Goal: Submit feedback/report problem: Submit feedback/report problem

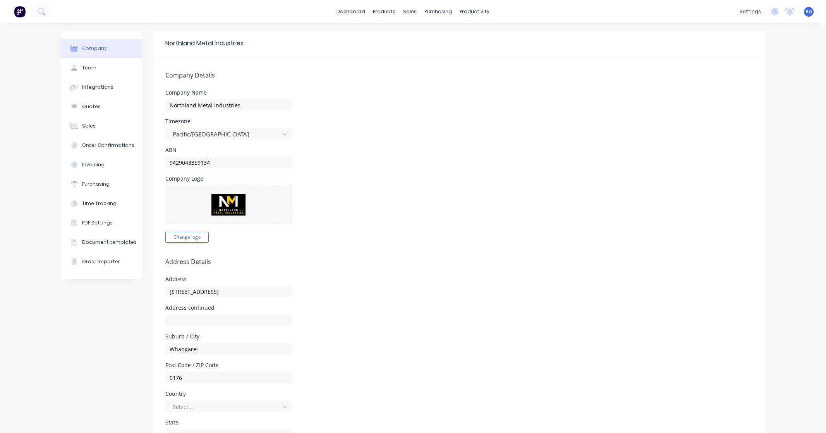
select select "NZ"
click at [420, 34] on div "Sales Orders" at bounding box center [436, 37] width 32 height 7
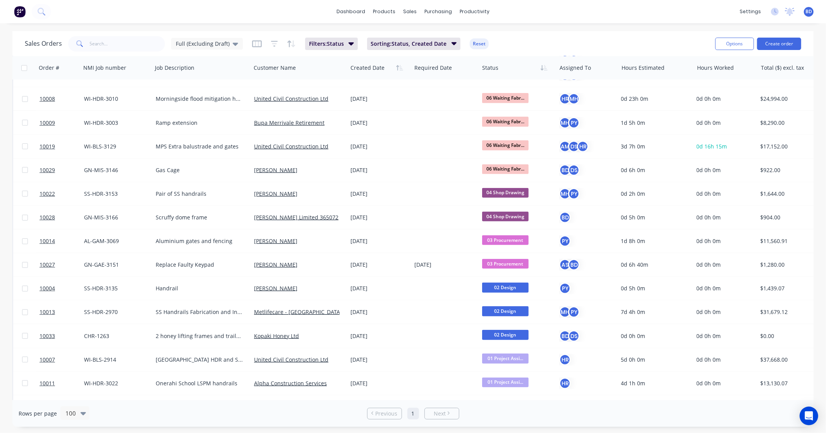
scroll to position [301, 0]
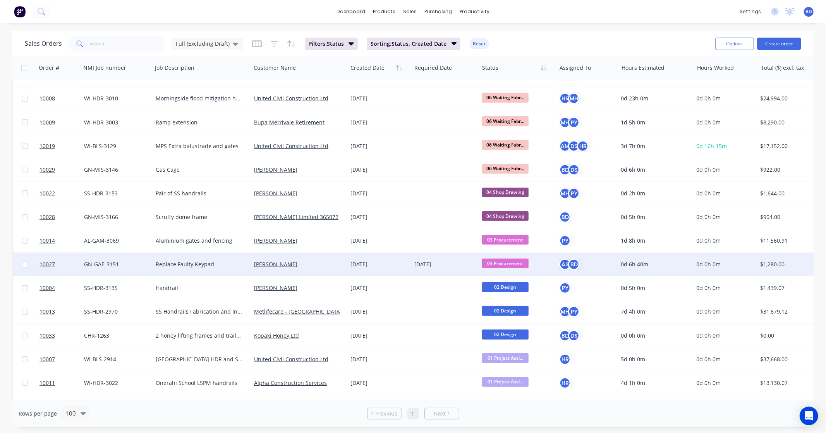
click at [522, 263] on span "03 Procurement" at bounding box center [505, 263] width 46 height 10
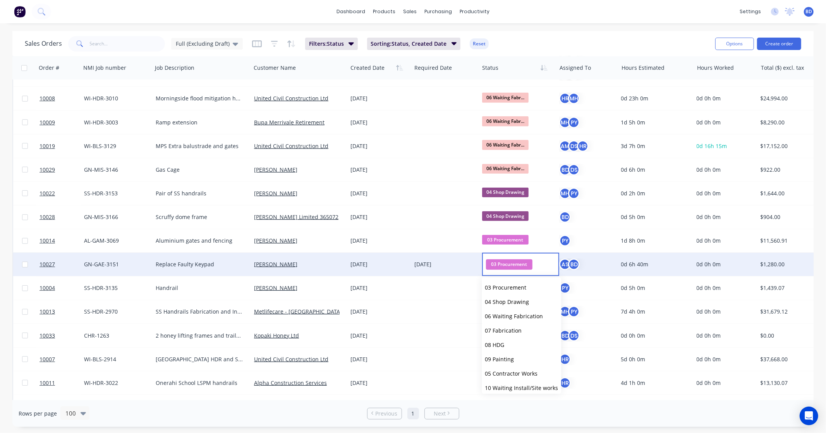
scroll to position [0, 0]
click at [518, 14] on div "dashboard products sales purchasing productivity dashboard products Product Cat…" at bounding box center [413, 11] width 826 height 23
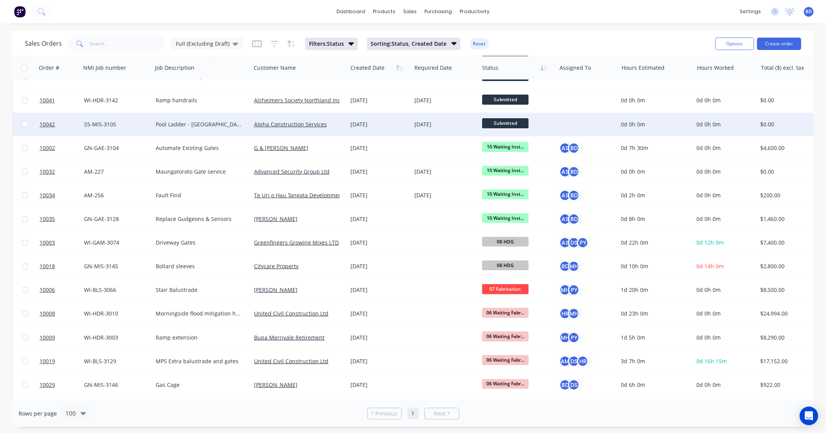
scroll to position [43, 0]
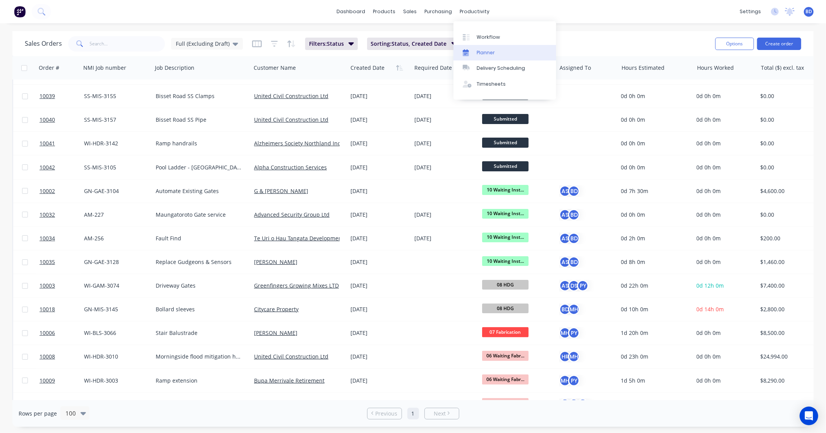
click at [476, 47] on link "Planner" at bounding box center [504, 52] width 103 height 15
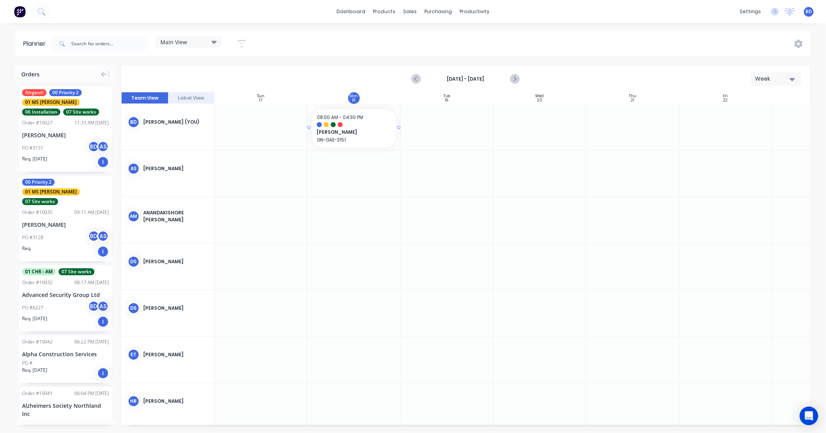
drag, startPoint x: 63, startPoint y: 127, endPoint x: 343, endPoint y: 134, distance: 279.7
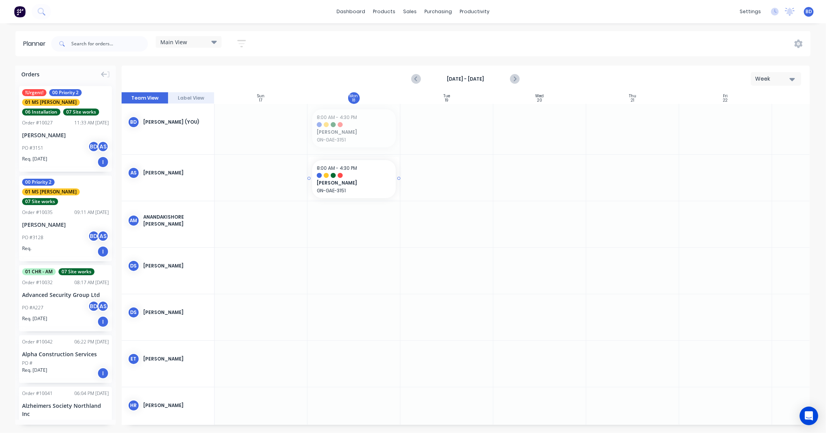
drag, startPoint x: 340, startPoint y: 116, endPoint x: 340, endPoint y: 182, distance: 65.8
click at [241, 45] on icon "button" at bounding box center [241, 44] width 9 height 10
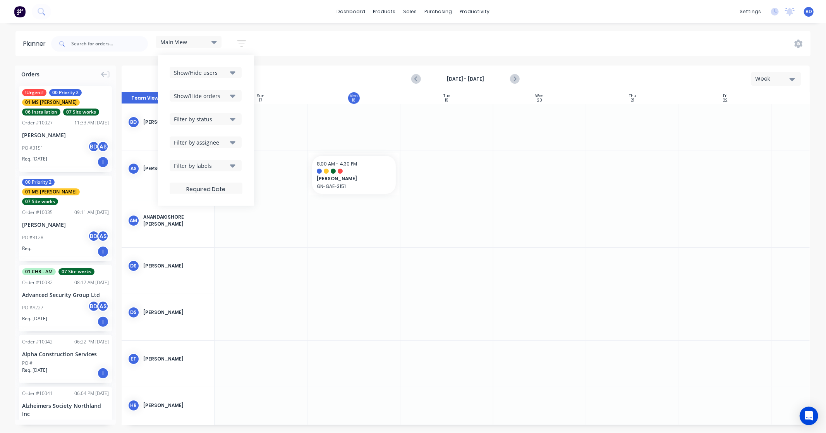
click at [216, 40] on icon at bounding box center [213, 42] width 5 height 9
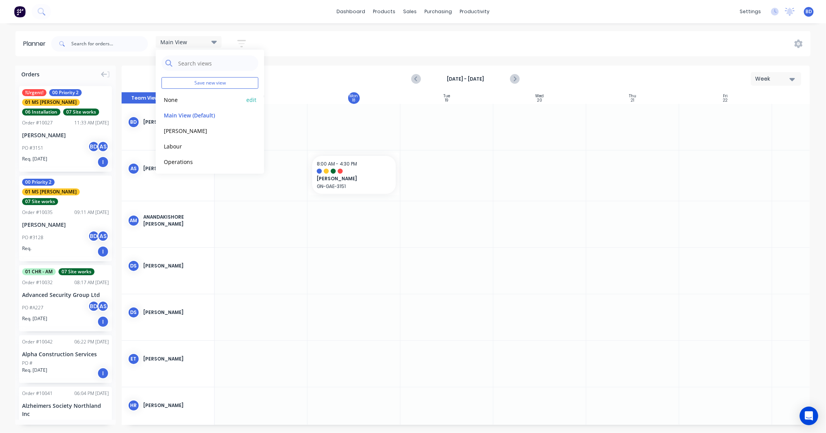
click at [198, 101] on button "None" at bounding box center [202, 99] width 82 height 9
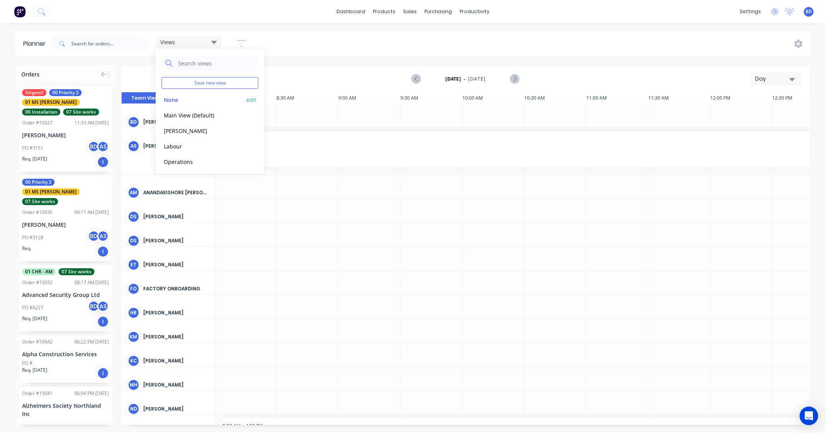
scroll to position [0, 124]
click at [270, 36] on div "Views Save new view None edit Main View (Default) edit [PERSON_NAME] edit Labou…" at bounding box center [430, 43] width 761 height 23
click at [768, 77] on div "Day" at bounding box center [773, 79] width 36 height 8
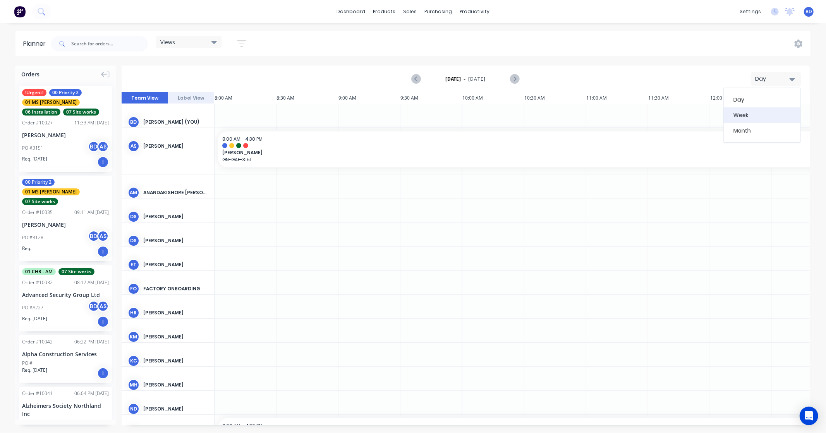
click at [750, 113] on div "Week" at bounding box center [762, 114] width 77 height 15
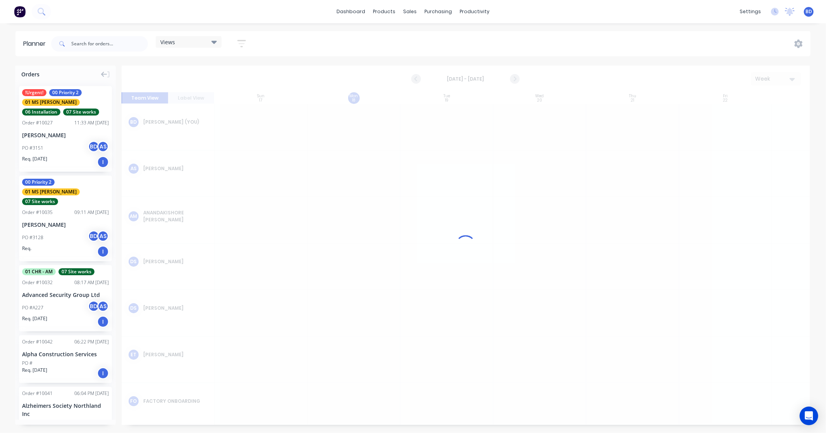
scroll to position [0, 0]
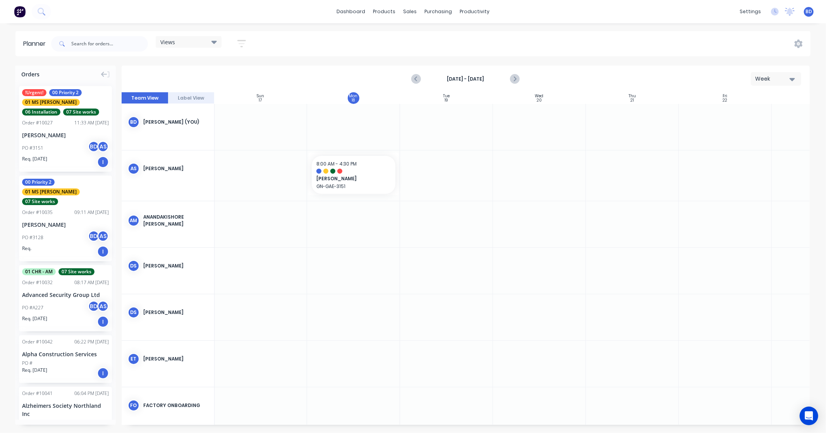
click at [217, 43] on icon at bounding box center [213, 42] width 5 height 9
click at [242, 44] on icon "button" at bounding box center [241, 44] width 9 height 10
click at [217, 44] on icon at bounding box center [213, 42] width 5 height 9
click at [185, 114] on button "Main View (Default)" at bounding box center [202, 114] width 82 height 9
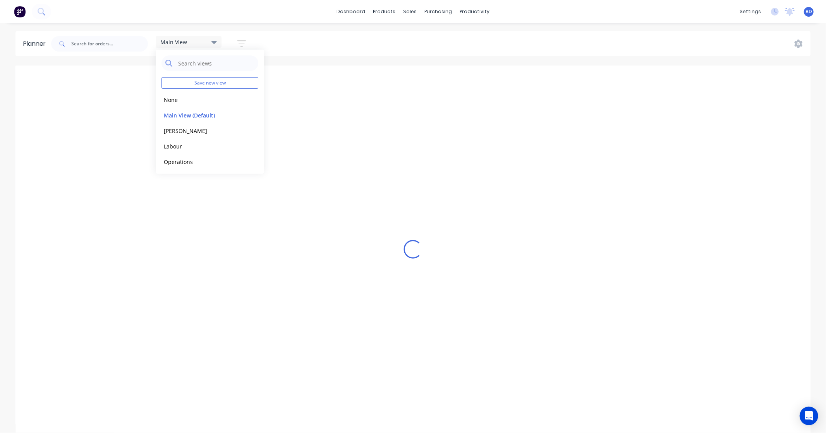
scroll to position [0, 58]
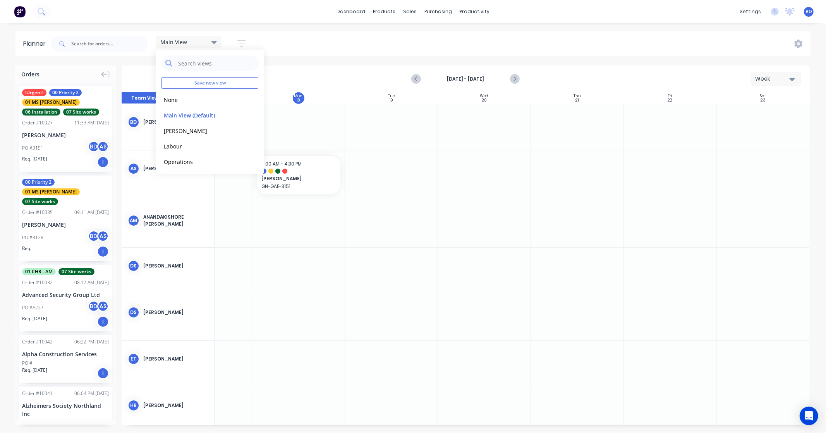
click at [247, 45] on button "button" at bounding box center [241, 43] width 25 height 15
click at [210, 43] on div "Main View" at bounding box center [188, 41] width 57 height 7
click at [203, 99] on button "None" at bounding box center [202, 99] width 82 height 9
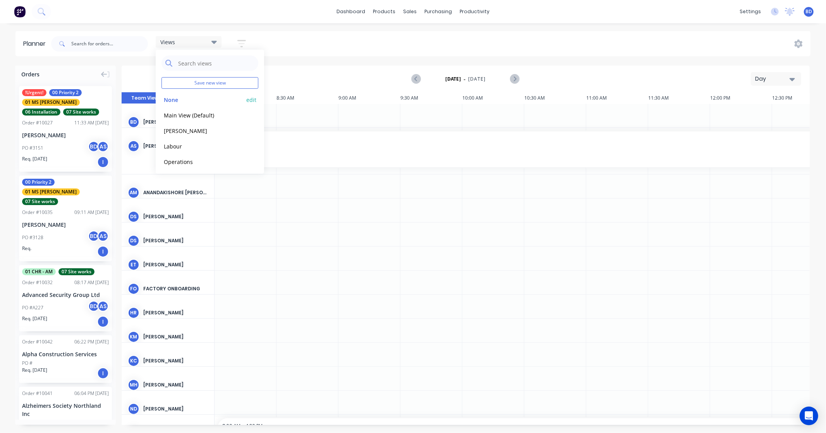
scroll to position [0, 124]
click at [290, 50] on div "Views Save new view None edit Main View (Default) edit [PERSON_NAME] edit Labou…" at bounding box center [430, 43] width 761 height 23
click at [776, 77] on div "Day" at bounding box center [773, 79] width 36 height 8
click at [195, 45] on div "Views" at bounding box center [189, 42] width 66 height 12
click at [203, 115] on button "Main View (Default)" at bounding box center [202, 114] width 82 height 9
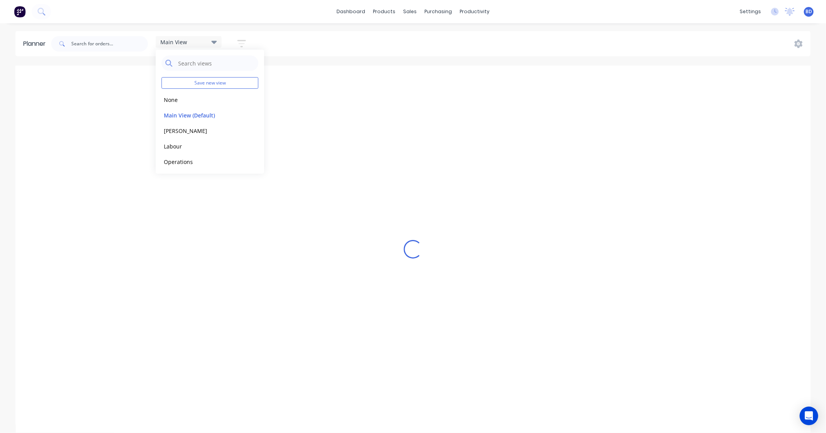
scroll to position [0, 0]
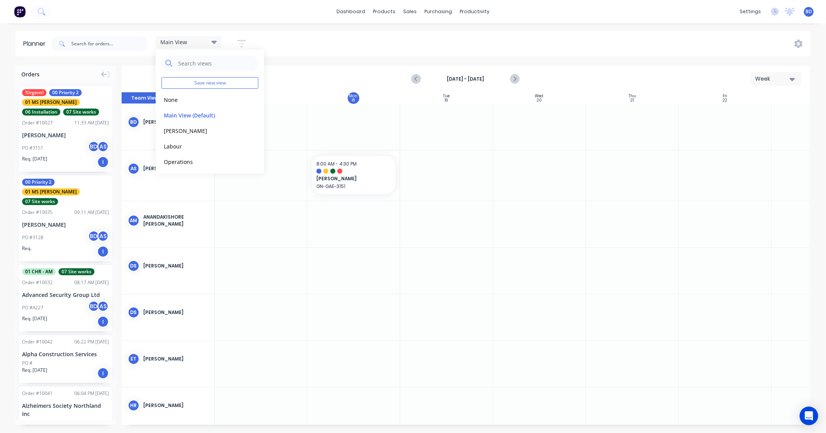
click at [245, 43] on icon "button" at bounding box center [241, 44] width 9 height 10
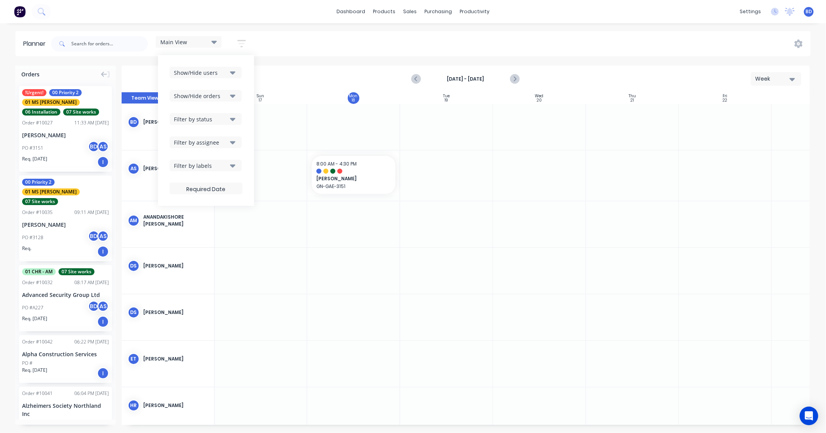
click at [234, 117] on icon "button" at bounding box center [232, 119] width 5 height 9
click at [285, 44] on div "Main View Save new view None edit Main View (Default) edit [PERSON_NAME] edit L…" at bounding box center [430, 43] width 761 height 23
click at [93, 45] on input "text" at bounding box center [109, 43] width 77 height 15
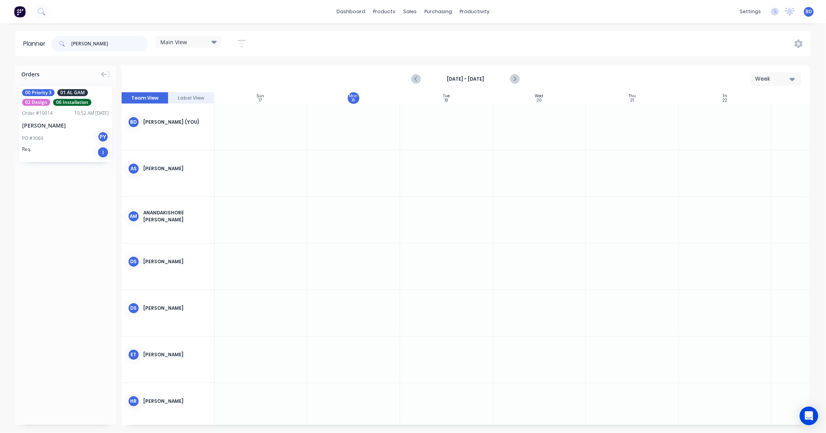
type input "[PERSON_NAME]"
click at [191, 39] on div "Main View" at bounding box center [188, 41] width 57 height 7
click at [189, 160] on button "Operations" at bounding box center [202, 161] width 82 height 9
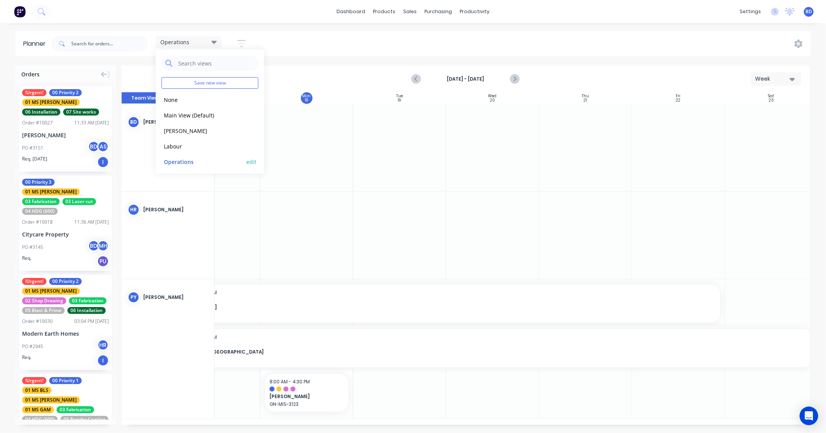
scroll to position [0, 55]
click at [110, 48] on input "text" at bounding box center [109, 43] width 77 height 15
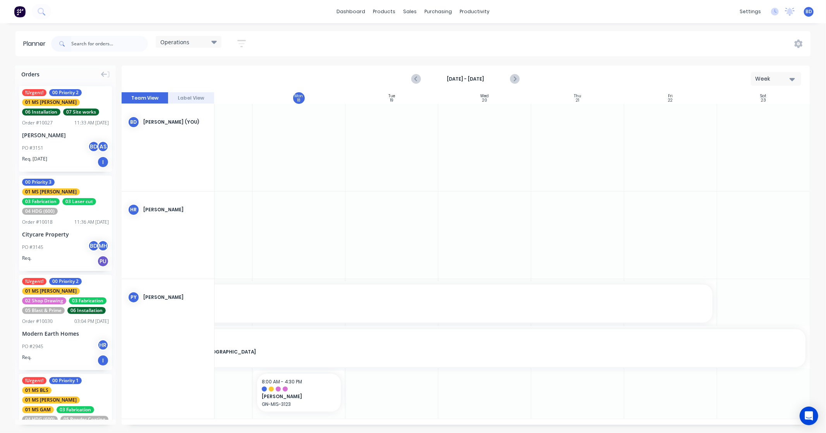
click at [187, 46] on div "Operations" at bounding box center [189, 42] width 66 height 12
click at [186, 144] on button "Labour" at bounding box center [202, 145] width 82 height 9
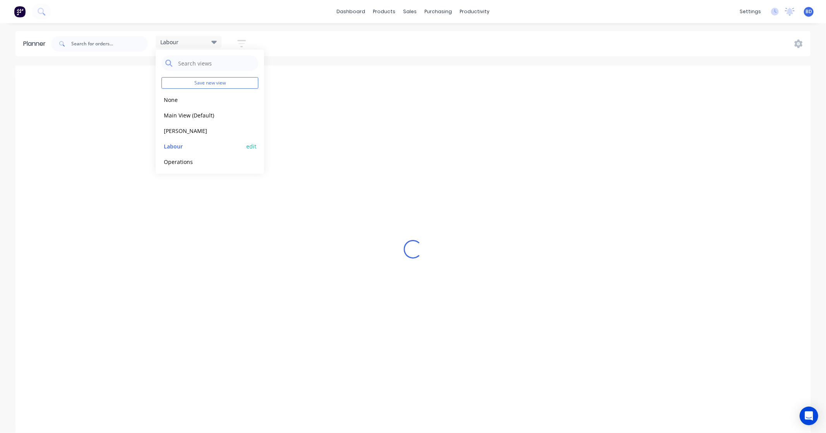
scroll to position [0, 58]
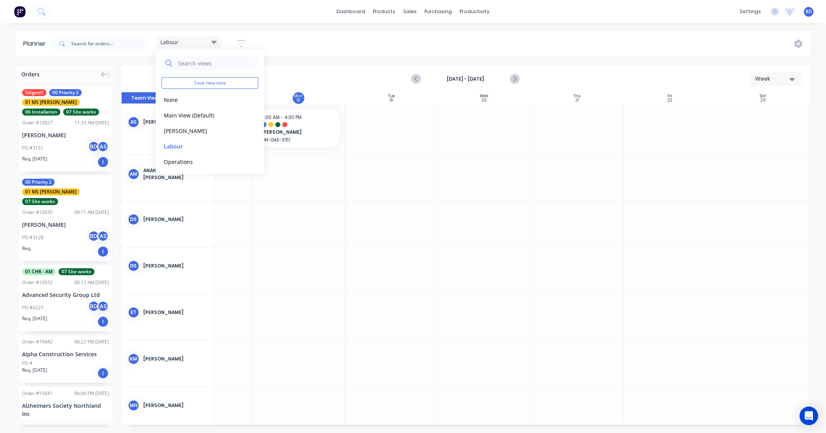
click at [271, 24] on div "dashboard products sales purchasing productivity dashboard products Product Cat…" at bounding box center [413, 216] width 826 height 433
click at [83, 45] on input "text" at bounding box center [109, 43] width 77 height 15
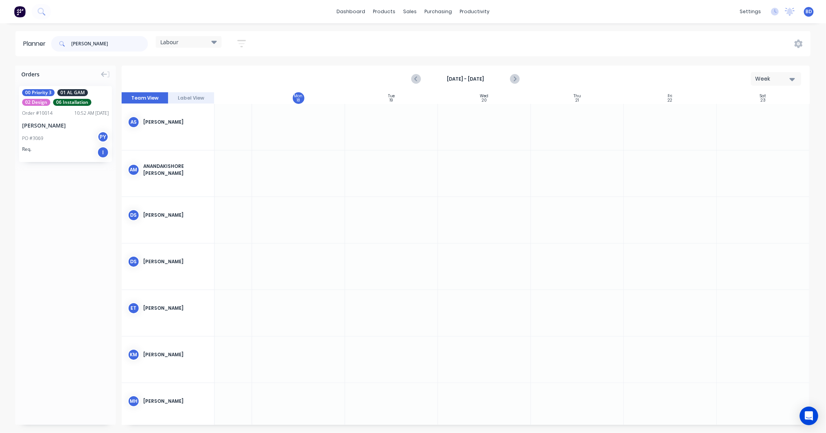
type input "[PERSON_NAME]"
drag, startPoint x: 55, startPoint y: 120, endPoint x: 459, endPoint y: 138, distance: 404.3
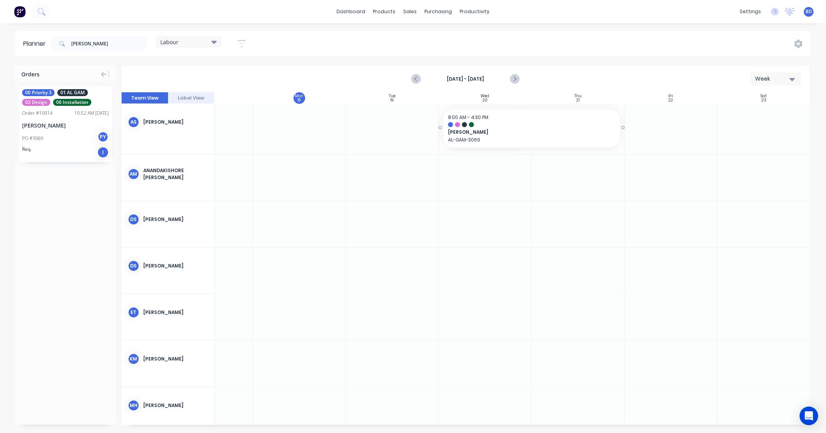
drag, startPoint x: 529, startPoint y: 127, endPoint x: 582, endPoint y: 127, distance: 52.3
drag, startPoint x: 53, startPoint y: 119, endPoint x: 489, endPoint y: 242, distance: 453.1
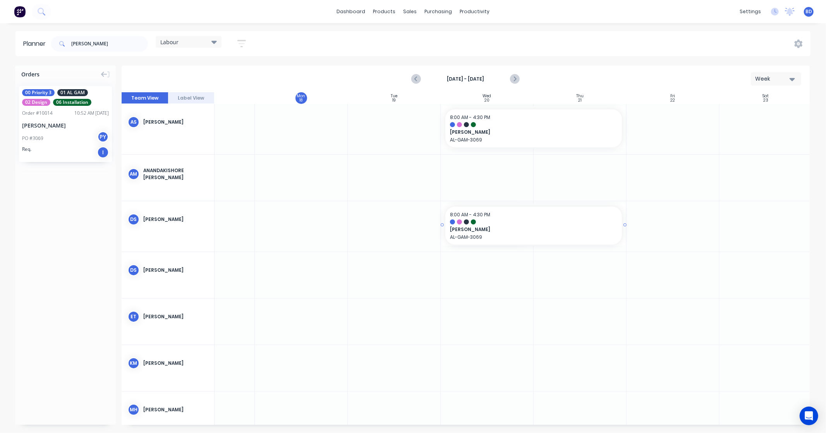
drag, startPoint x: 531, startPoint y: 224, endPoint x: 571, endPoint y: 225, distance: 40.3
drag, startPoint x: 94, startPoint y: 41, endPoint x: -5, endPoint y: 30, distance: 100.1
click at [0, 30] on html "dashboard products sales purchasing productivity dashboard products Product Cat…" at bounding box center [413, 216] width 826 height 433
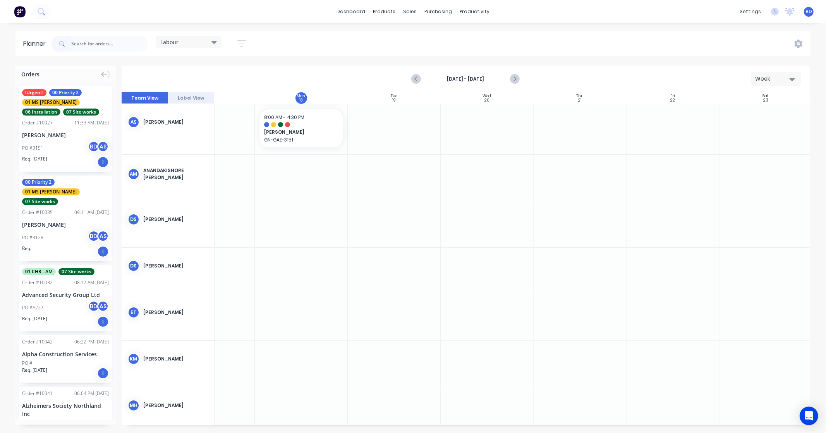
click at [245, 43] on icon "button" at bounding box center [241, 44] width 9 height 10
click at [235, 166] on icon "button" at bounding box center [232, 165] width 5 height 3
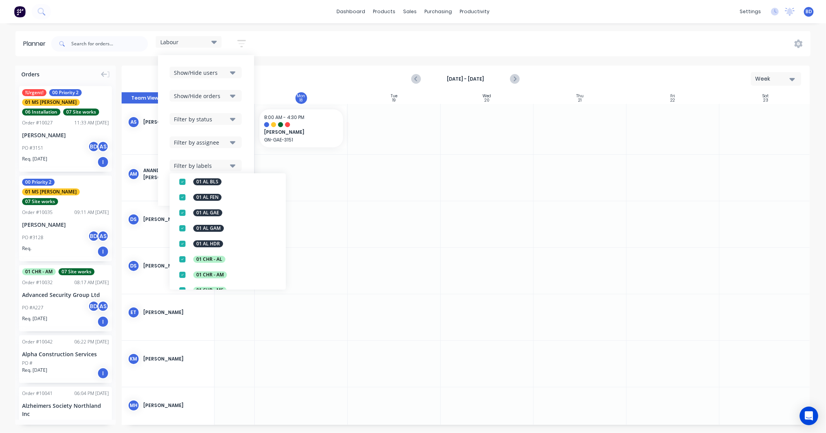
scroll to position [0, 0]
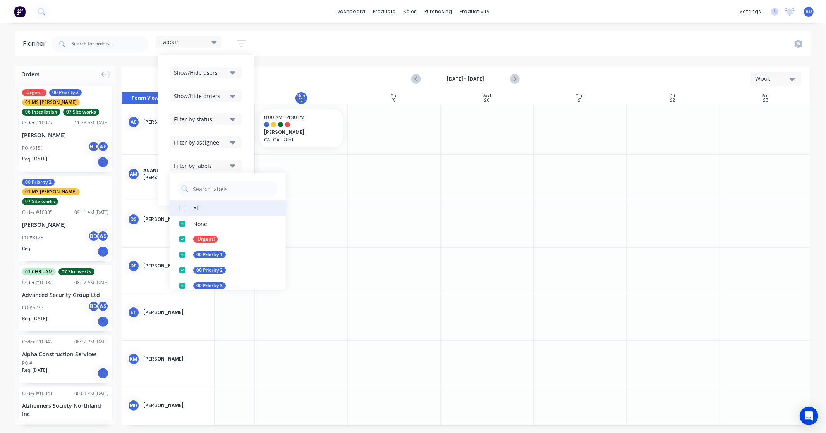
click at [184, 209] on div "button" at bounding box center [182, 207] width 15 height 15
click at [234, 142] on icon "button" at bounding box center [232, 142] width 5 height 3
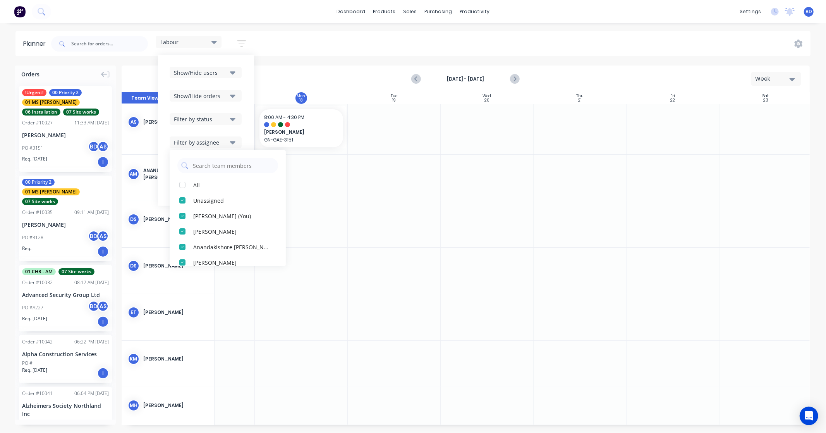
click at [232, 118] on icon "button" at bounding box center [232, 119] width 5 height 3
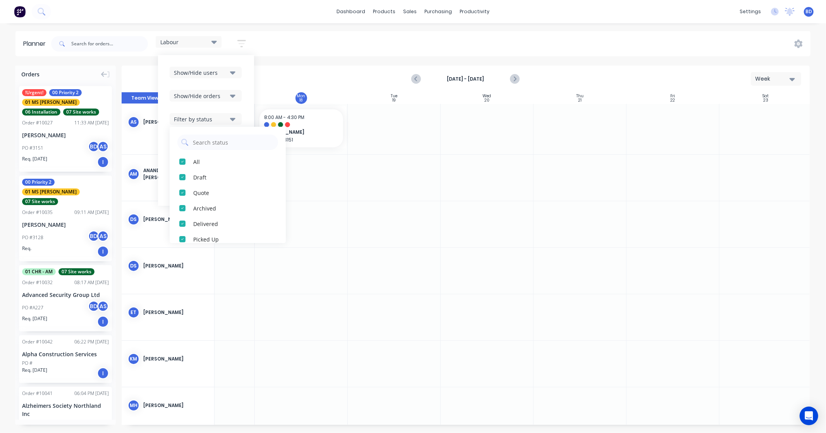
click at [235, 97] on icon "button" at bounding box center [232, 95] width 5 height 9
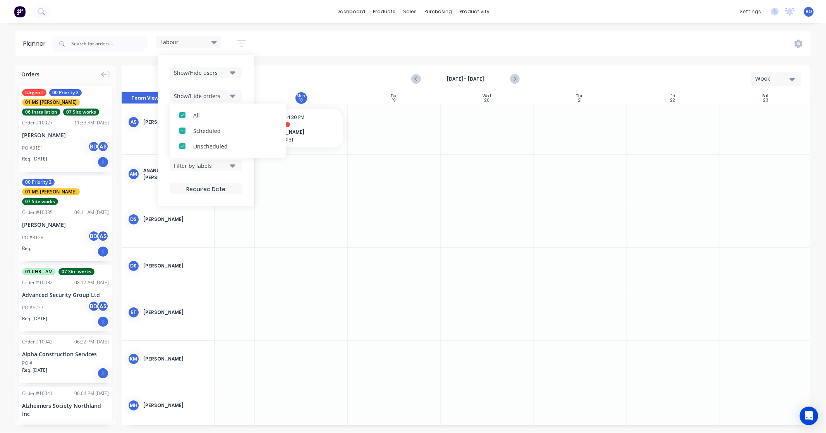
click at [234, 74] on icon "button" at bounding box center [232, 72] width 5 height 3
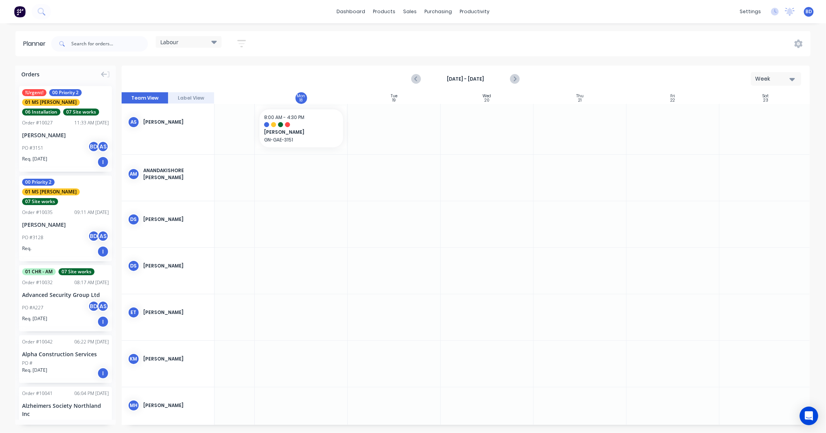
click at [288, 49] on div "Labour Save new view None edit Main View (Default) edit [PERSON_NAME] edit Labo…" at bounding box center [430, 43] width 761 height 23
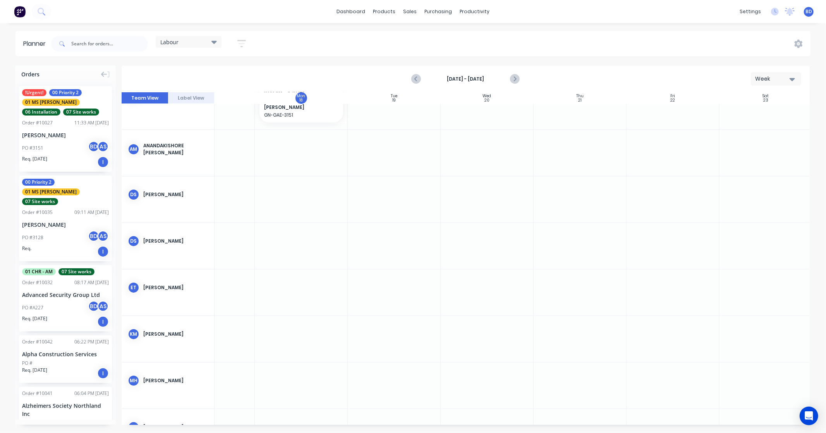
scroll to position [0, 53]
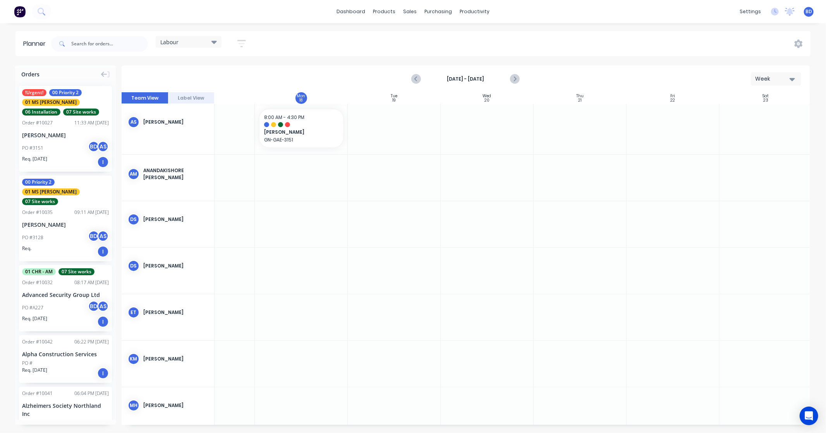
click at [177, 42] on span "Labour" at bounding box center [169, 42] width 18 height 8
click at [218, 117] on button "Main View (Default)" at bounding box center [202, 114] width 82 height 9
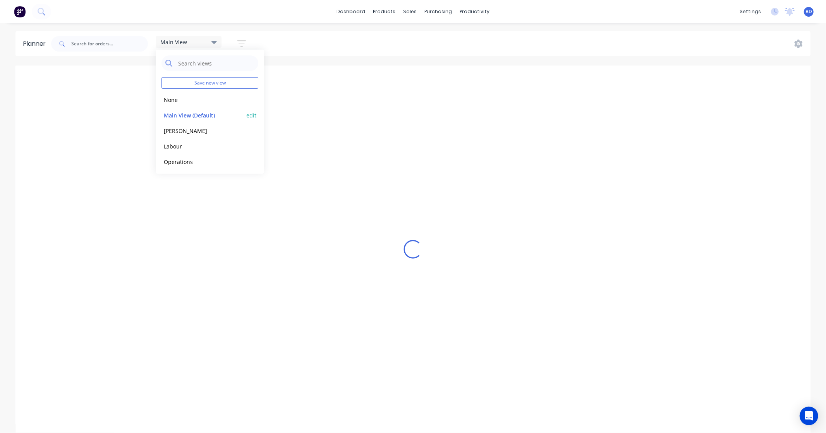
scroll to position [0, 58]
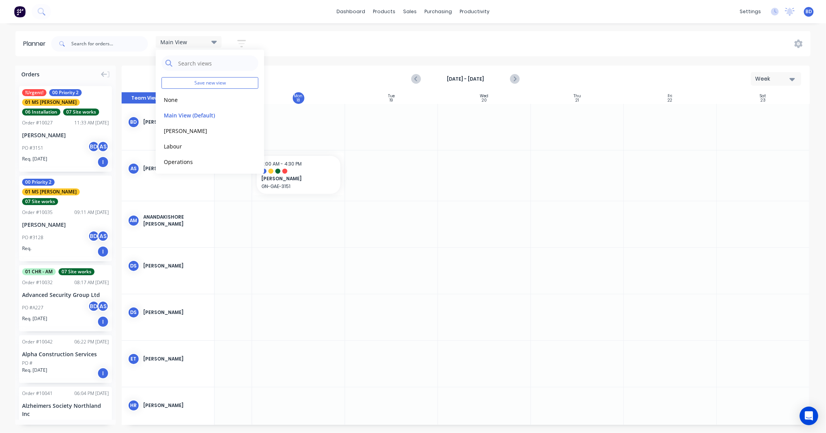
click at [272, 36] on div "Main View Save new view None edit Main View (Default) edit [PERSON_NAME] edit L…" at bounding box center [430, 43] width 761 height 23
click at [186, 43] on span "Main View" at bounding box center [173, 42] width 27 height 8
click at [194, 145] on button "Labour" at bounding box center [202, 145] width 82 height 9
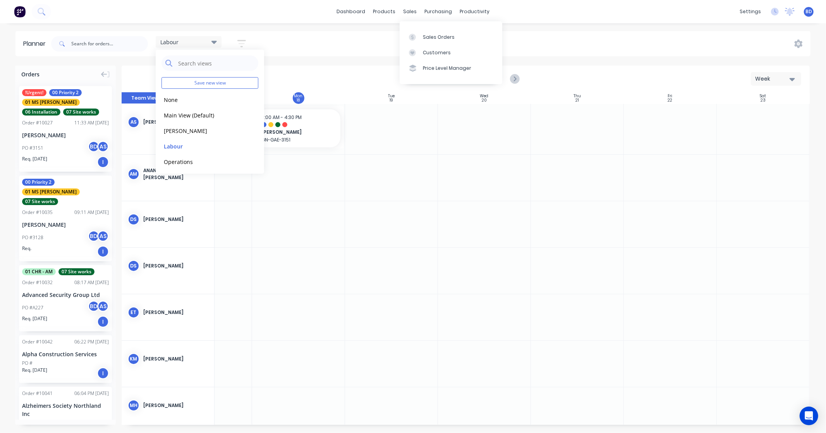
click at [343, 31] on header "Planner Labour Save new view None edit Main View (Default) edit [PERSON_NAME] e…" at bounding box center [412, 43] width 795 height 25
click at [188, 41] on div "Labour" at bounding box center [188, 41] width 57 height 7
click at [180, 95] on button "None" at bounding box center [202, 99] width 82 height 9
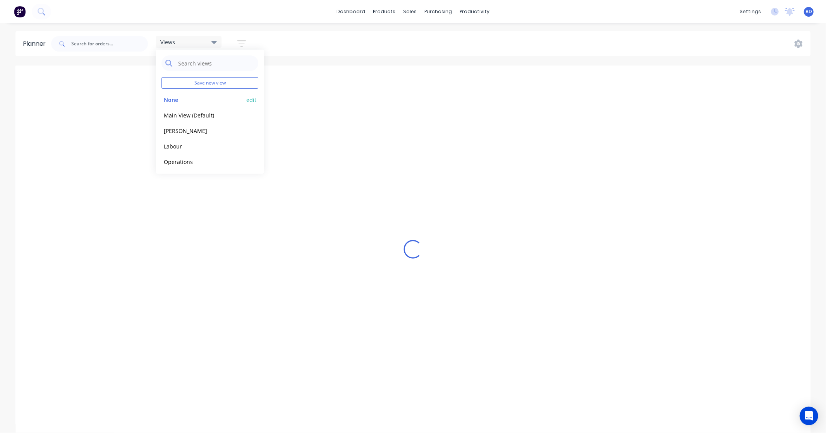
scroll to position [0, 124]
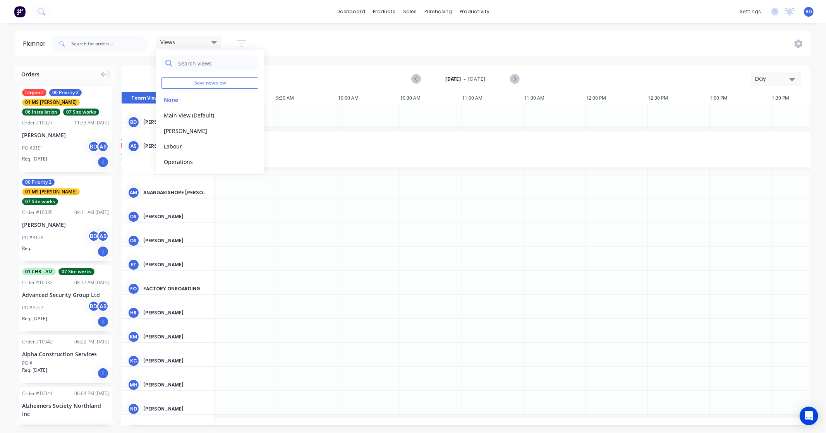
click at [301, 38] on div "Views Save new view None edit Main View (Default) edit [PERSON_NAME] edit Labou…" at bounding box center [430, 43] width 761 height 23
click at [781, 77] on div "Day" at bounding box center [773, 79] width 36 height 8
click at [758, 121] on div "Week" at bounding box center [762, 114] width 77 height 15
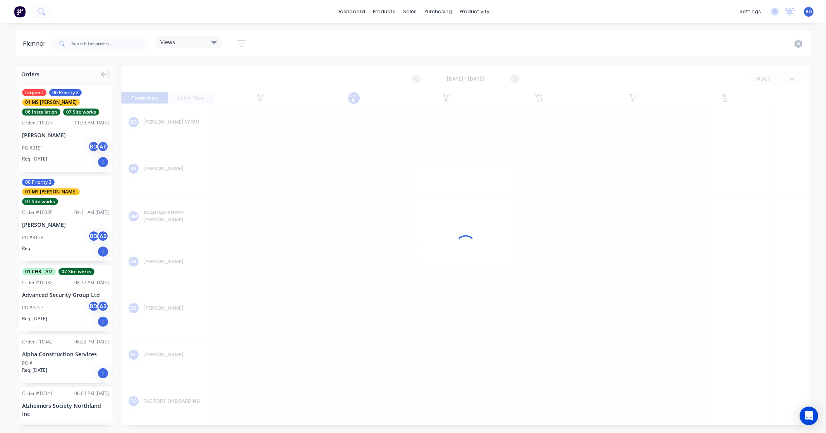
scroll to position [0, 0]
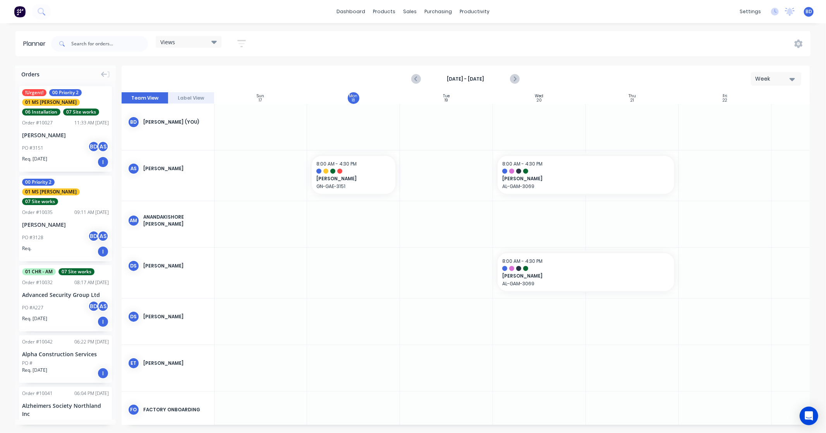
click at [183, 36] on div "Views" at bounding box center [189, 42] width 66 height 12
click at [200, 112] on button "Main View (Default)" at bounding box center [202, 114] width 82 height 9
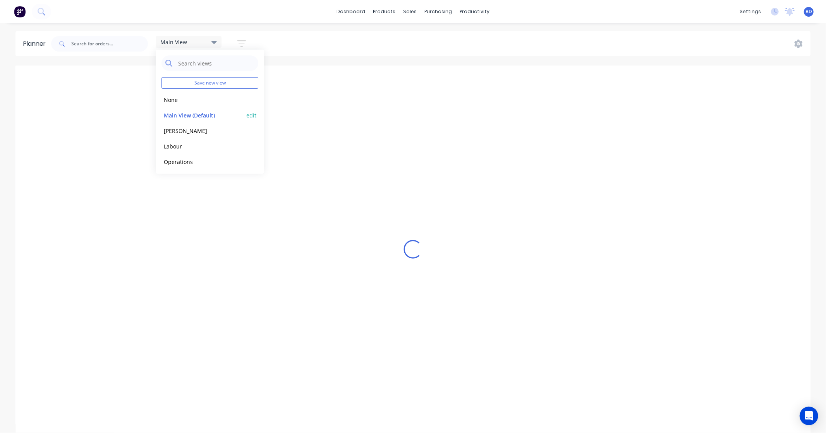
scroll to position [0, 58]
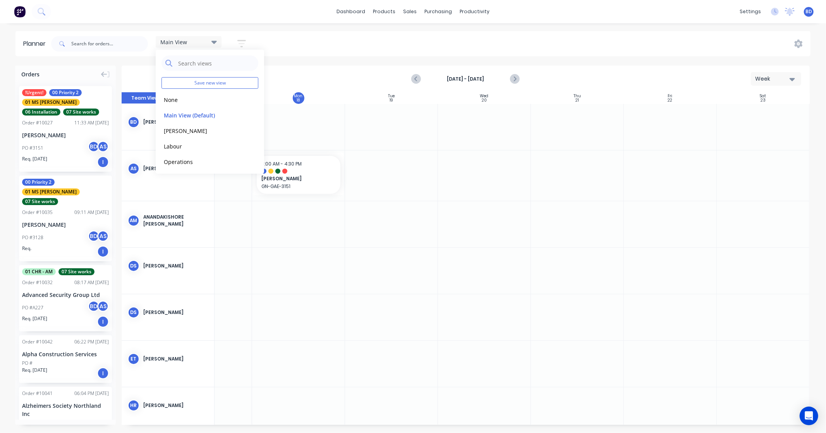
click at [272, 50] on div "Main View Save new view None edit Main View (Default) edit [PERSON_NAME] edit L…" at bounding box center [430, 43] width 761 height 23
click at [242, 45] on icon "button" at bounding box center [241, 44] width 9 height 10
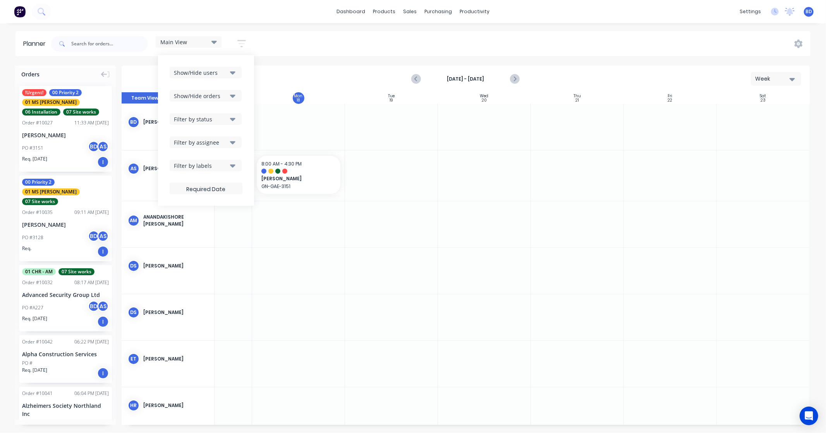
click at [231, 72] on icon "button" at bounding box center [232, 72] width 5 height 9
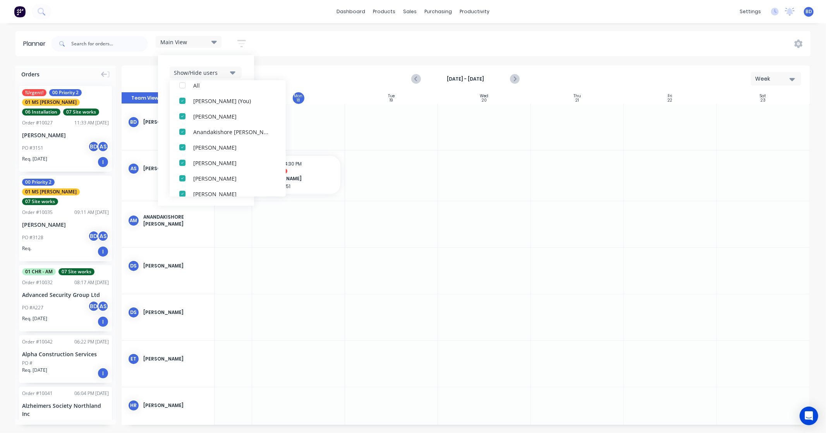
scroll to position [0, 0]
click at [235, 74] on icon "button" at bounding box center [232, 72] width 5 height 9
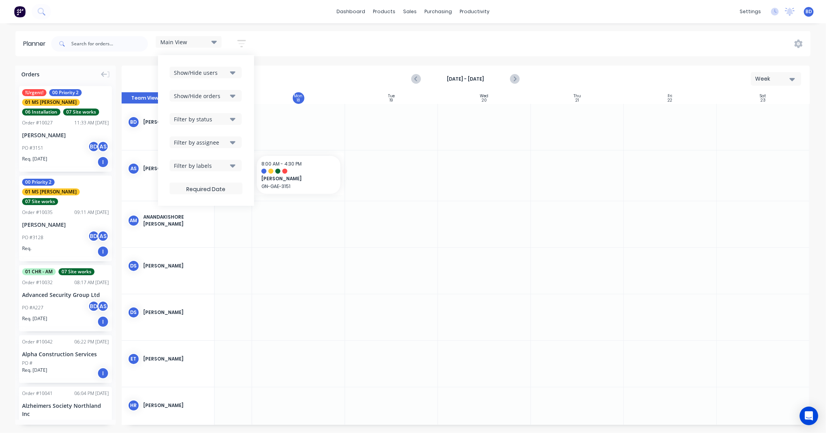
click at [234, 97] on icon "button" at bounding box center [232, 95] width 5 height 3
click at [246, 86] on div "Show/Hide users Show/Hide orders All Scheduled Unscheduled Filter by status Fil…" at bounding box center [206, 130] width 96 height 151
click at [233, 117] on icon "button" at bounding box center [232, 119] width 5 height 9
click at [184, 161] on div "button" at bounding box center [182, 161] width 15 height 15
click at [249, 112] on div "Show/Hide users Show/Hide orders Filter by status All Draft Quote Archived Deli…" at bounding box center [206, 130] width 96 height 151
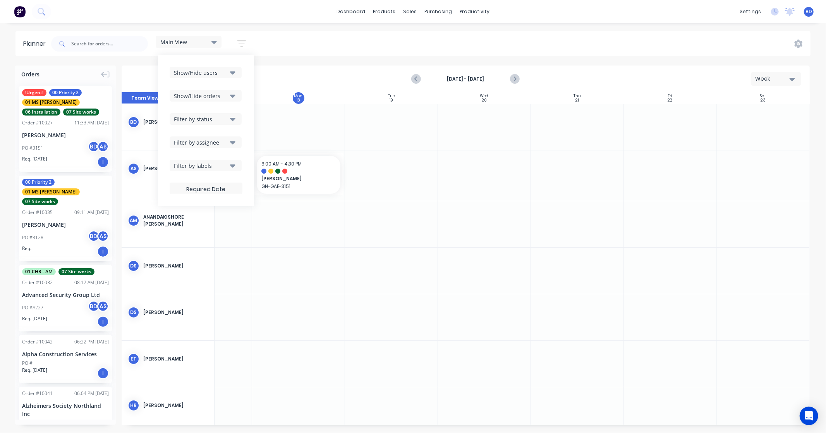
click at [234, 143] on icon "button" at bounding box center [232, 142] width 5 height 3
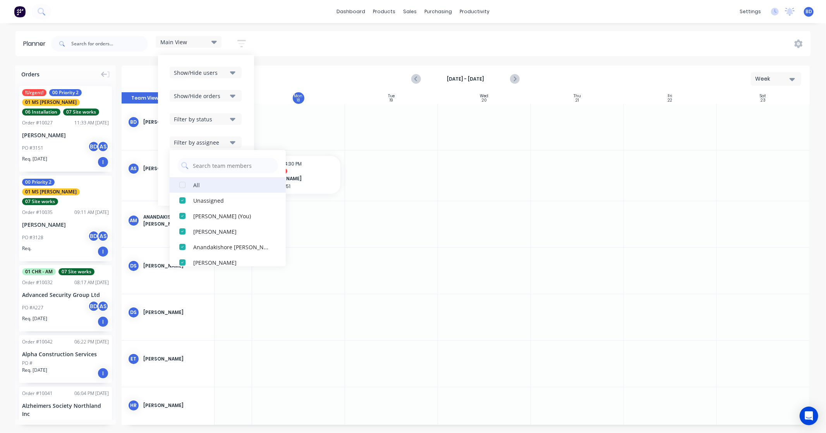
click at [181, 183] on div "button" at bounding box center [182, 184] width 15 height 15
click at [244, 136] on div "Show/Hide users Show/Hide orders Filter by status Filter by assignee All Unassi…" at bounding box center [206, 130] width 96 height 151
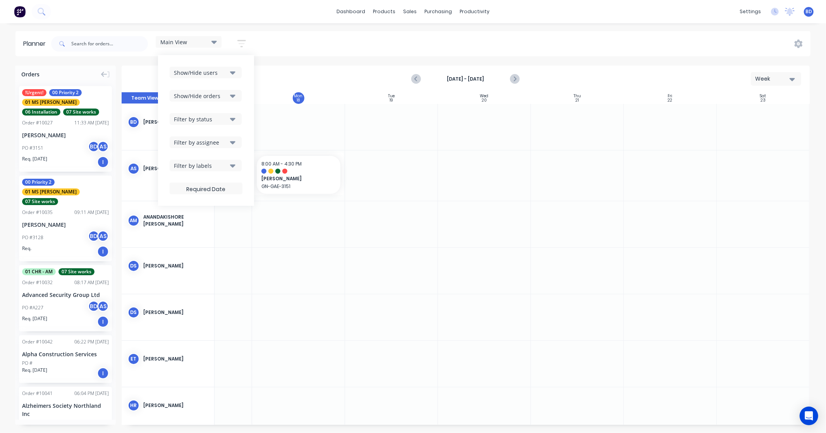
click at [237, 167] on button "Filter by labels" at bounding box center [206, 166] width 72 height 12
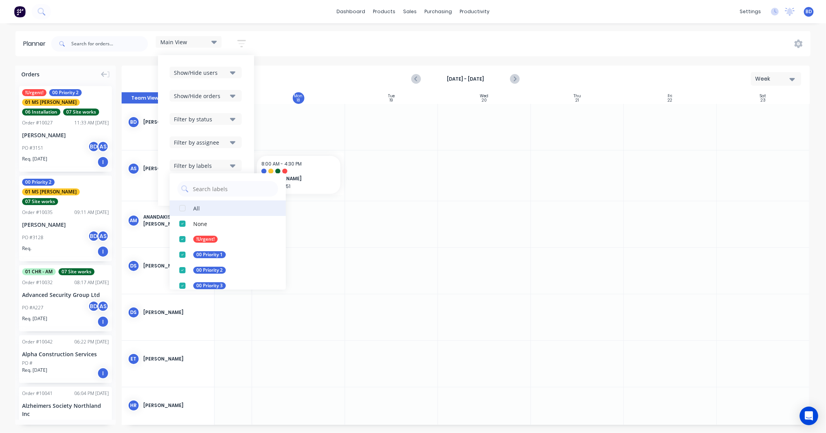
click at [182, 206] on div "button" at bounding box center [182, 207] width 15 height 15
click at [249, 137] on div "Show/Hide users Show/Hide orders Filter by status Filter by assignee Filter by …" at bounding box center [206, 130] width 96 height 151
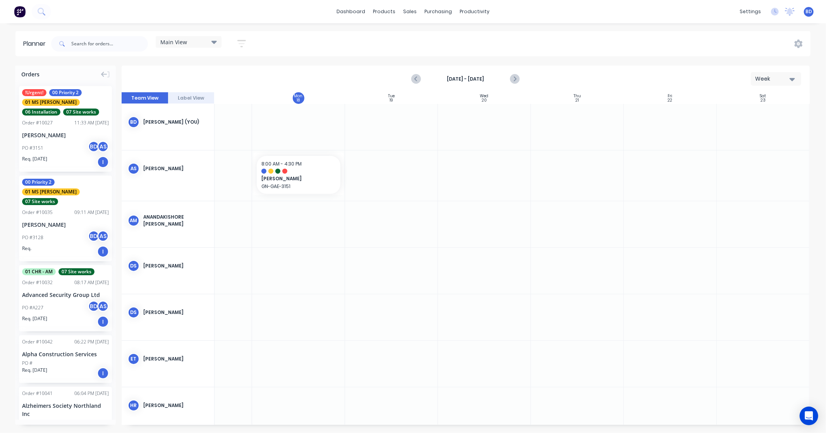
click at [293, 53] on div "Main View Save new view None edit Main View (Default) edit [PERSON_NAME] edit L…" at bounding box center [430, 43] width 761 height 23
click at [210, 44] on div "Main View" at bounding box center [188, 41] width 57 height 7
click at [187, 101] on button "None" at bounding box center [202, 99] width 82 height 9
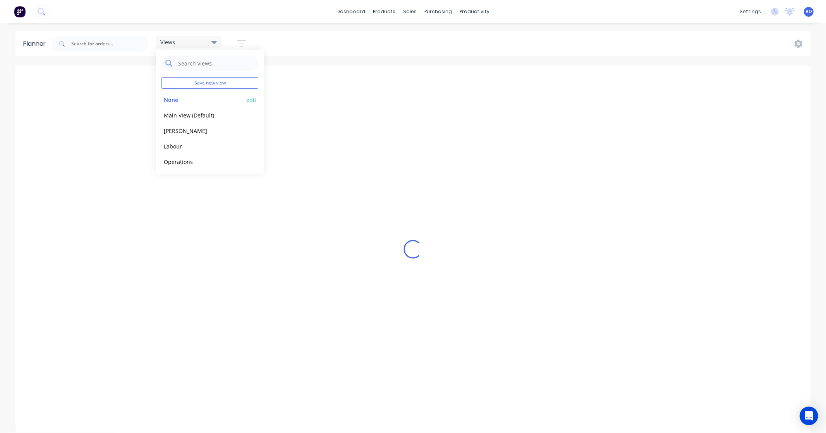
scroll to position [0, 124]
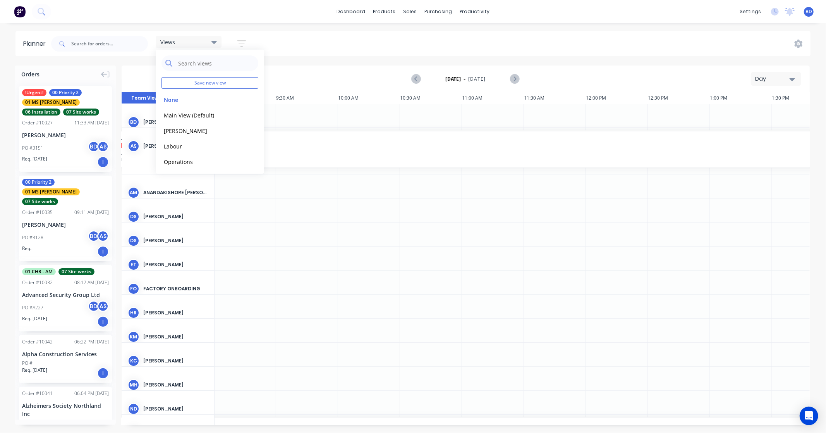
click at [781, 83] on button "Day" at bounding box center [776, 79] width 50 height 14
click at [769, 119] on div "Week" at bounding box center [762, 114] width 77 height 15
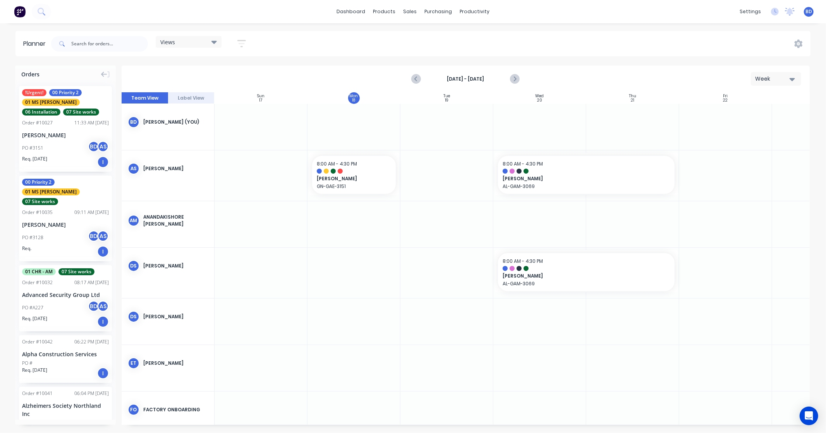
scroll to position [0, 0]
click at [647, 229] on div "Delete timeslot" at bounding box center [644, 226] width 83 height 16
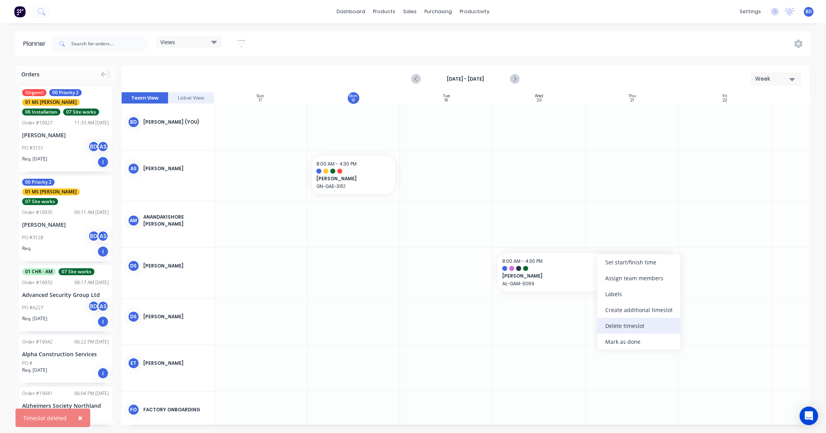
click at [649, 323] on div "Delete timeslot" at bounding box center [639, 326] width 83 height 16
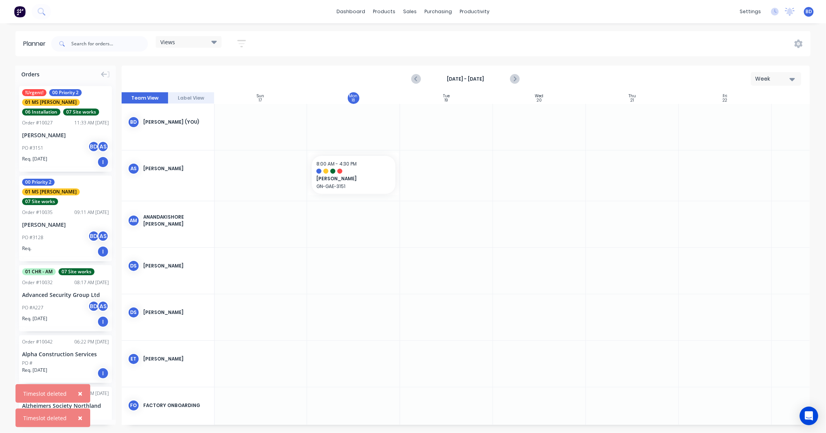
click at [181, 47] on div "Views" at bounding box center [189, 42] width 66 height 12
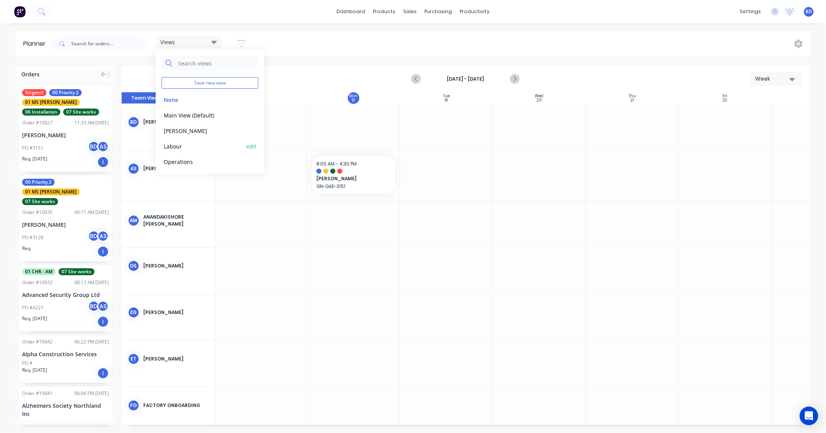
click at [193, 144] on button "Labour" at bounding box center [202, 145] width 82 height 9
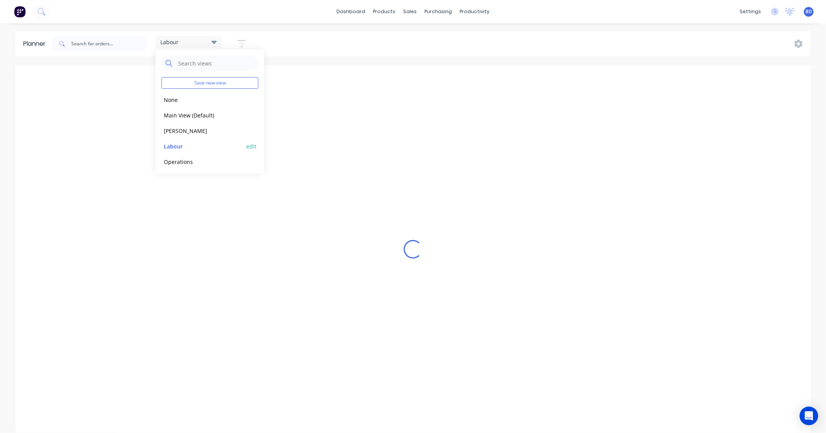
scroll to position [0, 58]
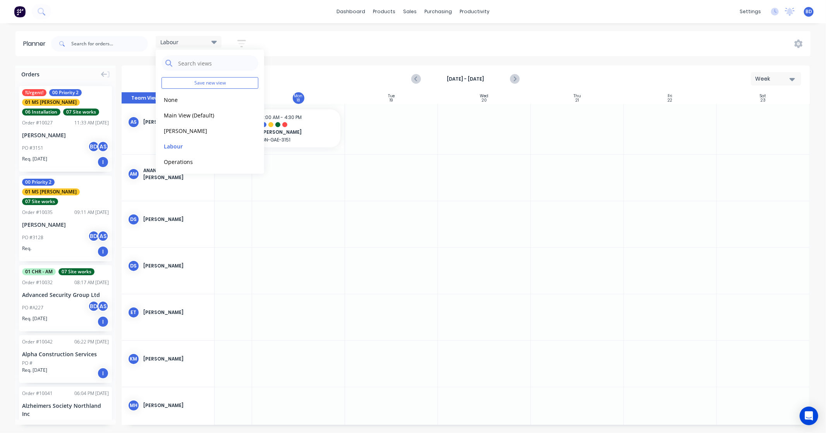
click at [361, 57] on div "Planner Labour Save new view None edit Main View (Default) edit [PERSON_NAME] e…" at bounding box center [413, 231] width 826 height 401
drag, startPoint x: 256, startPoint y: 76, endPoint x: 290, endPoint y: 43, distance: 47.4
click at [290, 43] on div "Labour Save new view None edit Main View (Default) edit [PERSON_NAME] edit Labo…" at bounding box center [430, 43] width 761 height 23
click at [242, 41] on icon "button" at bounding box center [241, 44] width 9 height 10
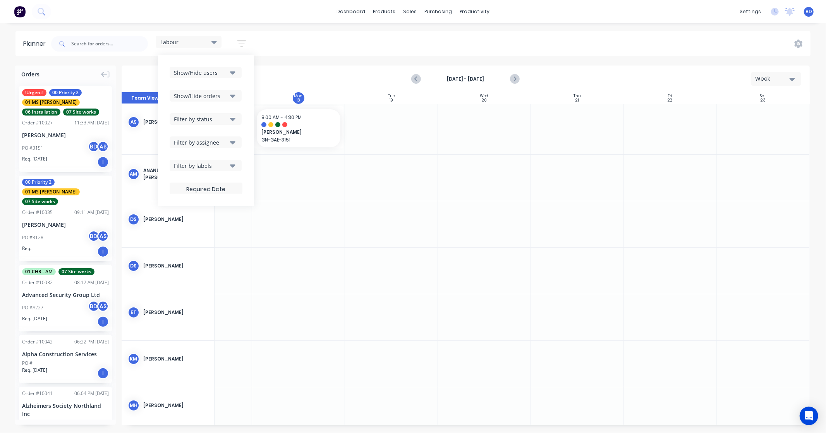
click at [233, 95] on icon "button" at bounding box center [232, 95] width 5 height 3
drag, startPoint x: 246, startPoint y: 84, endPoint x: 239, endPoint y: 106, distance: 23.7
click at [246, 84] on div "Show/Hide users Show/Hide orders All Scheduled Unscheduled Filter by status Fil…" at bounding box center [206, 130] width 96 height 151
click at [233, 120] on icon "button" at bounding box center [232, 119] width 5 height 9
click at [254, 104] on div "Show/Hide users Show/Hide orders Filter by status All Draft Quote Archived Deli…" at bounding box center [206, 130] width 96 height 151
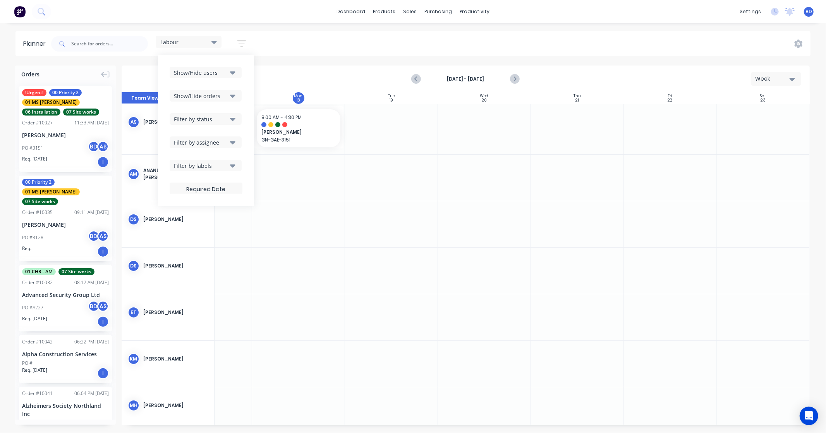
click at [237, 142] on button "Filter by assignee" at bounding box center [206, 142] width 72 height 12
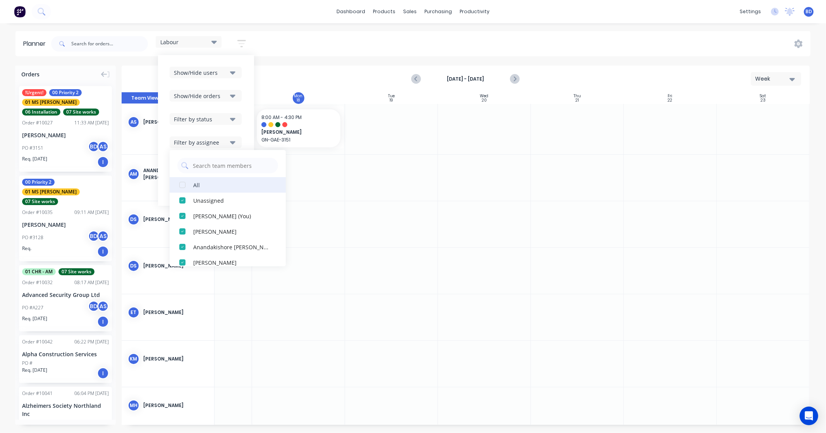
click at [185, 184] on div "button" at bounding box center [182, 184] width 15 height 15
click at [186, 184] on div "button" at bounding box center [182, 184] width 15 height 15
click at [182, 185] on div "button" at bounding box center [182, 184] width 15 height 15
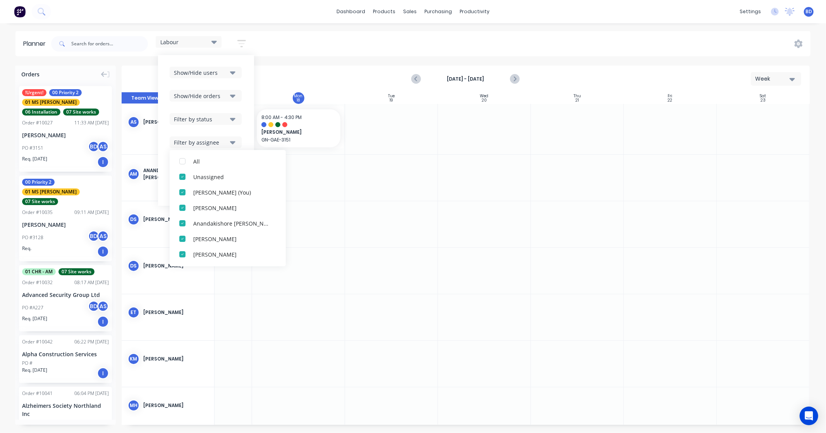
scroll to position [0, 0]
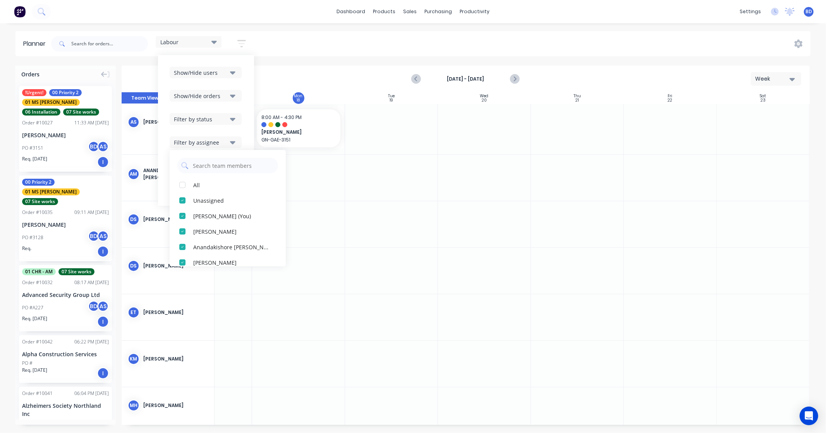
click at [244, 131] on div "Show/Hide users Show/Hide orders Filter by status Filter by assignee All Unassi…" at bounding box center [206, 130] width 96 height 151
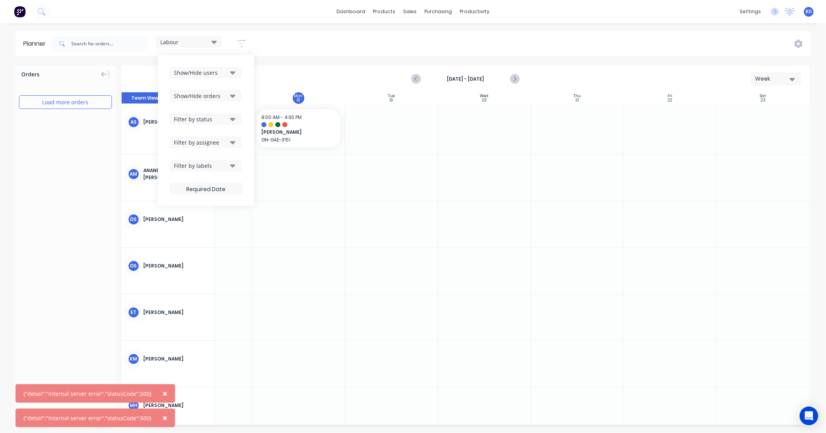
click at [235, 166] on icon "button" at bounding box center [232, 165] width 5 height 9
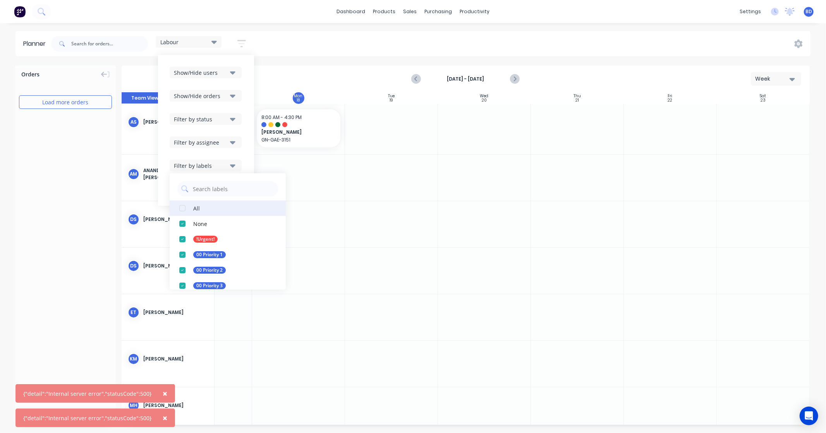
click at [184, 207] on div "button" at bounding box center [182, 207] width 15 height 15
click at [244, 167] on div "Show/Hide users Show/Hide orders Filter by status Filter by assignee Filter by …" at bounding box center [206, 130] width 96 height 151
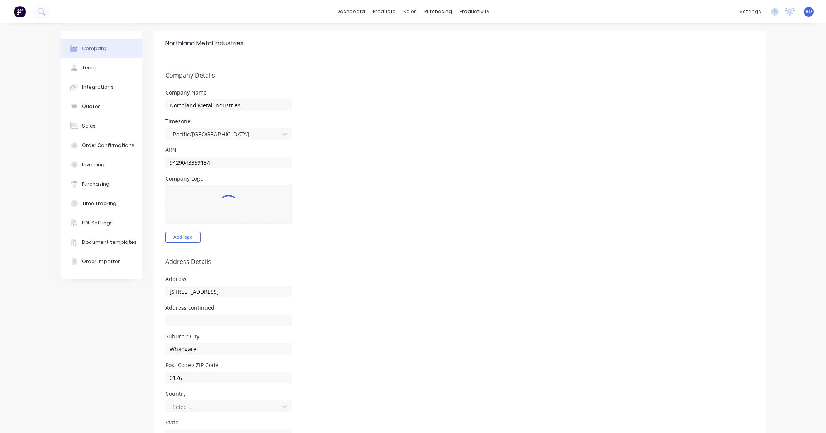
select select "NZ"
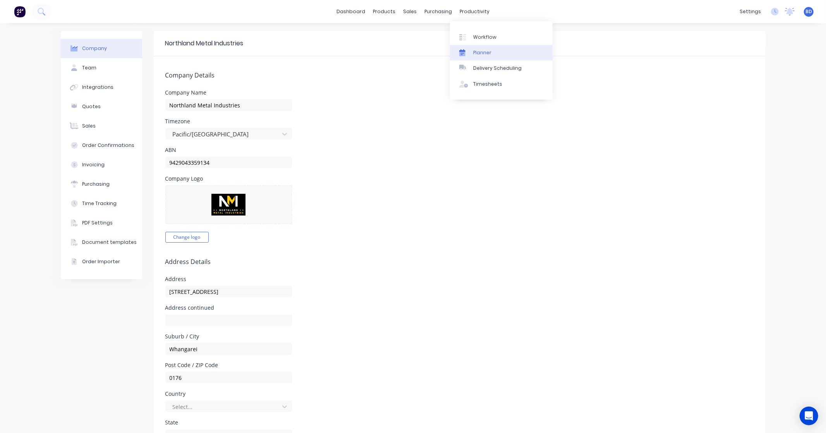
click at [475, 45] on link "Planner" at bounding box center [501, 52] width 103 height 15
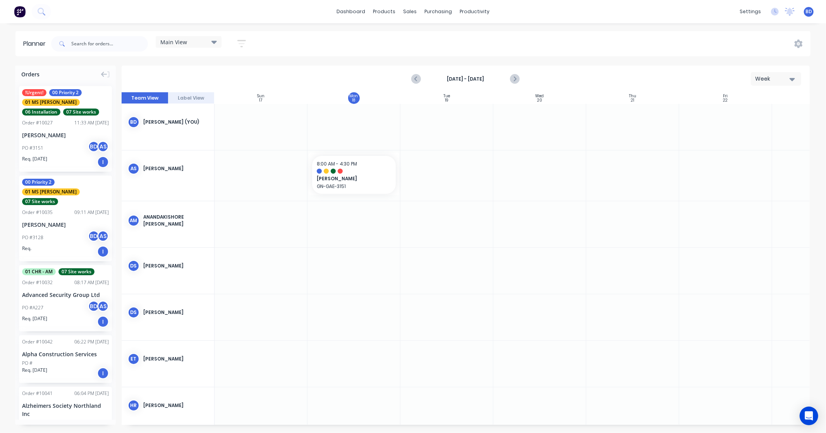
scroll to position [0, 0]
click at [81, 44] on input "text" at bounding box center [109, 43] width 77 height 15
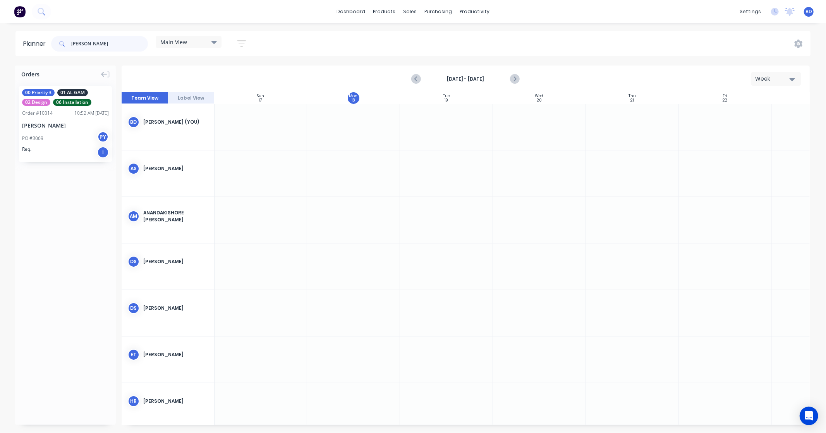
type input "[PERSON_NAME]"
drag, startPoint x: 51, startPoint y: 117, endPoint x: 541, endPoint y: 185, distance: 494.7
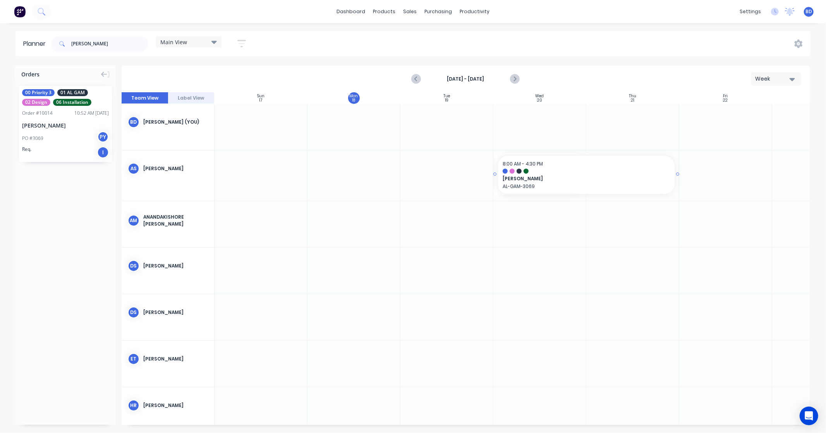
drag, startPoint x: 585, startPoint y: 173, endPoint x: 592, endPoint y: 173, distance: 7.0
drag, startPoint x: 44, startPoint y: 121, endPoint x: 514, endPoint y: 279, distance: 495.6
drag, startPoint x: 584, startPoint y: 270, endPoint x: 629, endPoint y: 270, distance: 44.9
drag, startPoint x: 111, startPoint y: 41, endPoint x: 16, endPoint y: 40, distance: 94.9
click at [16, 40] on header "Planner alan Main View Save new view None edit Main View (Default) edit Duncan …" at bounding box center [412, 43] width 795 height 25
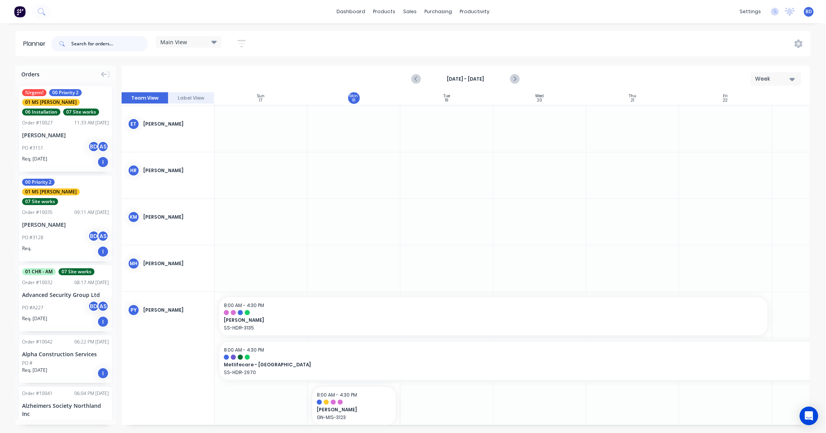
scroll to position [215, 0]
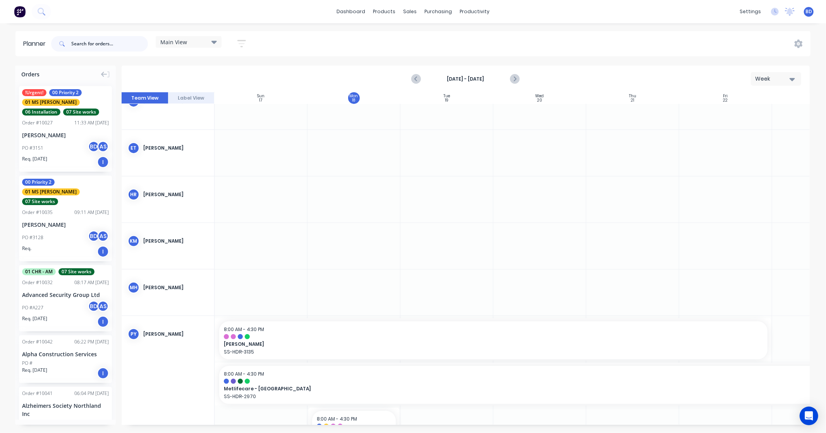
click at [78, 47] on input "text" at bounding box center [109, 43] width 77 height 15
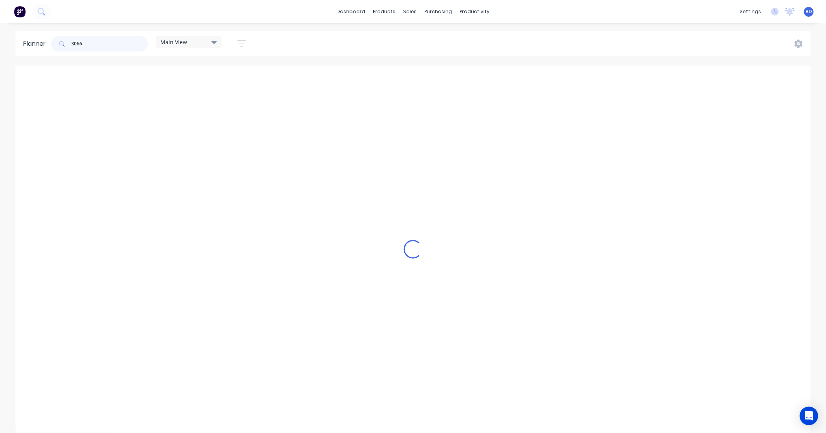
scroll to position [193, 0]
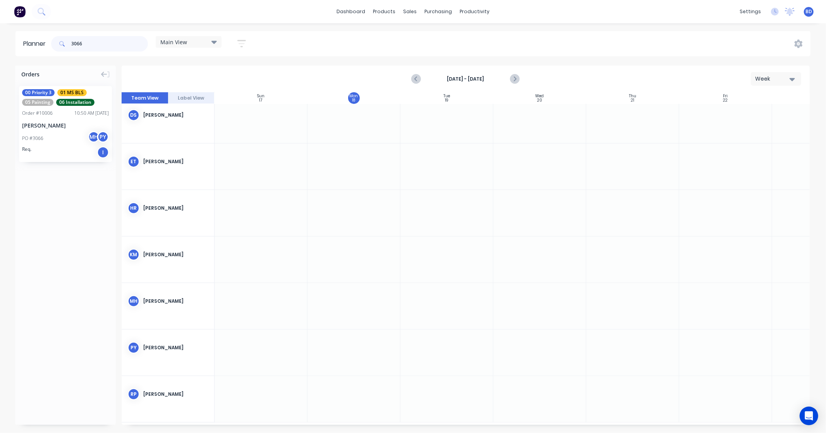
type input "3066"
drag, startPoint x: 44, startPoint y: 116, endPoint x: 313, endPoint y: 308, distance: 330.0
drag, startPoint x: 397, startPoint y: 305, endPoint x: 410, endPoint y: 306, distance: 13.6
drag, startPoint x: 91, startPoint y: 44, endPoint x: 10, endPoint y: 43, distance: 80.9
click at [10, 43] on div "Planner 3066 Main View Save new view None edit Main View (Default) edit Duncan …" at bounding box center [413, 43] width 826 height 25
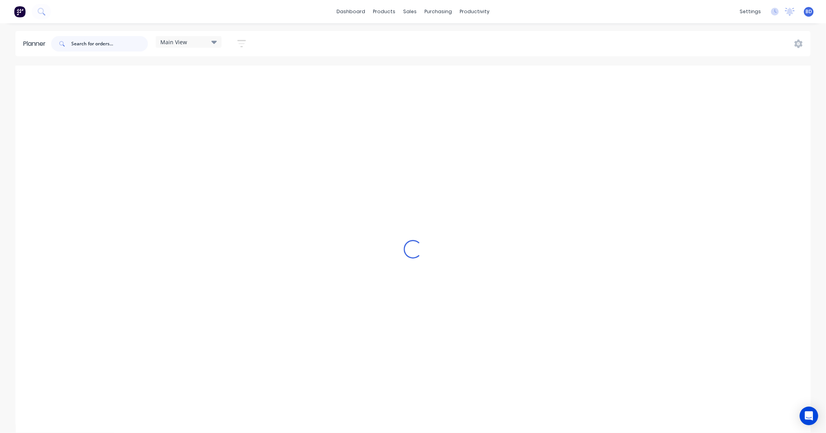
scroll to position [202, 0]
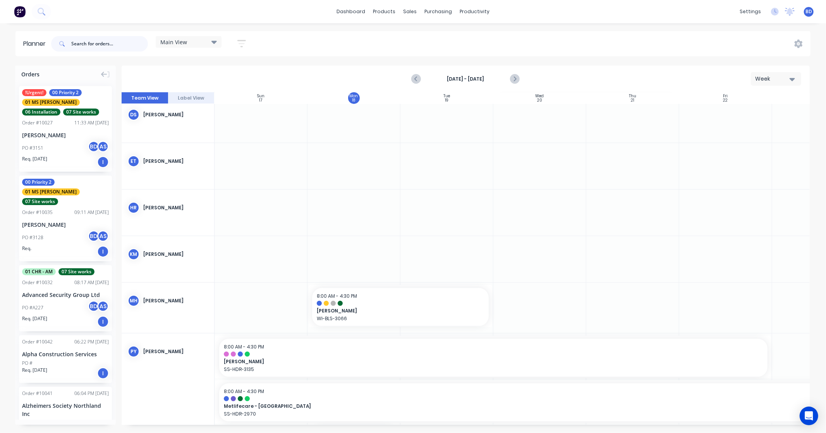
click at [114, 46] on input "text" at bounding box center [109, 43] width 77 height 15
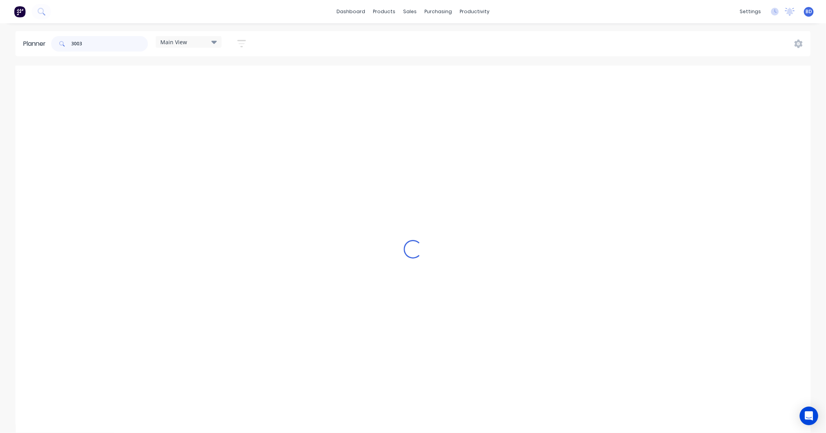
scroll to position [158, 0]
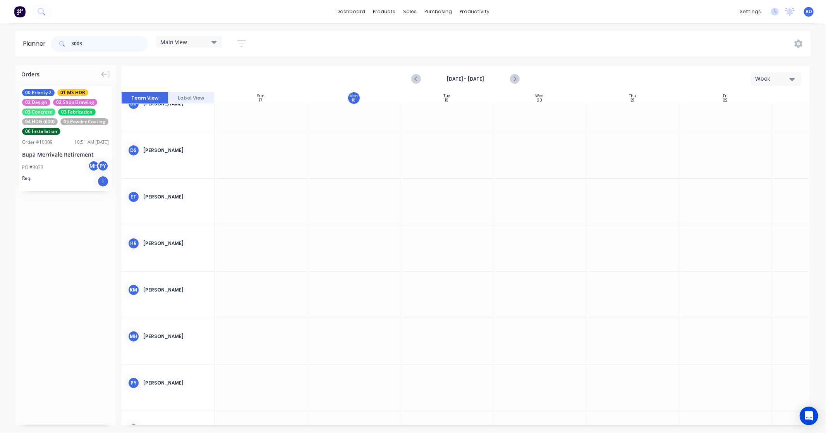
type input "3003"
drag, startPoint x: 53, startPoint y: 140, endPoint x: 505, endPoint y: 349, distance: 497.6
drag, startPoint x: 585, startPoint y: 340, endPoint x: 591, endPoint y: 340, distance: 6.2
drag, startPoint x: 60, startPoint y: 40, endPoint x: 12, endPoint y: 39, distance: 47.6
click at [12, 39] on div "Planner 3003 Main View Save new view None edit Main View (Default) edit Duncan …" at bounding box center [413, 43] width 826 height 25
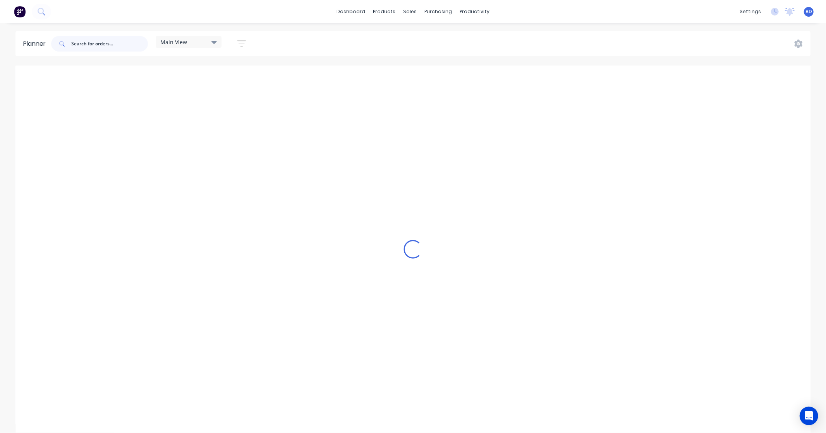
scroll to position [167, 0]
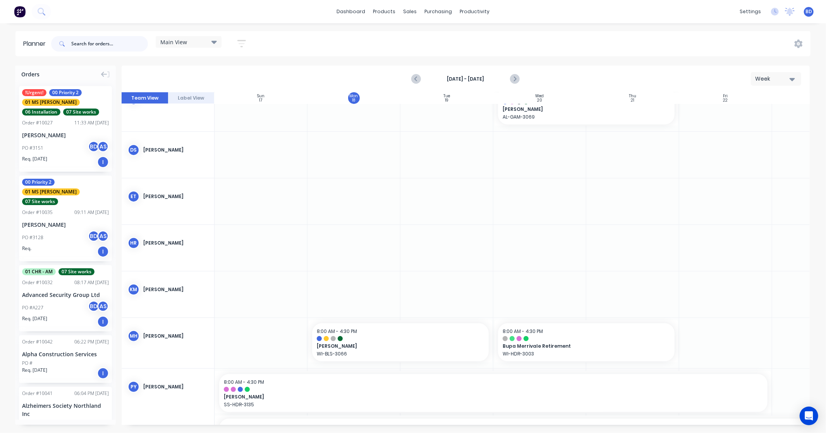
click at [86, 47] on input "text" at bounding box center [109, 43] width 77 height 15
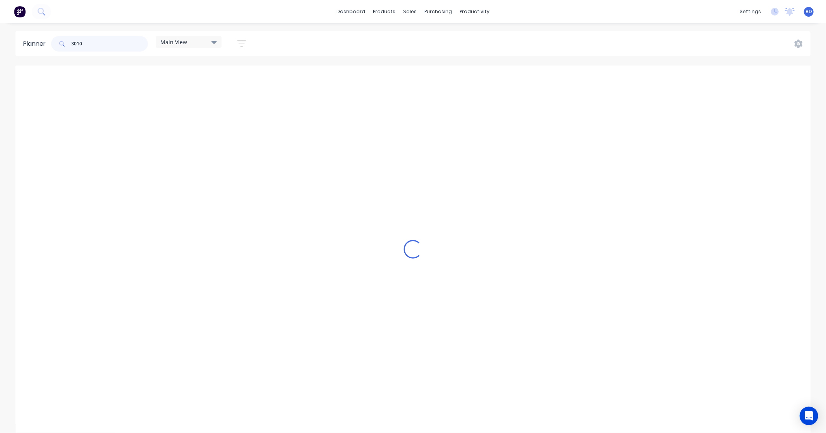
scroll to position [158, 0]
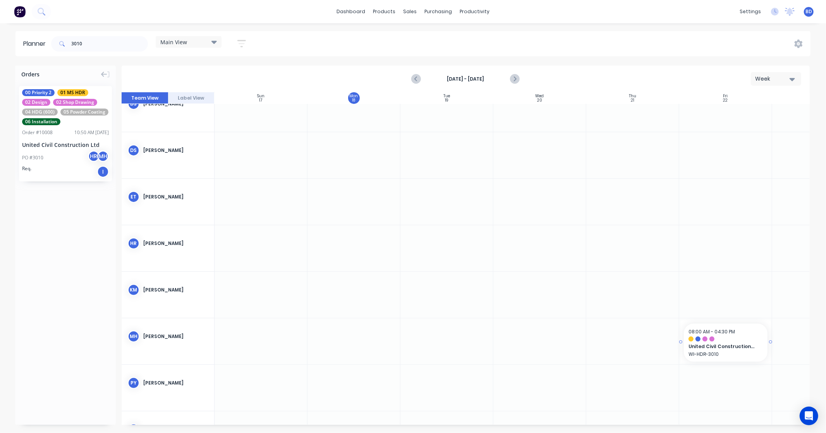
drag, startPoint x: 59, startPoint y: 128, endPoint x: 696, endPoint y: 328, distance: 667.4
click at [106, 51] on input "3010" at bounding box center [109, 43] width 77 height 15
type input "3"
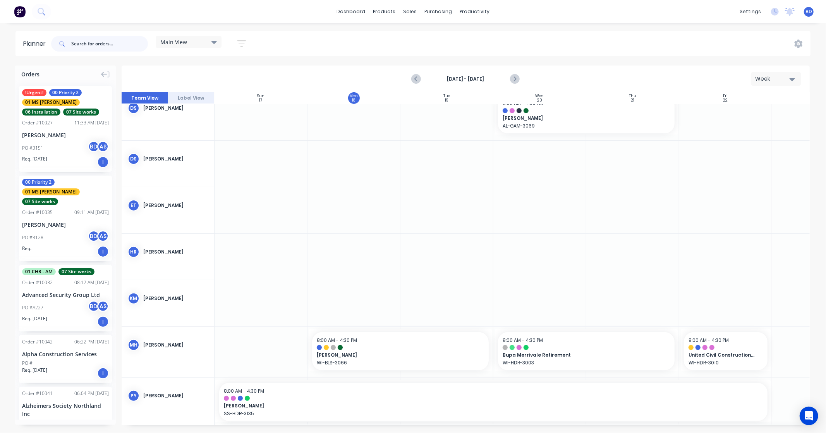
scroll to position [167, 0]
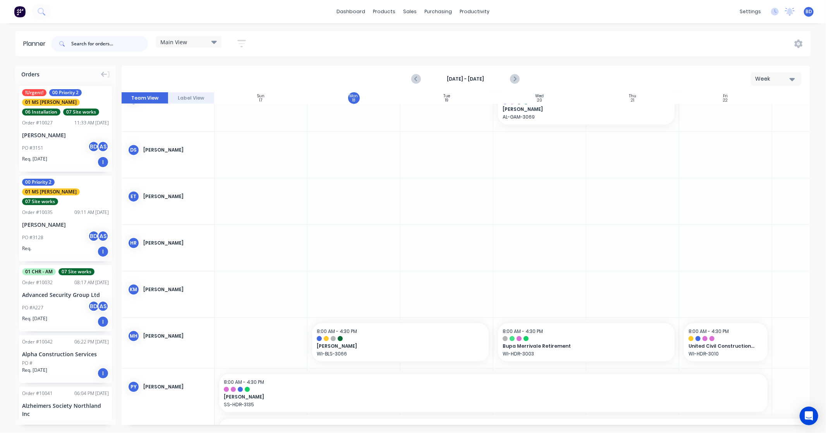
click at [124, 43] on input "text" at bounding box center [109, 43] width 77 height 15
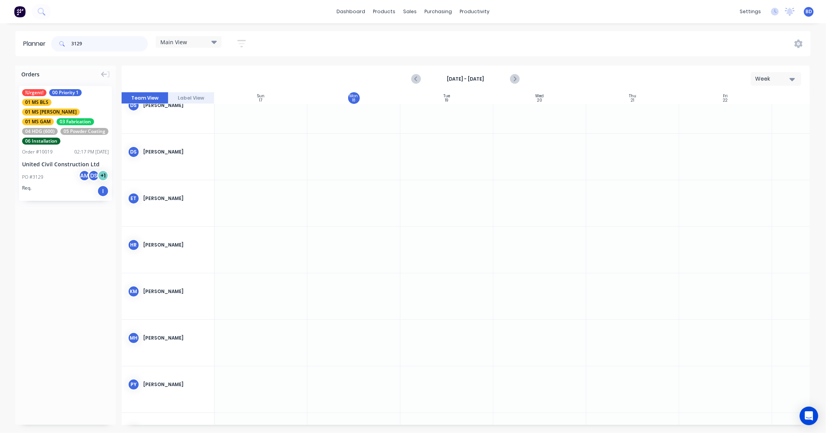
scroll to position [113, 0]
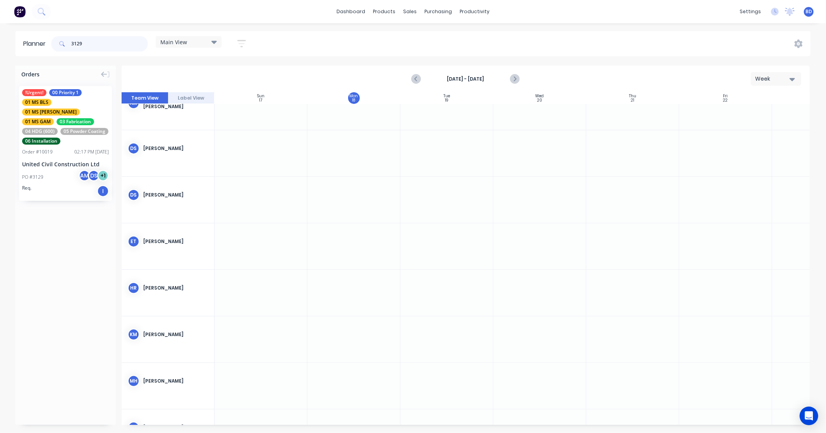
type input "3129"
drag, startPoint x: 56, startPoint y: 114, endPoint x: 509, endPoint y: 214, distance: 463.9
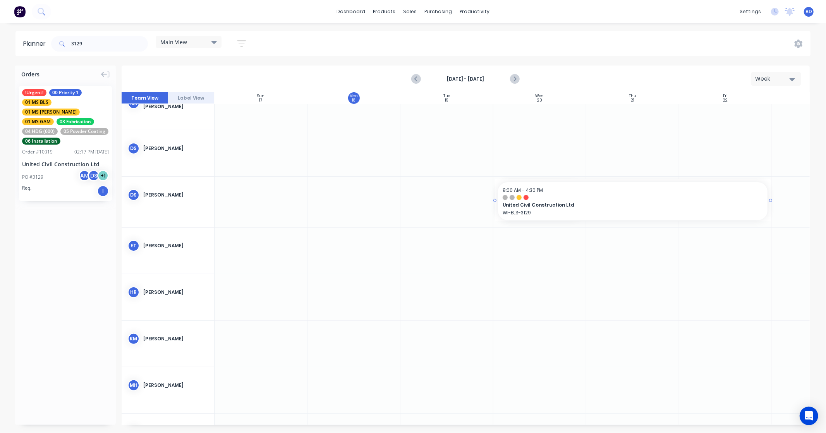
drag, startPoint x: 585, startPoint y: 200, endPoint x: 708, endPoint y: 200, distance: 122.4
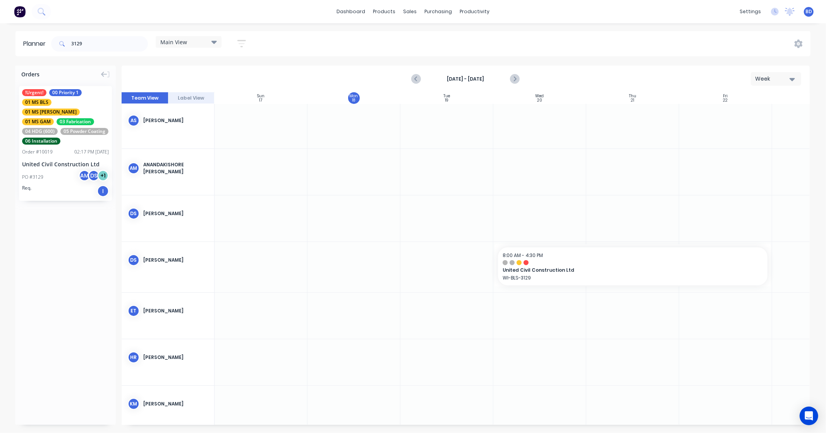
scroll to position [0, 0]
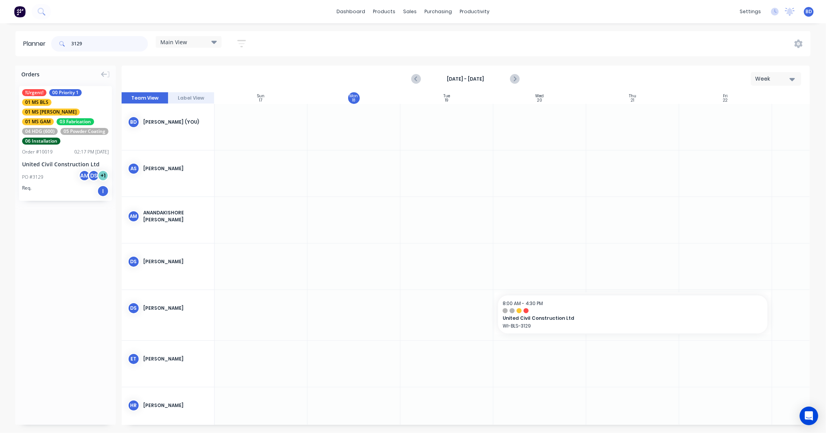
drag, startPoint x: 106, startPoint y: 45, endPoint x: -13, endPoint y: 38, distance: 119.1
click at [0, 38] on html "dashboard products sales purchasing productivity dashboard products Product Cat…" at bounding box center [413, 216] width 826 height 433
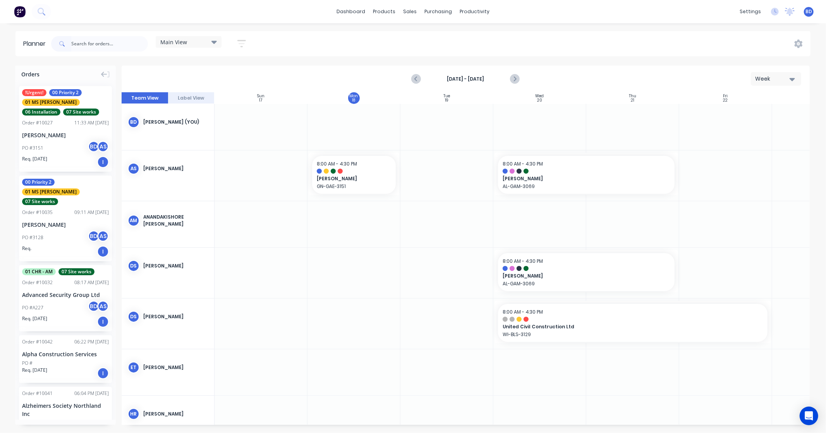
click at [179, 43] on span "Main View" at bounding box center [173, 42] width 27 height 8
click at [192, 143] on button "Labour" at bounding box center [202, 145] width 82 height 9
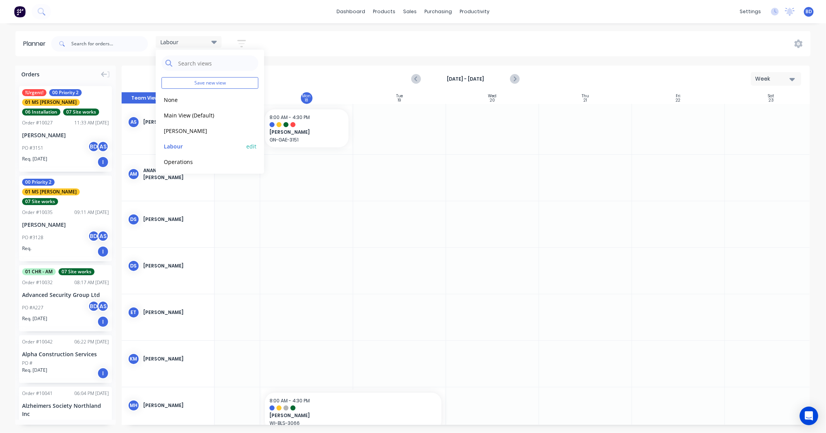
scroll to position [0, 58]
click at [316, 63] on div "Planner Labour Save new view None edit Main View (Default) edit [PERSON_NAME] e…" at bounding box center [413, 231] width 826 height 401
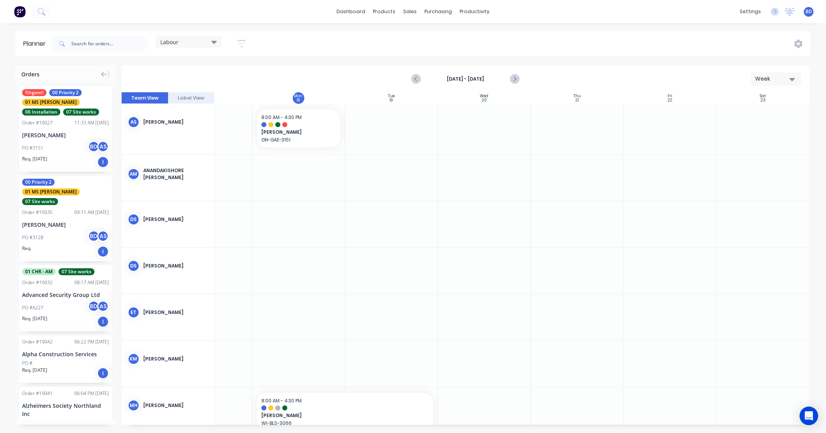
click at [239, 44] on icon "button" at bounding box center [242, 43] width 6 height 1
click at [228, 72] on div "Show/Hide users" at bounding box center [201, 73] width 54 height 8
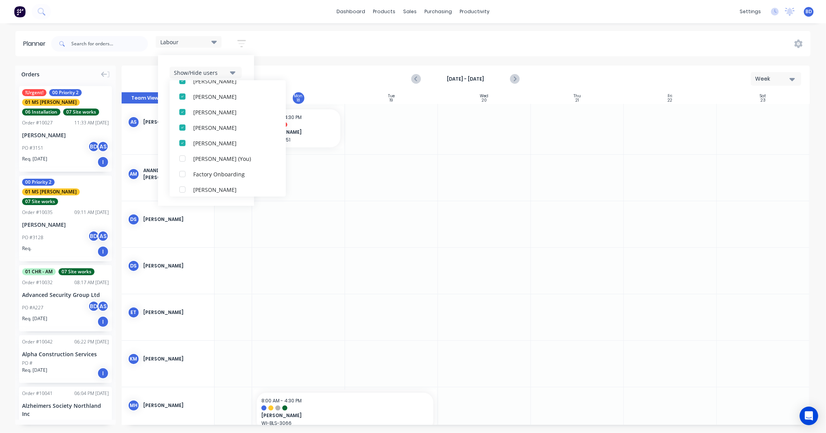
scroll to position [0, 0]
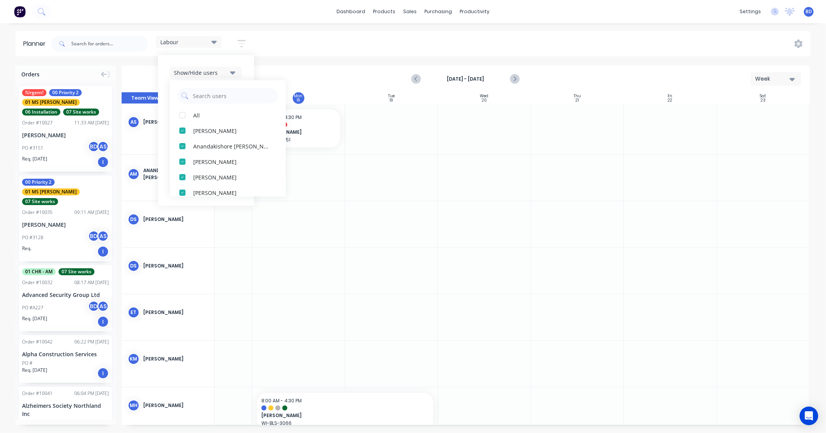
click at [254, 68] on div "Show/Hide users All Albert Scown Anandakishore Marothi Darrin Sangster Duncan S…" at bounding box center [206, 130] width 96 height 151
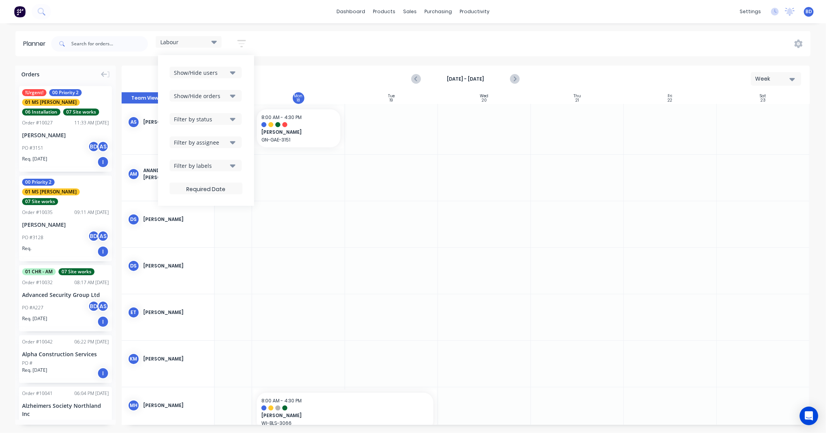
click at [232, 94] on icon "button" at bounding box center [232, 95] width 5 height 9
click at [248, 82] on div "Show/Hide users Show/Hide orders All Scheduled Unscheduled Filter by status Fil…" at bounding box center [206, 130] width 96 height 151
click at [234, 121] on icon "button" at bounding box center [232, 119] width 5 height 9
click at [246, 105] on div "Show/Hide users Show/Hide orders Filter by status All Draft Quote Archived Deli…" at bounding box center [206, 130] width 96 height 151
click at [233, 144] on icon "button" at bounding box center [232, 142] width 5 height 3
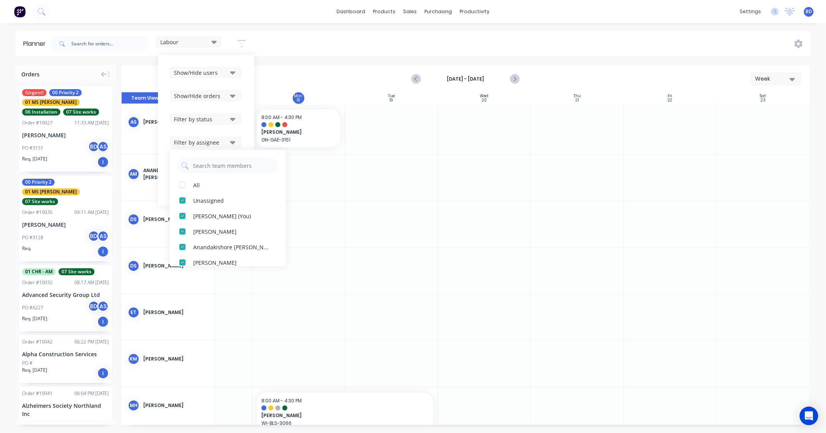
click at [249, 131] on div "Show/Hide users Show/Hide orders Filter by status Filter by assignee All Unassi…" at bounding box center [206, 130] width 96 height 151
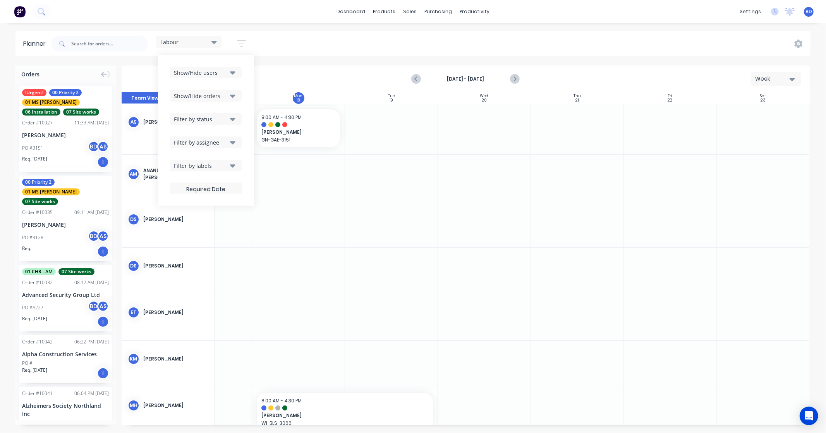
click at [234, 165] on icon "button" at bounding box center [232, 165] width 5 height 3
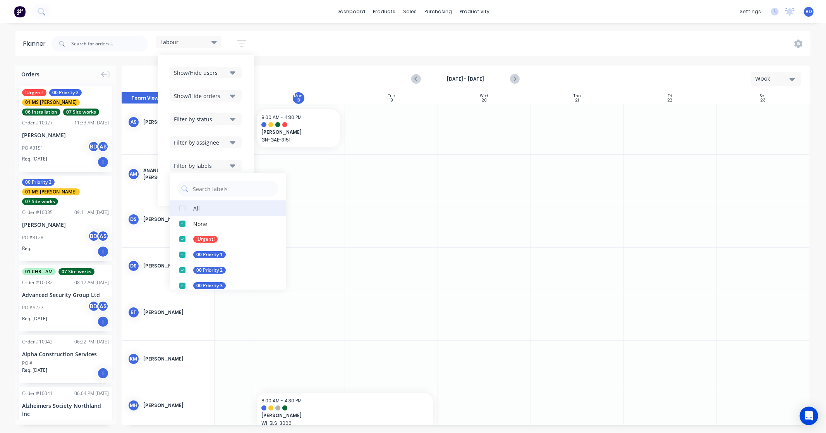
click at [183, 210] on div "button" at bounding box center [182, 207] width 15 height 15
click at [249, 151] on div "Show/Hide users Show/Hide orders Filter by status Filter by assignee Filter by …" at bounding box center [206, 130] width 96 height 151
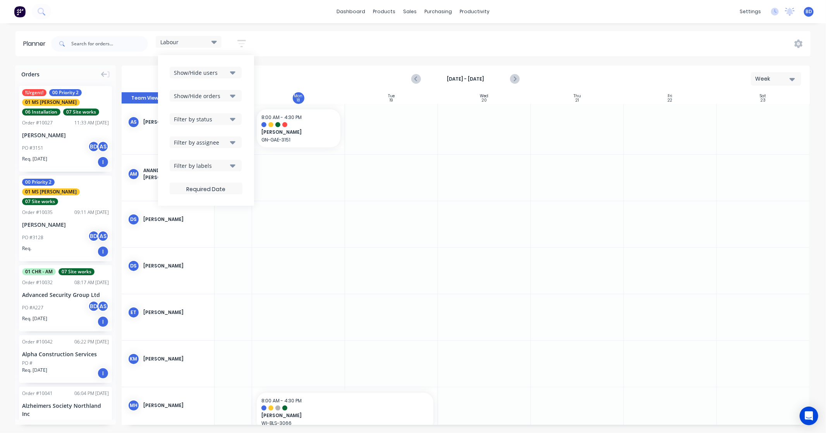
click at [277, 68] on div "Aug 18th - Aug 18th Week" at bounding box center [465, 78] width 687 height 25
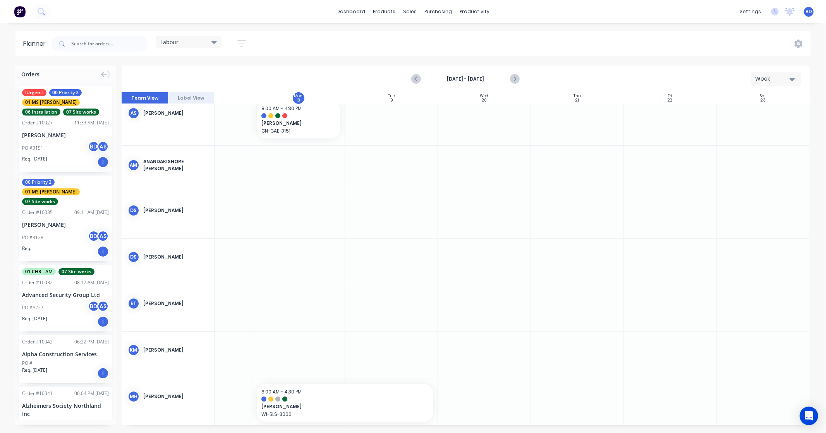
scroll to position [0, 58]
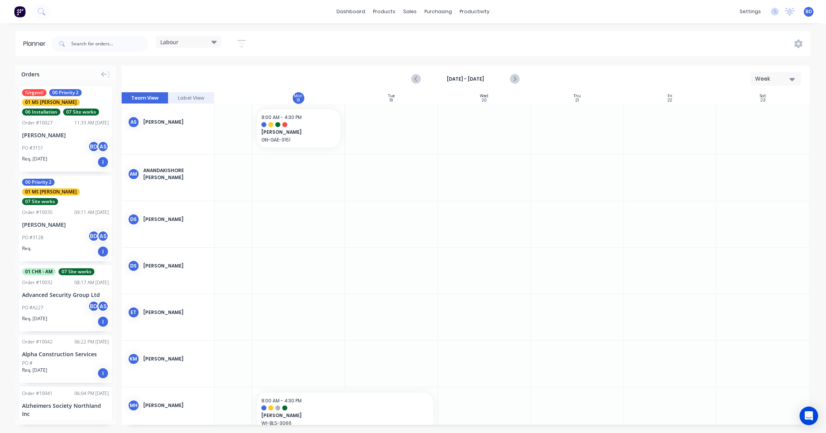
click at [240, 43] on icon "button" at bounding box center [242, 43] width 6 height 1
click at [250, 89] on div "Show/Hide users Show/Hide orders Filter by status Filter by assignee Filter by …" at bounding box center [206, 130] width 96 height 151
click at [235, 168] on icon "button" at bounding box center [232, 165] width 5 height 9
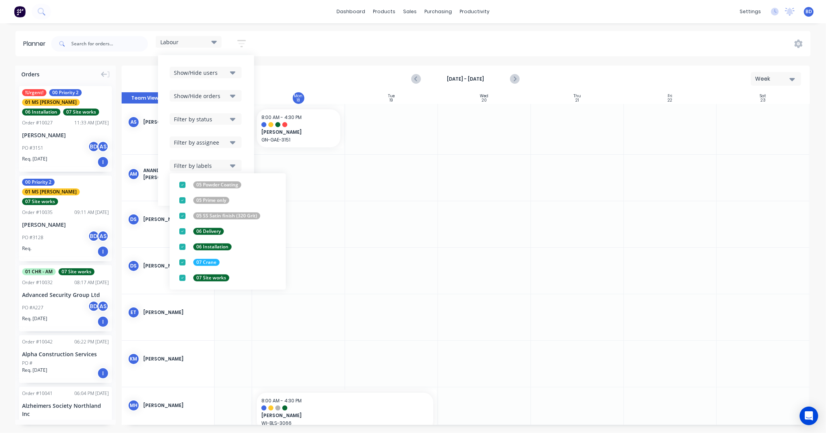
scroll to position [0, 0]
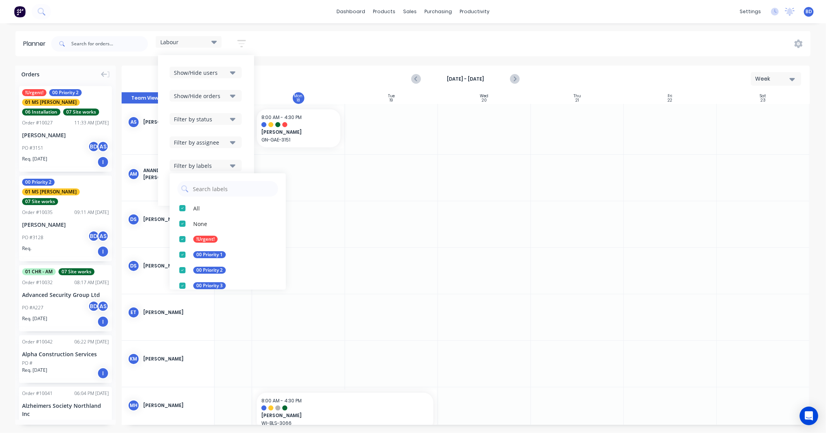
click at [244, 162] on div "Show/Hide users Show/Hide orders Filter by status Filter by assignee Filter by …" at bounding box center [206, 130] width 96 height 151
click at [235, 142] on icon "button" at bounding box center [232, 142] width 5 height 3
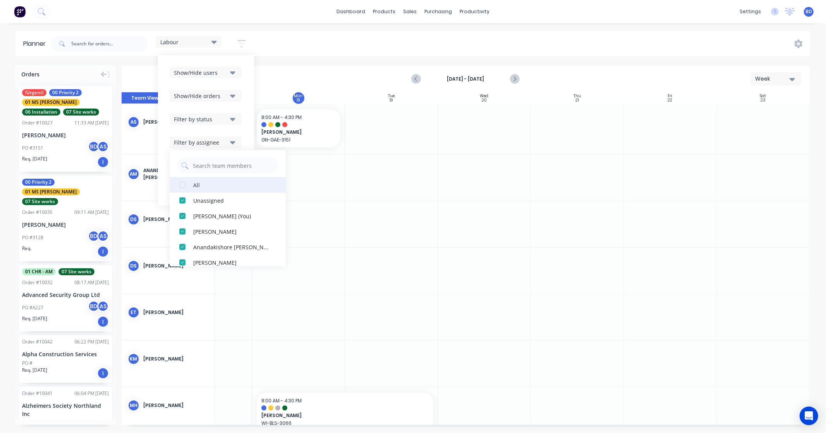
click at [184, 185] on div "button" at bounding box center [182, 184] width 15 height 15
click at [181, 208] on div "button" at bounding box center [182, 215] width 15 height 15
click at [183, 200] on div "button" at bounding box center [182, 199] width 15 height 15
click at [182, 187] on div "button" at bounding box center [182, 184] width 15 height 15
click at [183, 184] on div "button" at bounding box center [182, 184] width 15 height 15
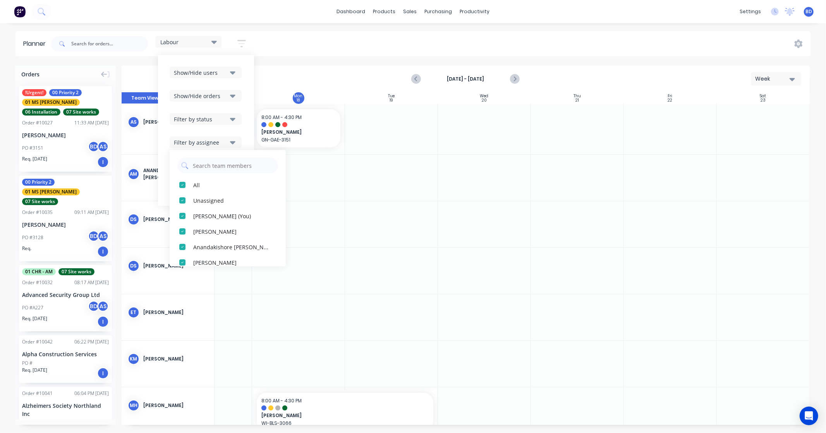
click at [247, 129] on div "Show/Hide users Show/Hide orders Filter by status Filter by assignee All Unassi…" at bounding box center [206, 130] width 96 height 151
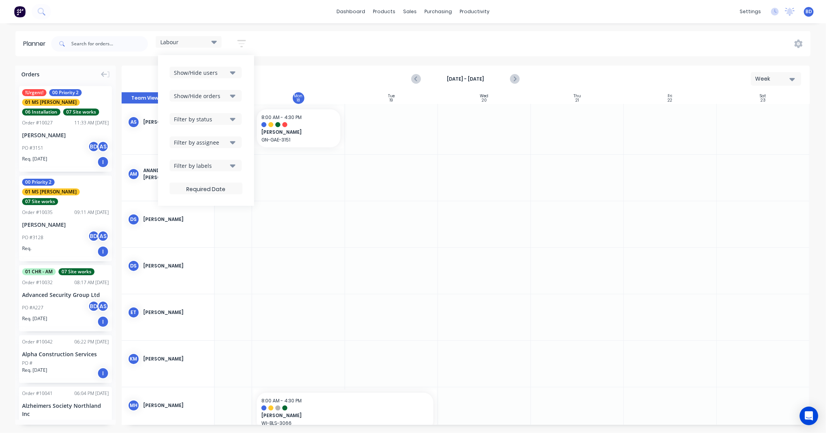
click at [235, 121] on icon "button" at bounding box center [232, 119] width 5 height 9
click at [242, 106] on div "Show/Hide users Show/Hide orders Filter by status All Draft Quote Archived Deli…" at bounding box center [206, 130] width 73 height 127
click at [237, 97] on button "Show/Hide orders" at bounding box center [206, 96] width 72 height 12
click at [245, 88] on div "Show/Hide users Show/Hide orders All Scheduled Unscheduled Filter by status Fil…" at bounding box center [206, 130] width 96 height 151
click at [233, 71] on icon "button" at bounding box center [232, 72] width 5 height 9
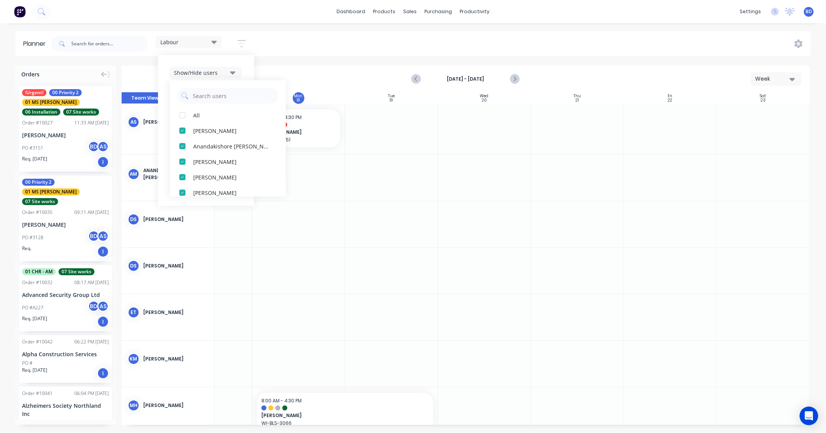
click at [280, 57] on div "Planner Labour Save new view None edit Main View (Default) edit Duncan edit Lab…" at bounding box center [413, 231] width 826 height 401
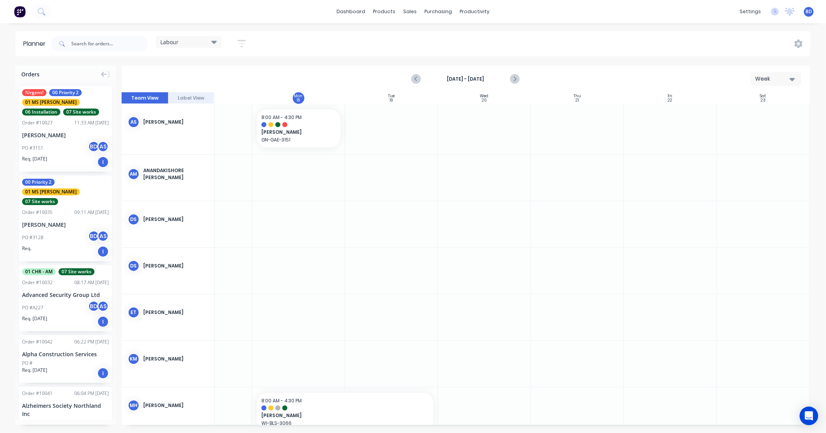
click at [221, 43] on div "Labour" at bounding box center [189, 42] width 66 height 12
click at [246, 145] on button "edit" at bounding box center [251, 146] width 10 height 8
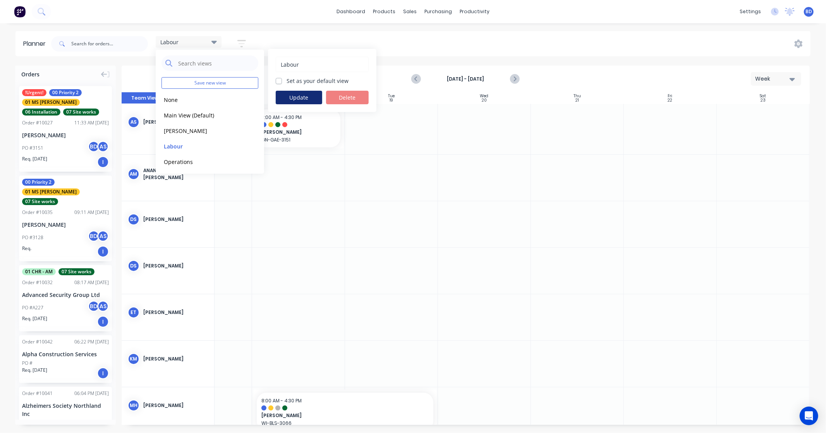
click at [290, 98] on button "Update" at bounding box center [299, 98] width 46 height 14
click at [277, 36] on div "Labour Save new view None (Default) edit Duncan edit Labour edit Main View edit…" at bounding box center [430, 43] width 761 height 23
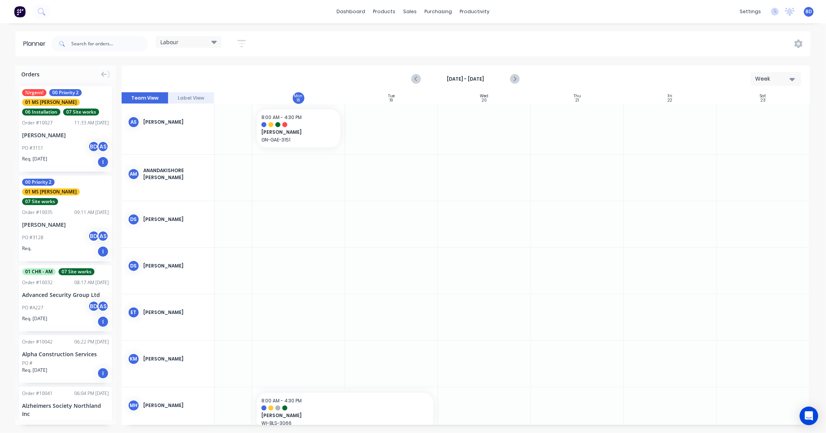
click at [211, 44] on div "Labour" at bounding box center [188, 41] width 57 height 7
click at [204, 144] on button "Main View" at bounding box center [202, 145] width 82 height 9
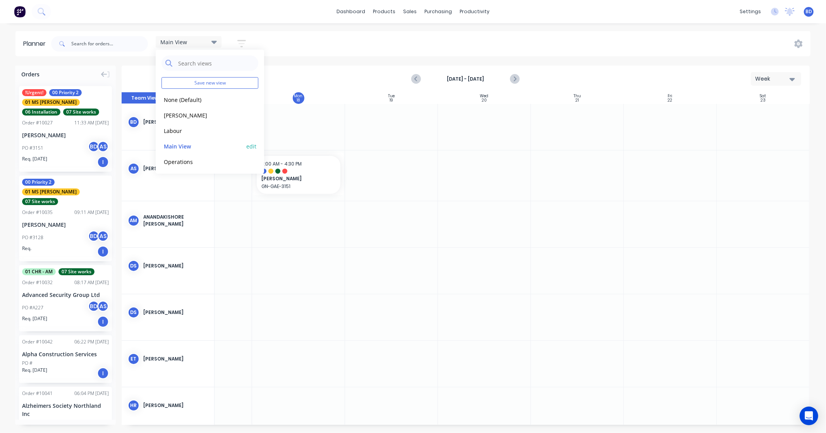
click at [247, 146] on button "edit" at bounding box center [251, 146] width 10 height 8
click at [287, 82] on label "Set as your default view" at bounding box center [318, 81] width 62 height 8
click at [282, 82] on input "Set as your default view" at bounding box center [279, 80] width 6 height 7
checkbox input "true"
click at [307, 103] on button "Update" at bounding box center [299, 98] width 46 height 14
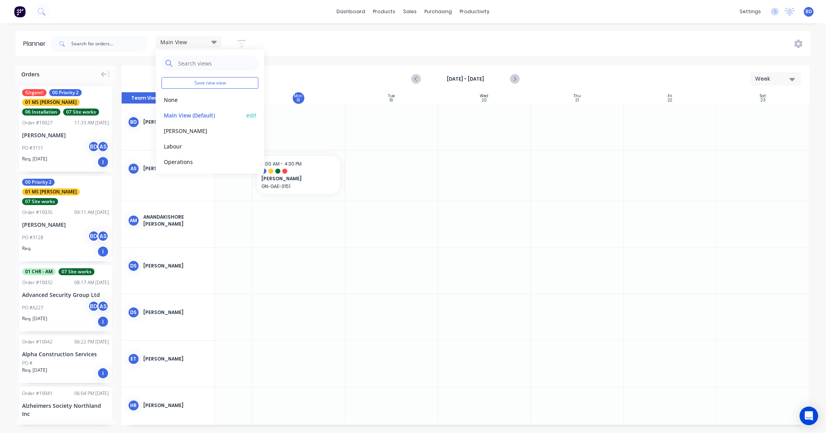
click at [191, 111] on button "Main View (Default)" at bounding box center [202, 114] width 82 height 9
click at [341, 49] on div "Main View Save new view None edit Main View (Default) edit [PERSON_NAME] edit L…" at bounding box center [430, 43] width 761 height 23
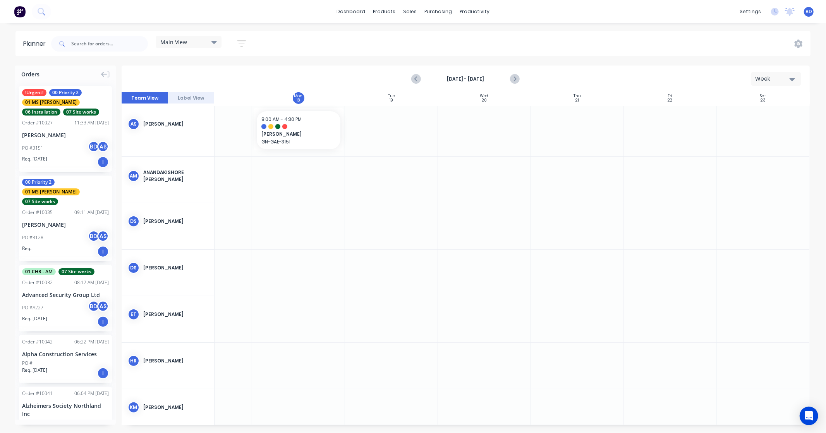
scroll to position [0, 58]
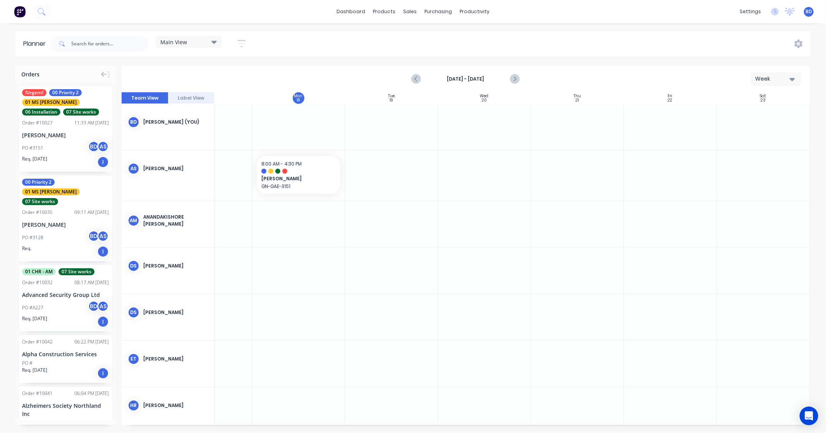
click at [197, 40] on div "Main View" at bounding box center [188, 41] width 57 height 7
click at [180, 100] on button "None" at bounding box center [202, 99] width 82 height 9
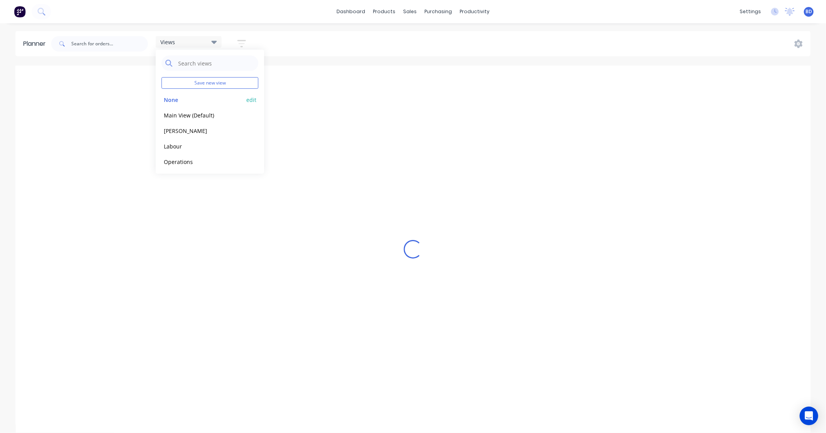
scroll to position [0, 124]
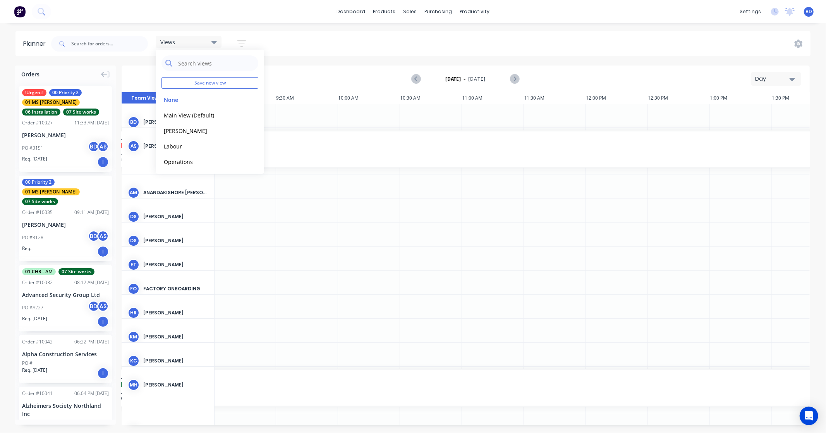
click at [775, 80] on div "Day" at bounding box center [773, 79] width 36 height 8
click at [760, 112] on div "Week" at bounding box center [762, 114] width 77 height 15
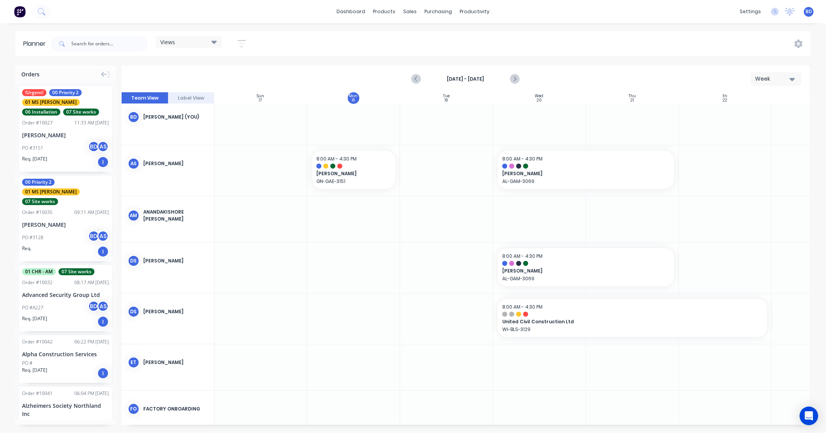
scroll to position [0, 0]
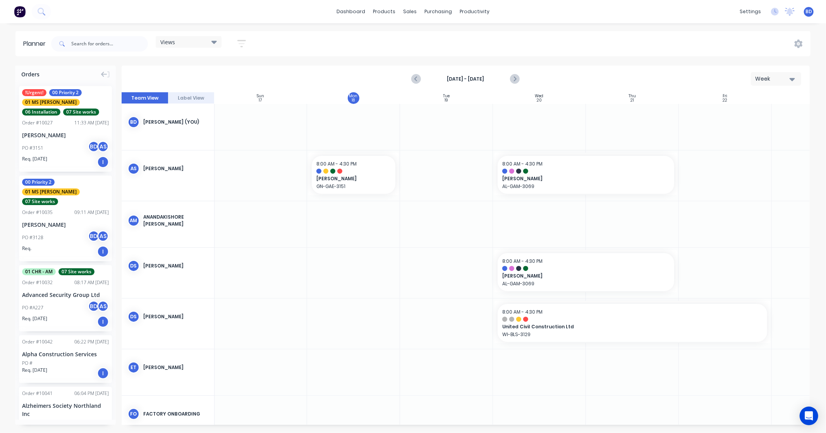
click at [180, 39] on div "Views" at bounding box center [188, 41] width 57 height 7
click at [200, 117] on button "Main View (Default)" at bounding box center [202, 114] width 82 height 9
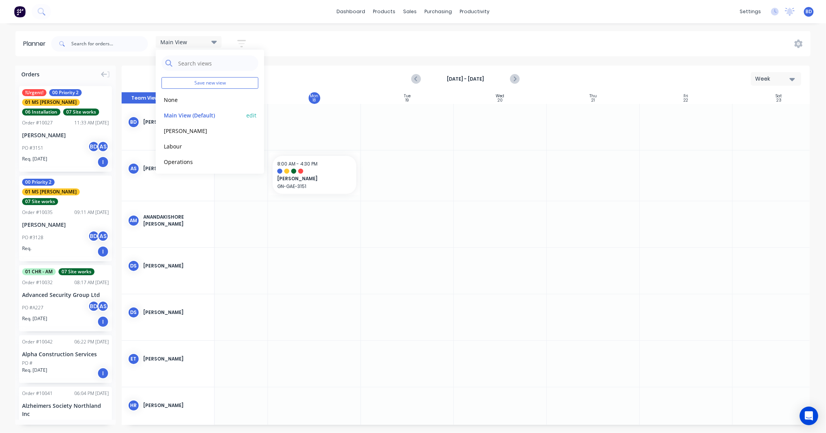
scroll to position [0, 58]
click at [242, 43] on icon "button" at bounding box center [241, 44] width 9 height 10
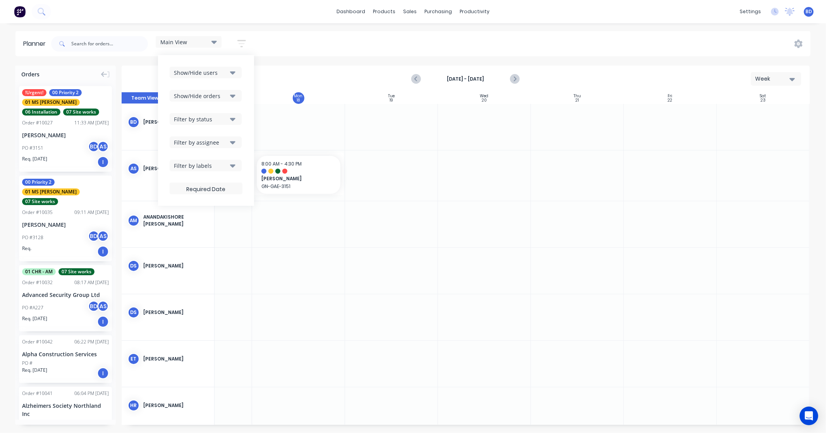
click at [235, 77] on button "Show/Hide users" at bounding box center [206, 73] width 72 height 12
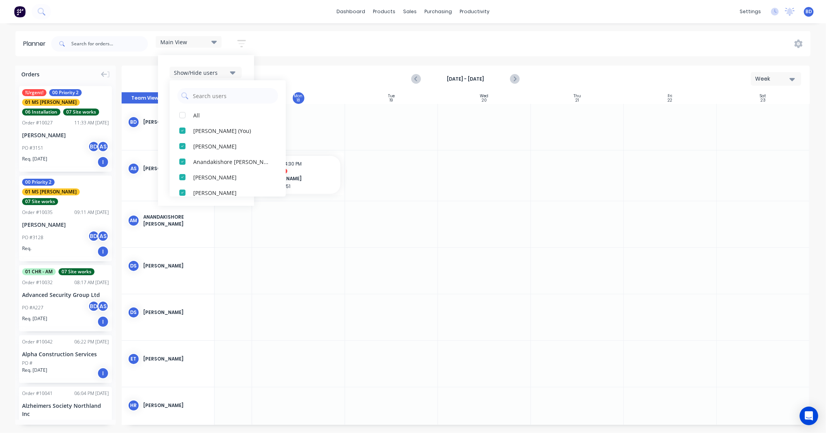
click at [251, 63] on div "Show/Hide users All Brandon D'souza (You) Albert Scown Anandakishore Marothi Da…" at bounding box center [206, 130] width 96 height 151
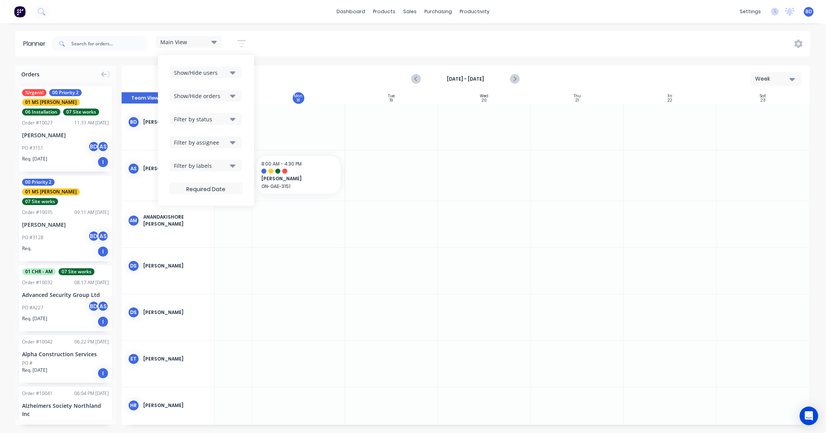
click at [225, 71] on div "Show/Hide users" at bounding box center [201, 73] width 54 height 8
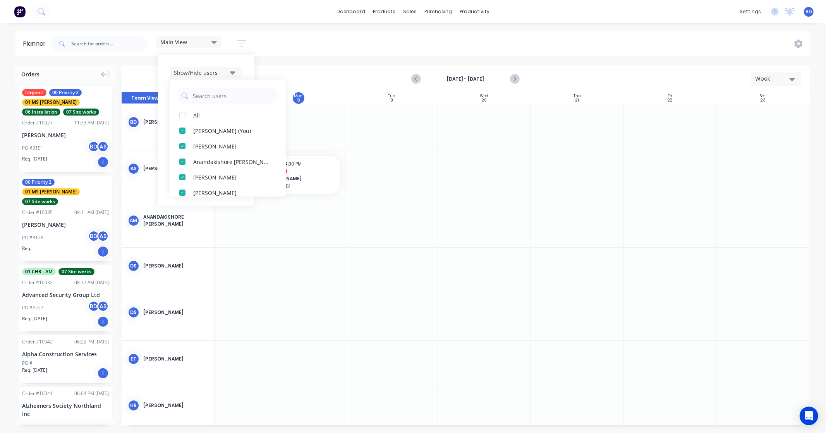
click at [245, 69] on div "Show/Hide users All Brandon D'souza (You) Albert Scown Anandakishore Marothi Da…" at bounding box center [206, 130] width 96 height 151
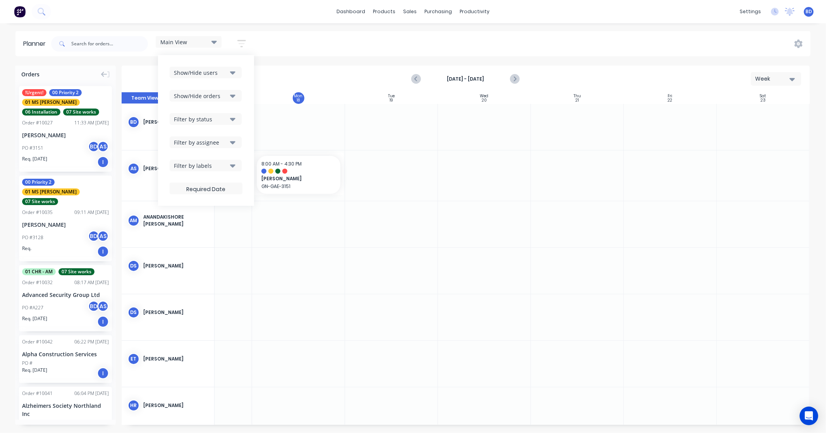
click at [235, 100] on icon "button" at bounding box center [232, 95] width 5 height 9
click at [245, 87] on div "Show/Hide users Show/Hide orders All Scheduled Unscheduled Filter by status Fil…" at bounding box center [206, 130] width 96 height 151
click at [234, 114] on button "Filter by status" at bounding box center [206, 119] width 72 height 12
click at [184, 161] on div "button" at bounding box center [182, 161] width 15 height 15
click at [250, 119] on div "Show/Hide users Show/Hide orders Filter by status All Draft Quote Archived Deli…" at bounding box center [206, 130] width 96 height 151
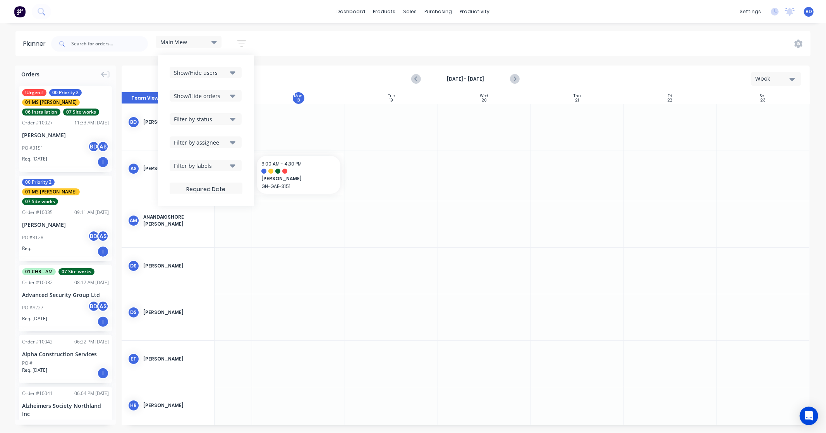
click at [234, 141] on icon "button" at bounding box center [232, 142] width 5 height 3
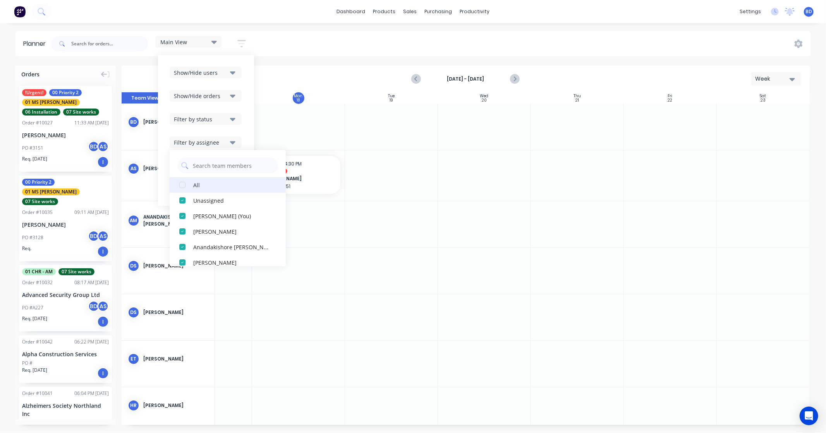
click at [185, 186] on div "button" at bounding box center [182, 184] width 15 height 15
click at [248, 138] on div "Show/Hide users Show/Hide orders Filter by status Filter by assignee All Unassi…" at bounding box center [206, 130] width 96 height 151
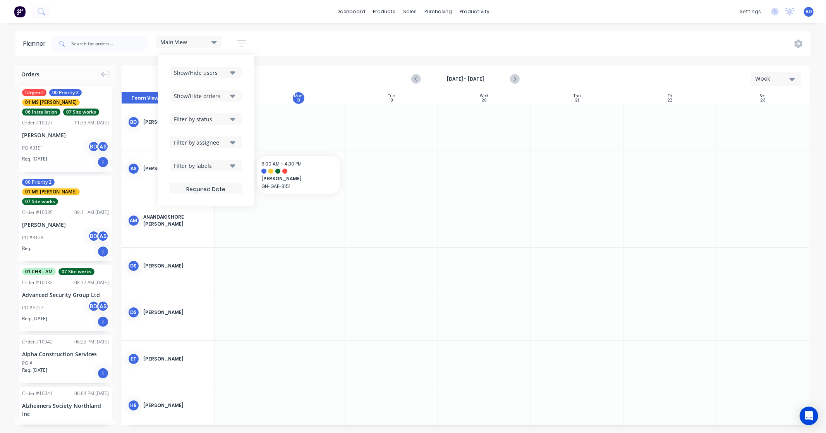
click at [227, 167] on div "Filter by labels" at bounding box center [201, 165] width 54 height 8
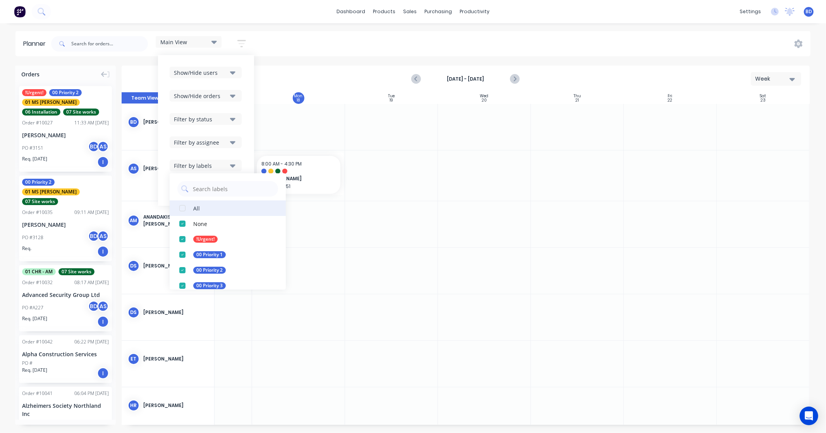
click at [192, 208] on button "All" at bounding box center [228, 207] width 116 height 15
click at [246, 160] on div "Show/Hide users Show/Hide orders Filter by status Filter by assignee Filter by …" at bounding box center [206, 130] width 96 height 151
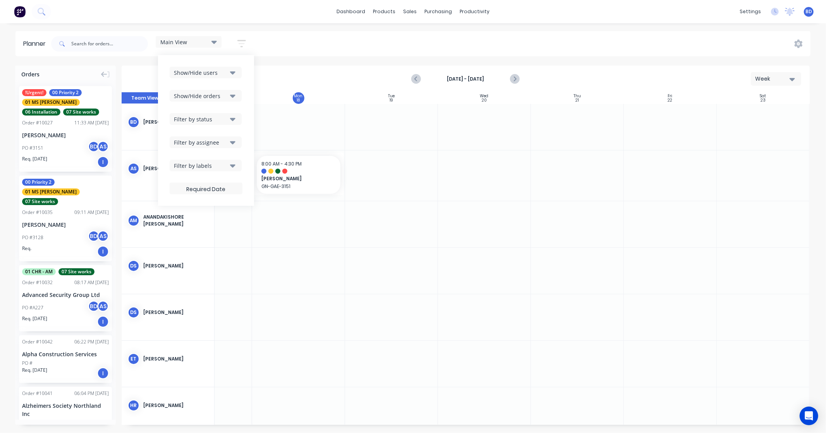
click at [221, 40] on div "Main View" at bounding box center [189, 42] width 66 height 12
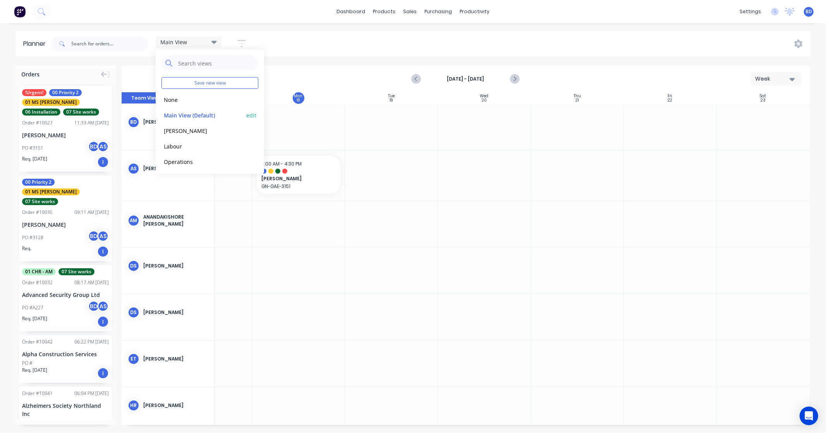
click at [248, 113] on button "edit" at bounding box center [251, 115] width 10 height 8
click at [294, 96] on button "Update" at bounding box center [299, 98] width 46 height 14
click at [297, 40] on div "Main View Save new view None edit Main View (Default) edit [PERSON_NAME] edit L…" at bounding box center [430, 43] width 761 height 23
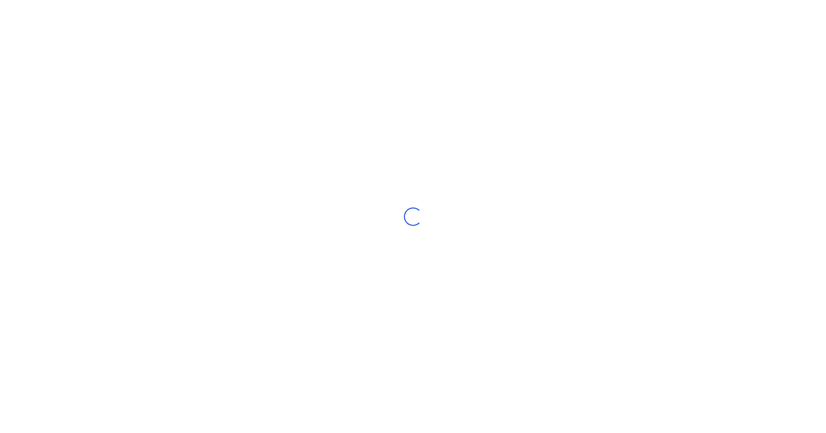
select select "NZ"
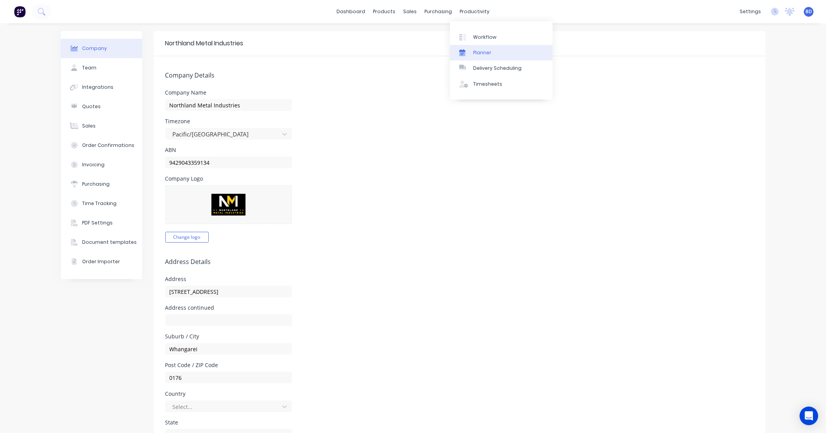
click at [487, 49] on div "Planner" at bounding box center [482, 52] width 18 height 7
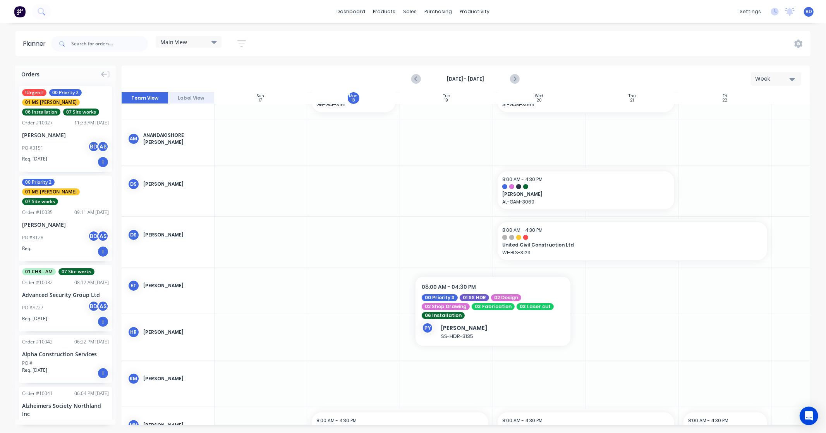
scroll to position [0, 0]
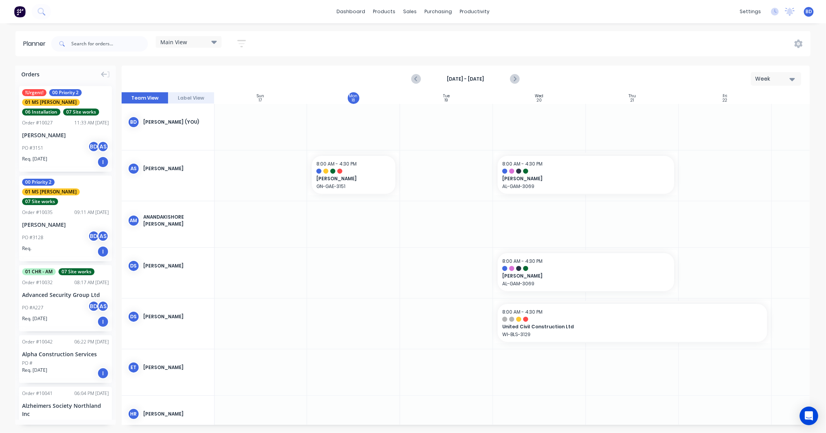
click at [187, 43] on div "Main View" at bounding box center [188, 41] width 57 height 7
click at [187, 144] on button "Labour" at bounding box center [202, 145] width 82 height 9
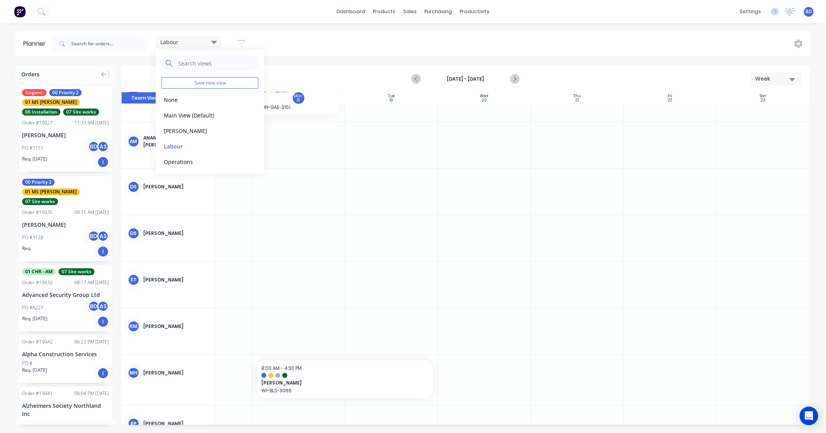
scroll to position [0, 58]
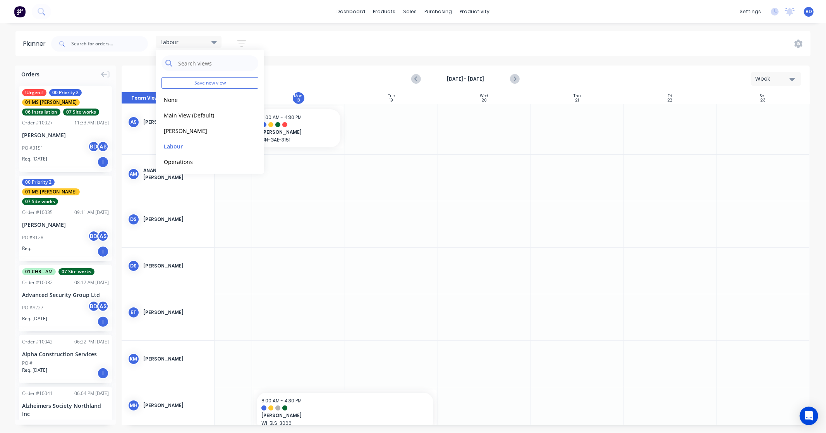
click at [333, 67] on div "[DATE] - [DATE] Week" at bounding box center [465, 78] width 687 height 25
click at [245, 46] on icon "button" at bounding box center [241, 44] width 9 height 10
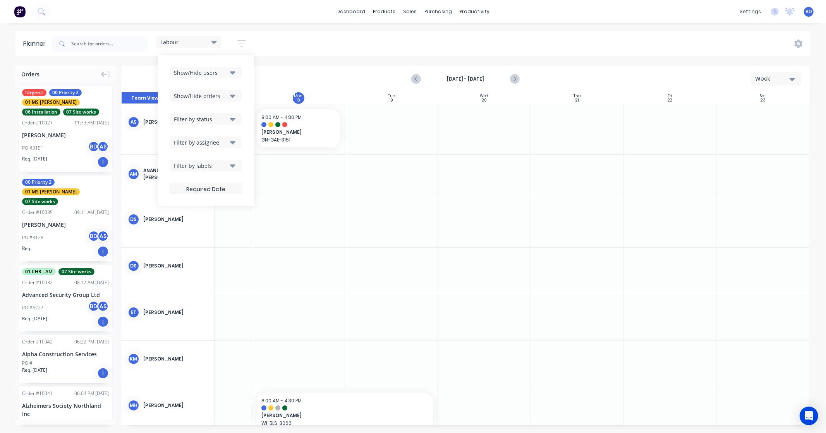
click at [234, 97] on icon "button" at bounding box center [232, 95] width 5 height 3
click at [235, 75] on icon "button" at bounding box center [232, 72] width 5 height 9
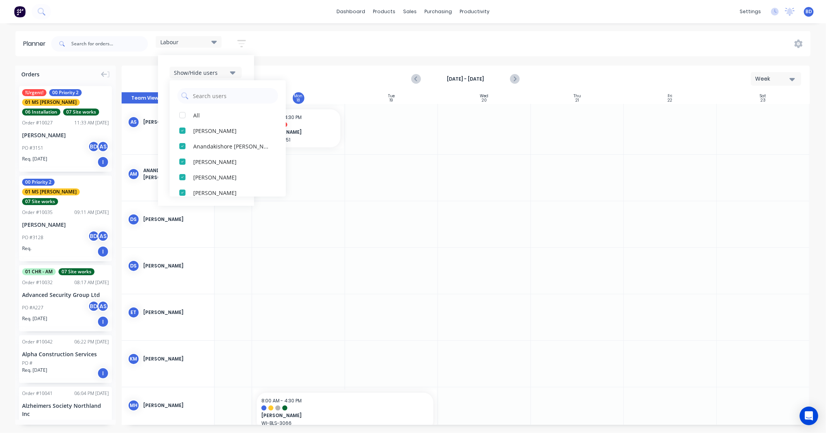
click at [235, 75] on icon "button" at bounding box center [232, 72] width 5 height 9
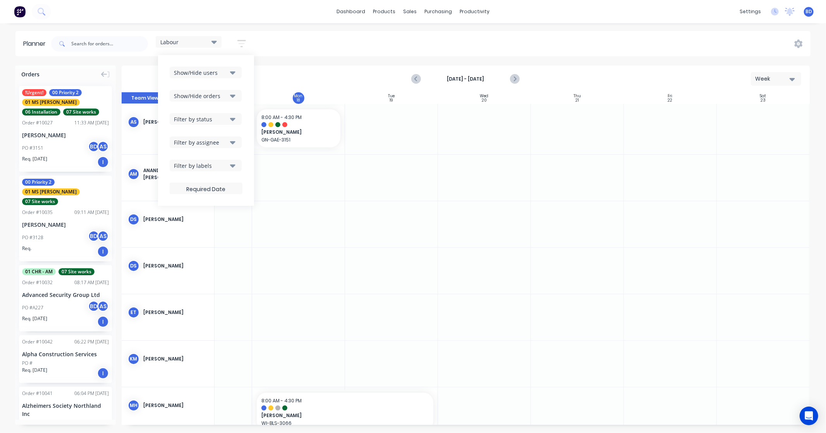
click at [234, 121] on icon "button" at bounding box center [232, 119] width 5 height 9
click at [237, 141] on button "Filter by assignee" at bounding box center [206, 142] width 72 height 12
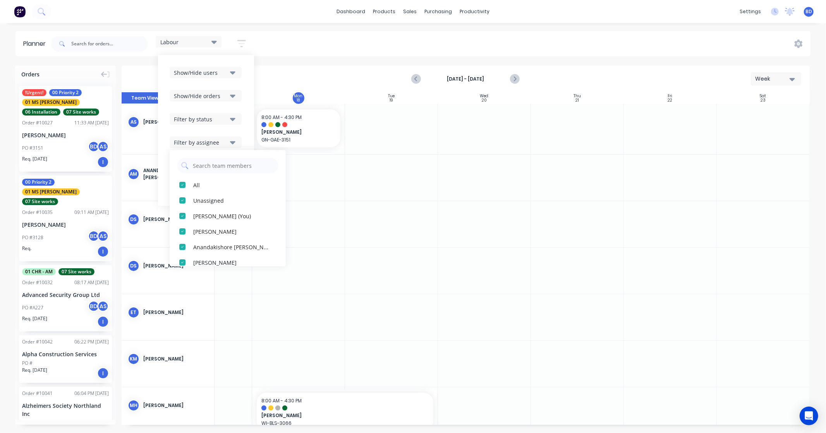
click at [237, 141] on button "Filter by assignee" at bounding box center [206, 142] width 72 height 12
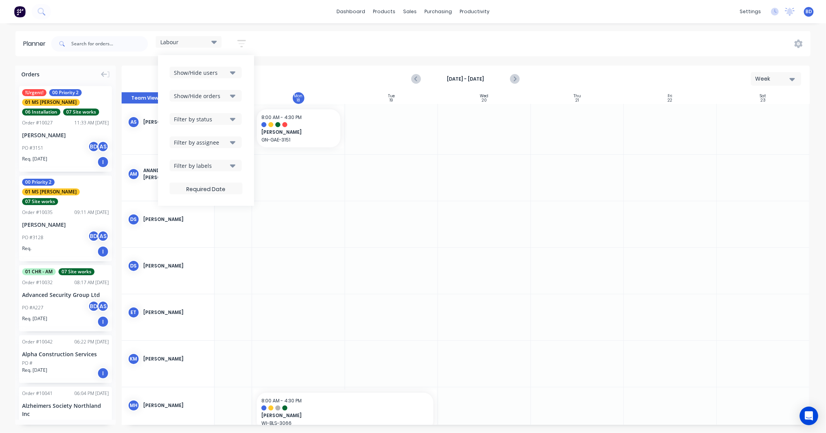
click at [233, 170] on button "Filter by labels" at bounding box center [206, 166] width 72 height 12
click at [234, 164] on icon "button" at bounding box center [232, 165] width 5 height 3
click at [248, 146] on div "Show/Hide users Show/Hide orders Filter by status Filter by assignee Filter by …" at bounding box center [206, 130] width 96 height 151
click at [300, 40] on div "Labour Save new view None edit Main View (Default) edit [PERSON_NAME] edit Labo…" at bounding box center [430, 43] width 761 height 23
click at [197, 41] on div "Labour" at bounding box center [188, 41] width 57 height 7
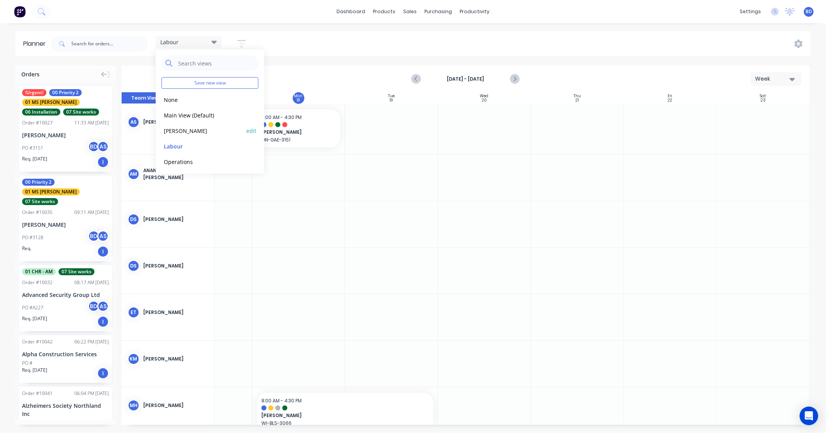
click at [194, 128] on button "[PERSON_NAME]" at bounding box center [202, 130] width 82 height 9
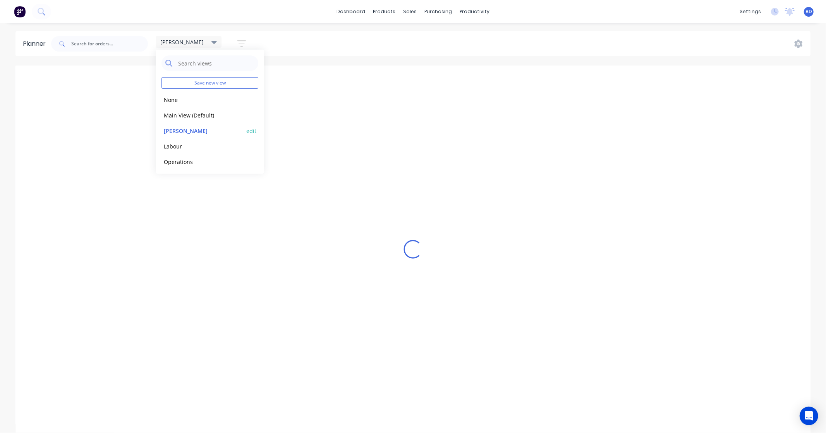
scroll to position [0, 55]
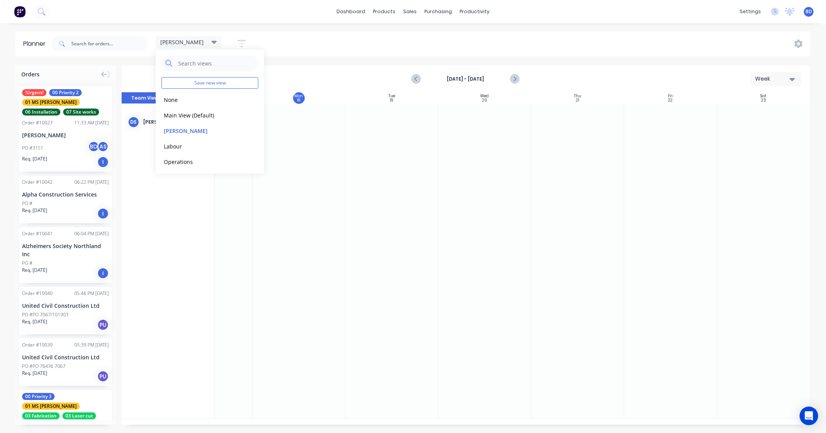
click at [320, 54] on div "Duncan Save new view None edit Main View (Default) edit Duncan edit Labour edit…" at bounding box center [430, 43] width 761 height 23
click at [192, 95] on button "Label View" at bounding box center [191, 98] width 46 height 12
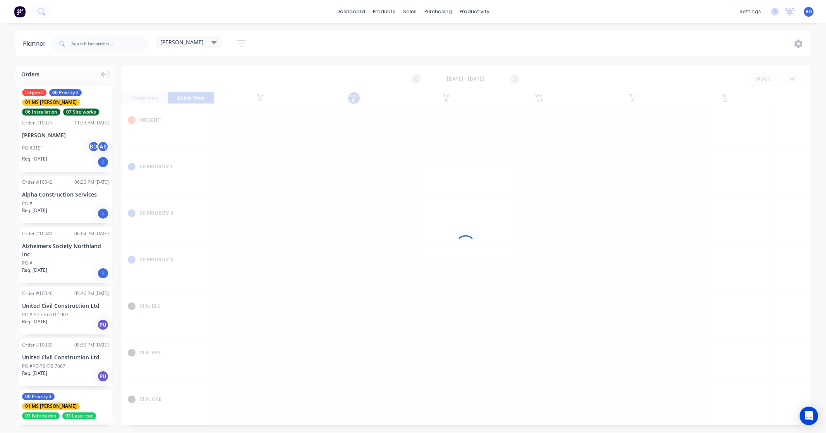
scroll to position [0, 0]
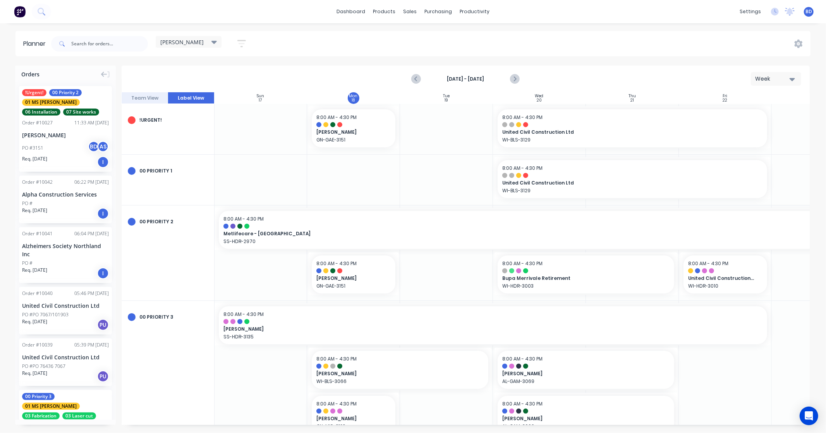
click at [148, 95] on button "Team View" at bounding box center [145, 98] width 46 height 12
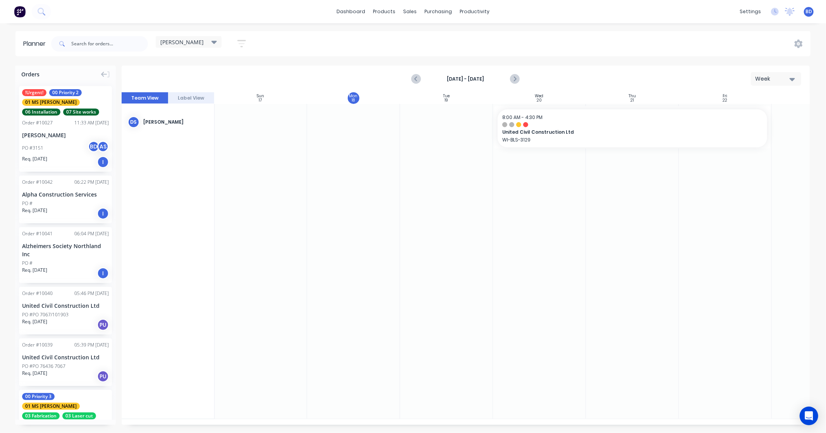
click at [198, 100] on button "Label View" at bounding box center [191, 98] width 46 height 12
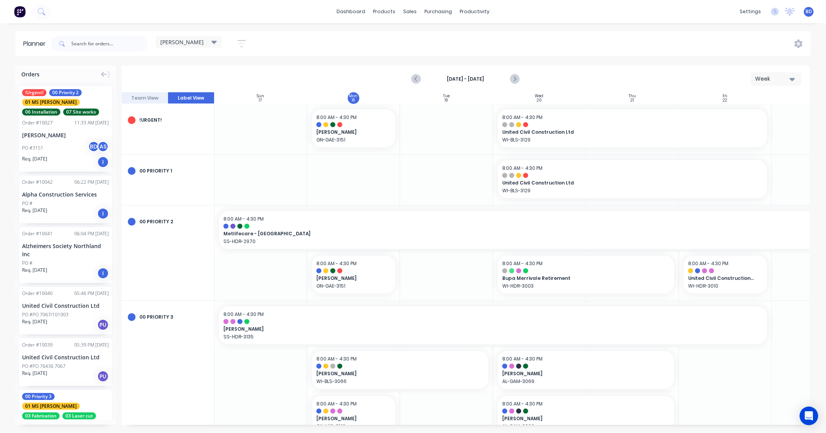
click at [149, 96] on button "Team View" at bounding box center [145, 98] width 46 height 12
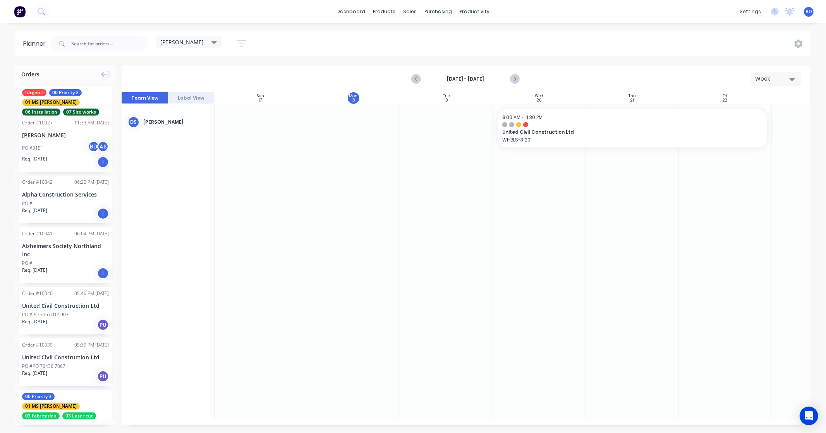
click at [211, 40] on div "[PERSON_NAME]" at bounding box center [188, 41] width 57 height 7
click at [180, 144] on button "Labour" at bounding box center [202, 145] width 82 height 9
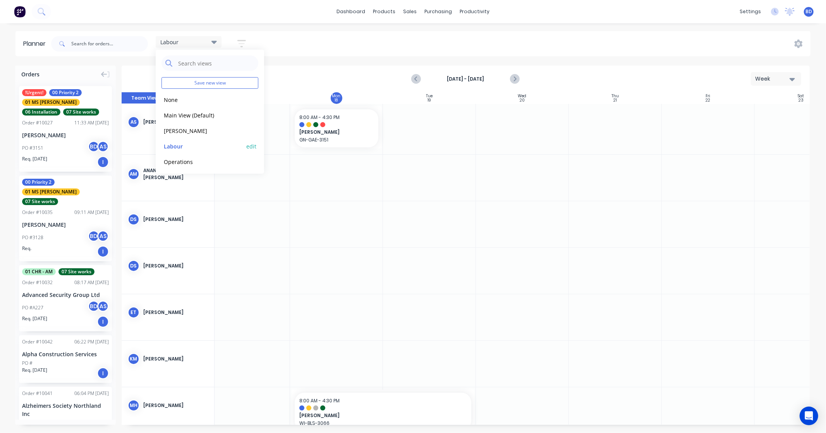
scroll to position [0, 58]
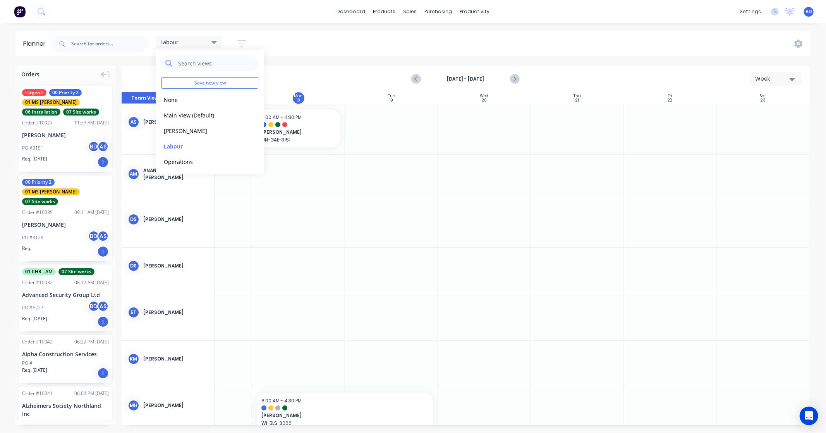
click at [294, 54] on div "Labour Save new view None edit Main View (Default) edit [PERSON_NAME] edit Labo…" at bounding box center [430, 43] width 761 height 23
click at [196, 40] on div "Labour" at bounding box center [188, 41] width 57 height 7
click at [177, 112] on button "Main View (Default)" at bounding box center [202, 114] width 82 height 9
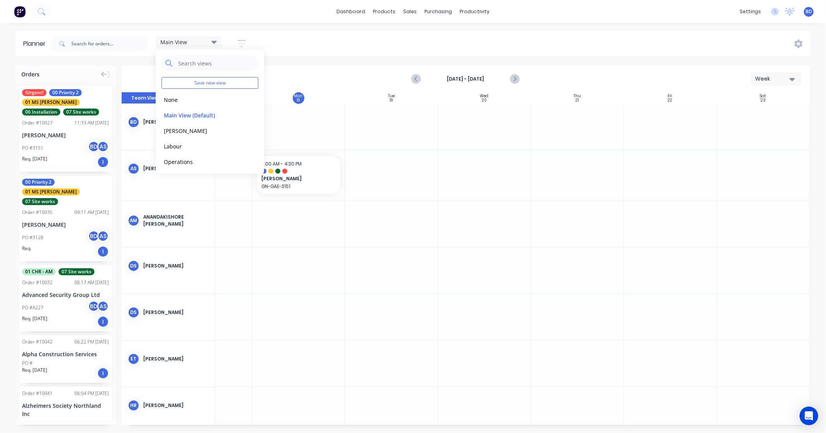
click at [306, 49] on div "Main View Save new view None edit Main View (Default) edit [PERSON_NAME] edit L…" at bounding box center [430, 43] width 761 height 23
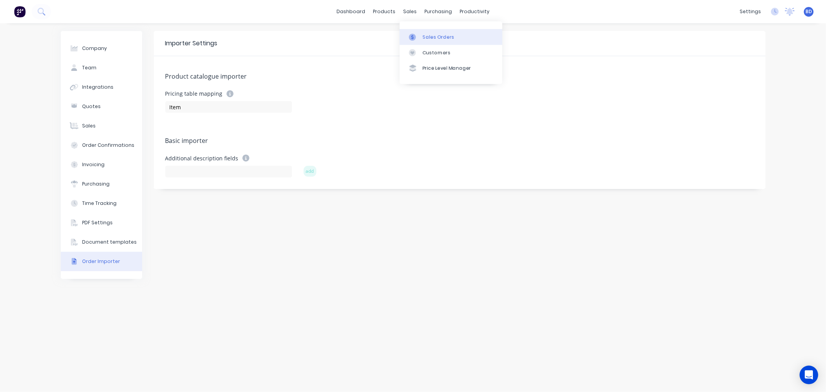
click at [436, 35] on div "Sales Orders" at bounding box center [439, 37] width 32 height 7
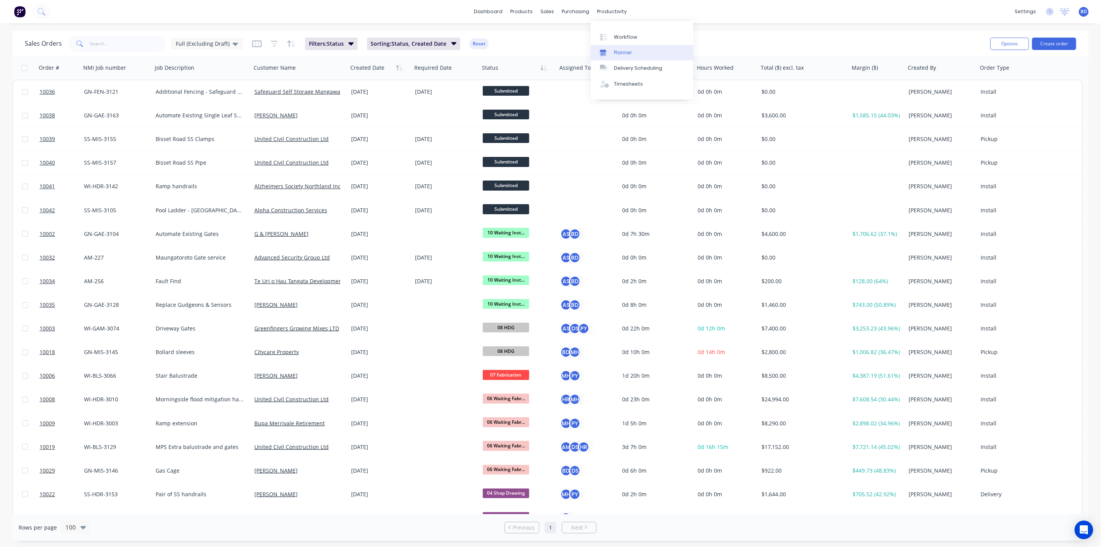
click at [621, 53] on div "Planner" at bounding box center [623, 52] width 18 height 7
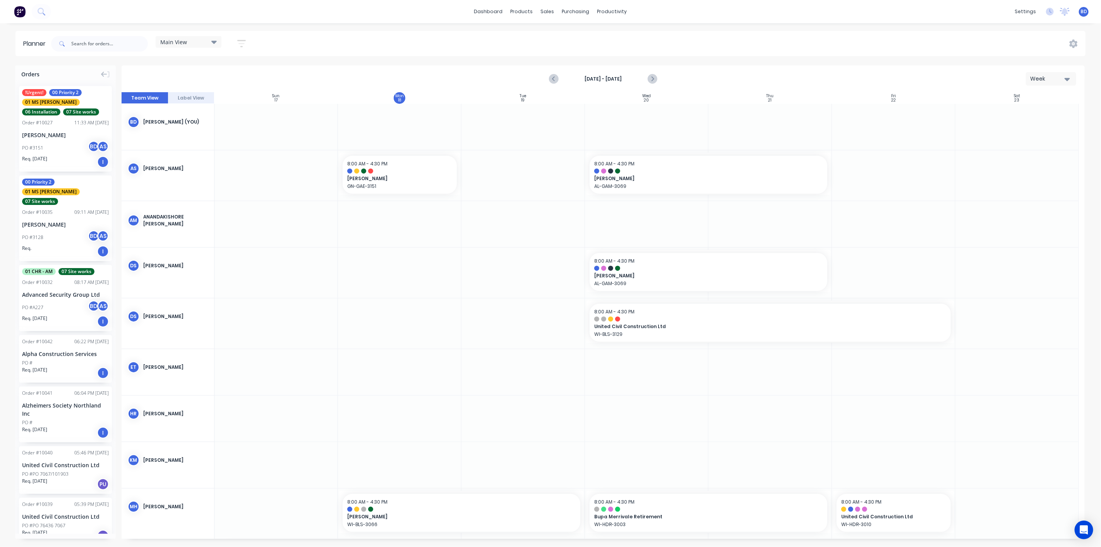
click at [192, 45] on div "Main View" at bounding box center [189, 42] width 66 height 12
click at [194, 145] on button "Labour" at bounding box center [202, 145] width 82 height 9
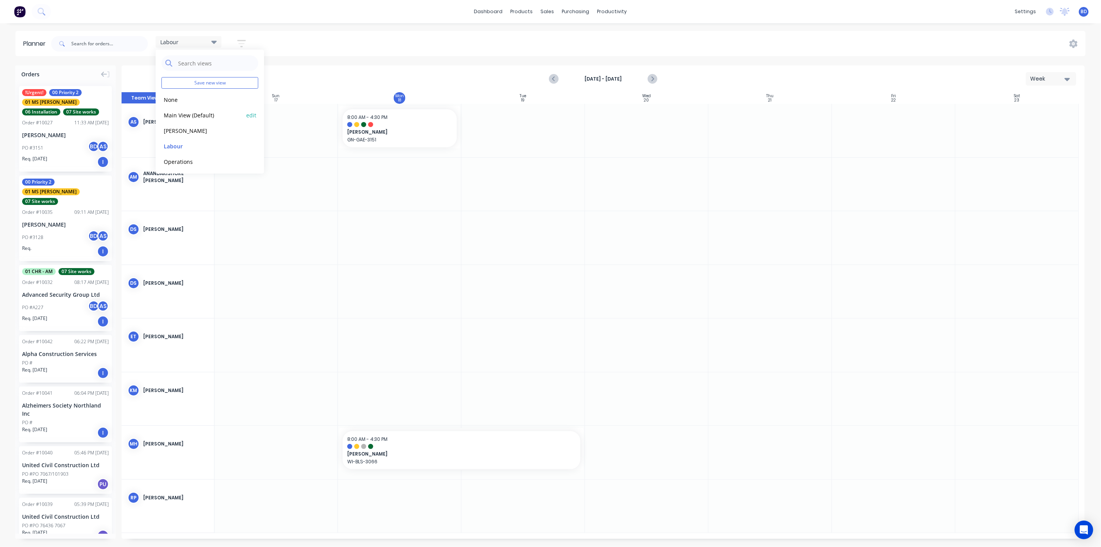
click at [190, 108] on div "Main View (Default) edit" at bounding box center [209, 114] width 97 height 15
click at [190, 113] on button "Main View (Default)" at bounding box center [202, 114] width 82 height 9
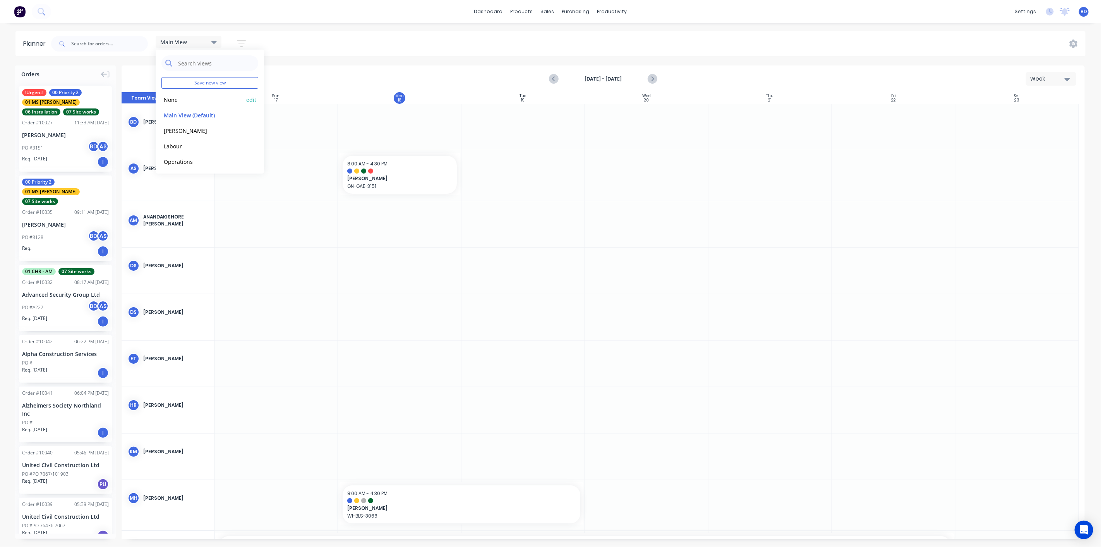
click at [189, 101] on button "None" at bounding box center [202, 99] width 82 height 9
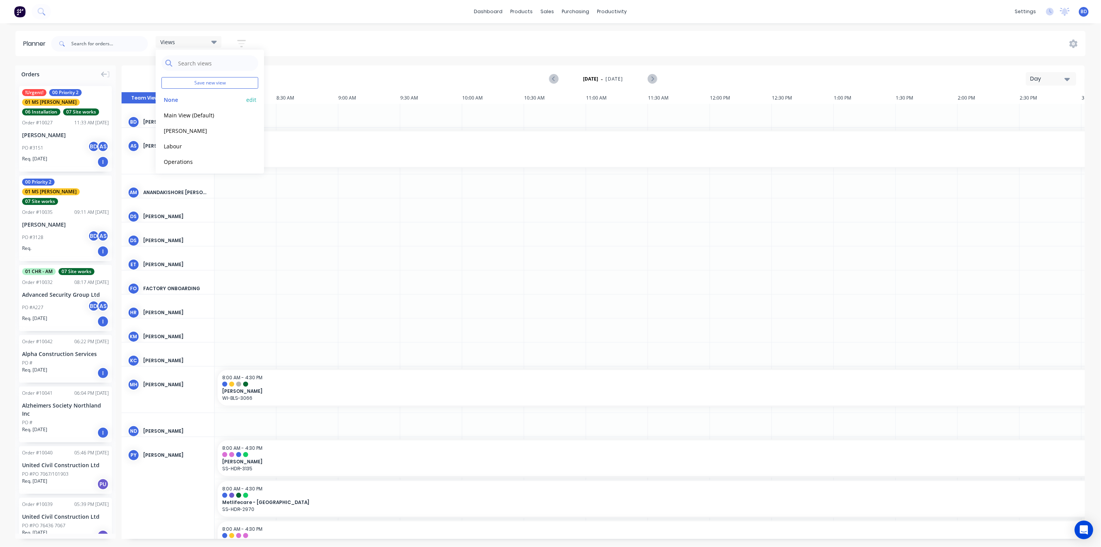
scroll to position [0, 124]
click at [194, 116] on button "Main View (Default)" at bounding box center [202, 114] width 82 height 9
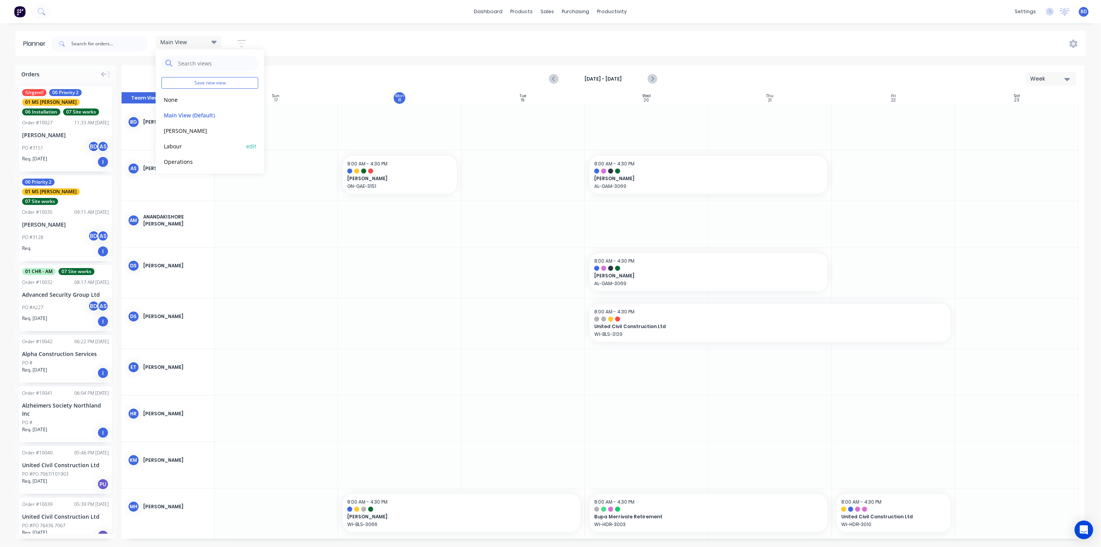
click at [188, 149] on button "Labour" at bounding box center [202, 145] width 82 height 9
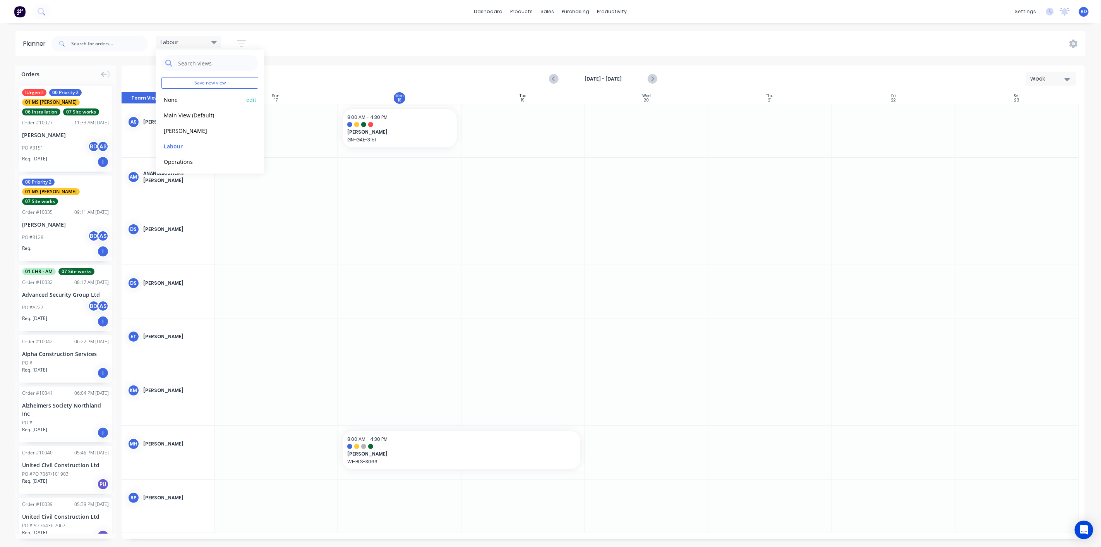
click at [183, 95] on button "None" at bounding box center [202, 99] width 82 height 9
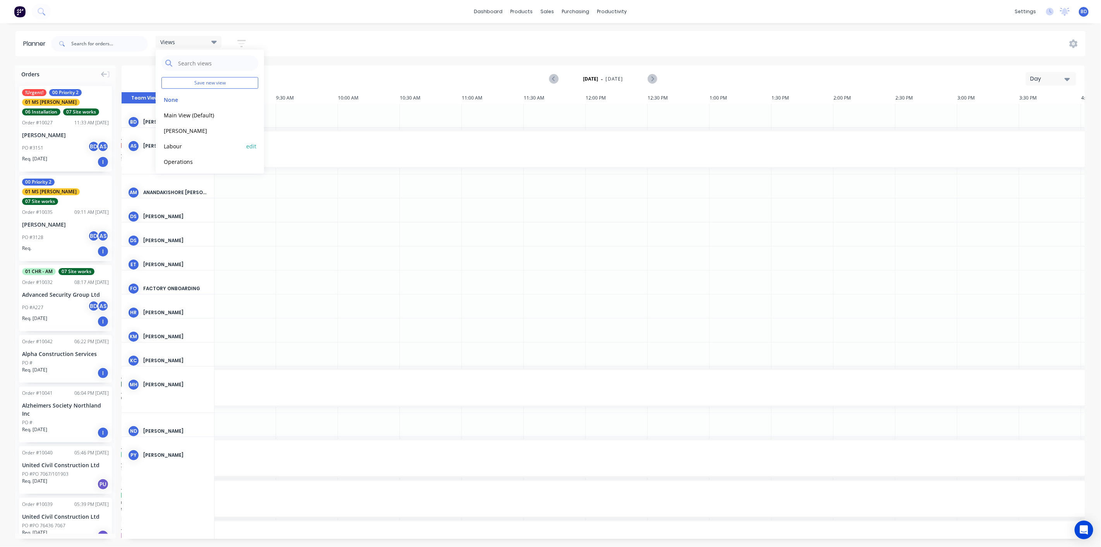
click at [185, 147] on button "Labour" at bounding box center [202, 145] width 82 height 9
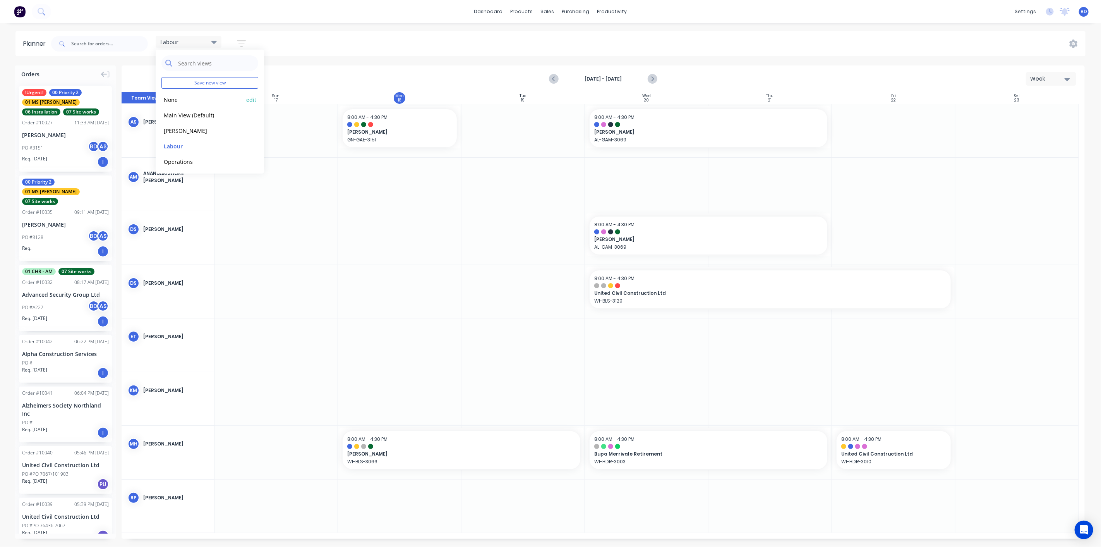
click at [187, 102] on button "None" at bounding box center [202, 99] width 82 height 9
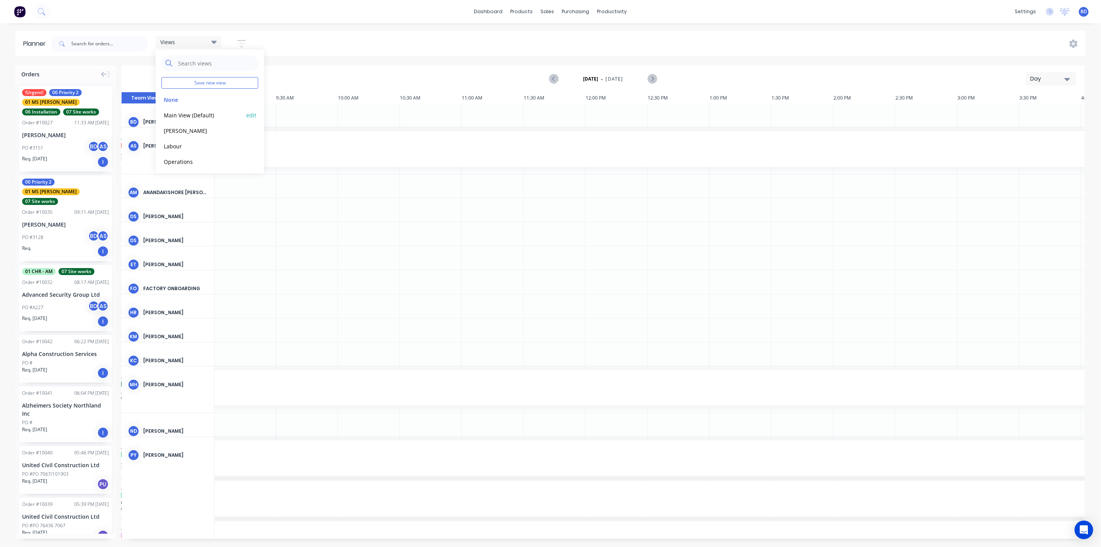
click at [185, 117] on button "Main View (Default)" at bounding box center [202, 114] width 82 height 9
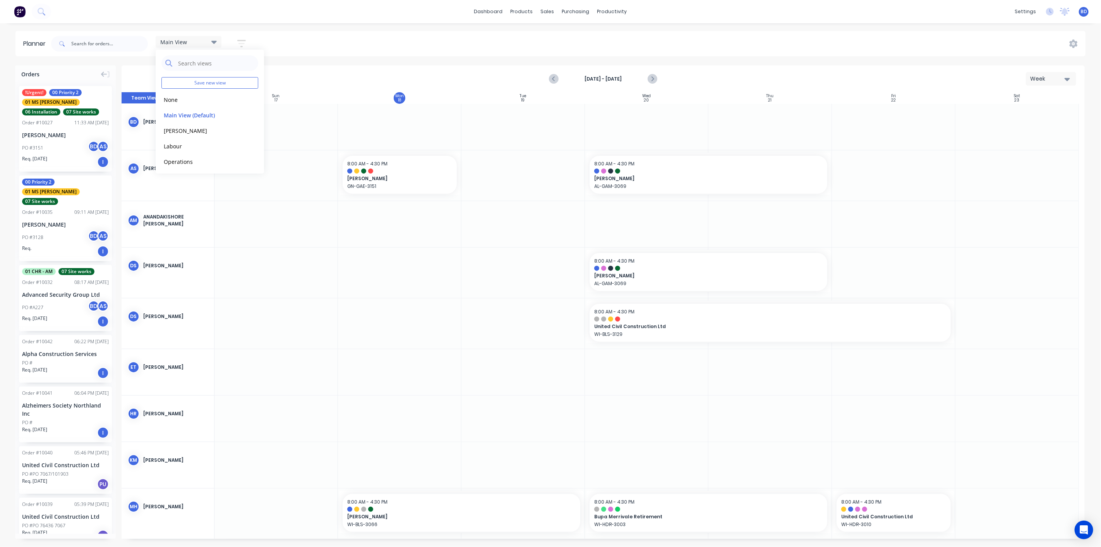
click at [307, 40] on div "Main View Save new view None edit Main View (Default) edit [PERSON_NAME] edit L…" at bounding box center [568, 43] width 1036 height 23
click at [826, 392] on div "Open Intercom Messenger" at bounding box center [1084, 530] width 21 height 21
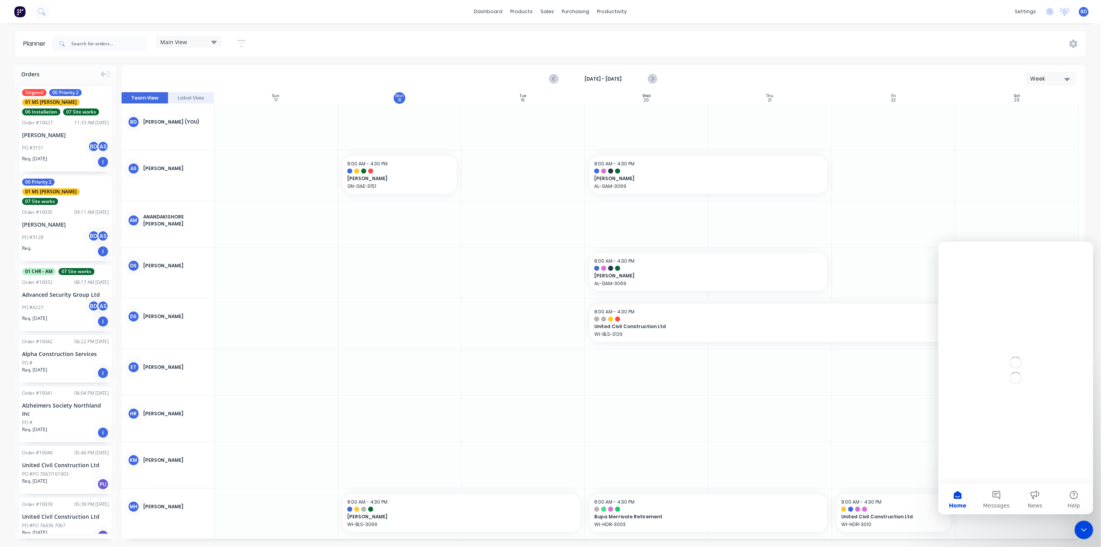
scroll to position [0, 0]
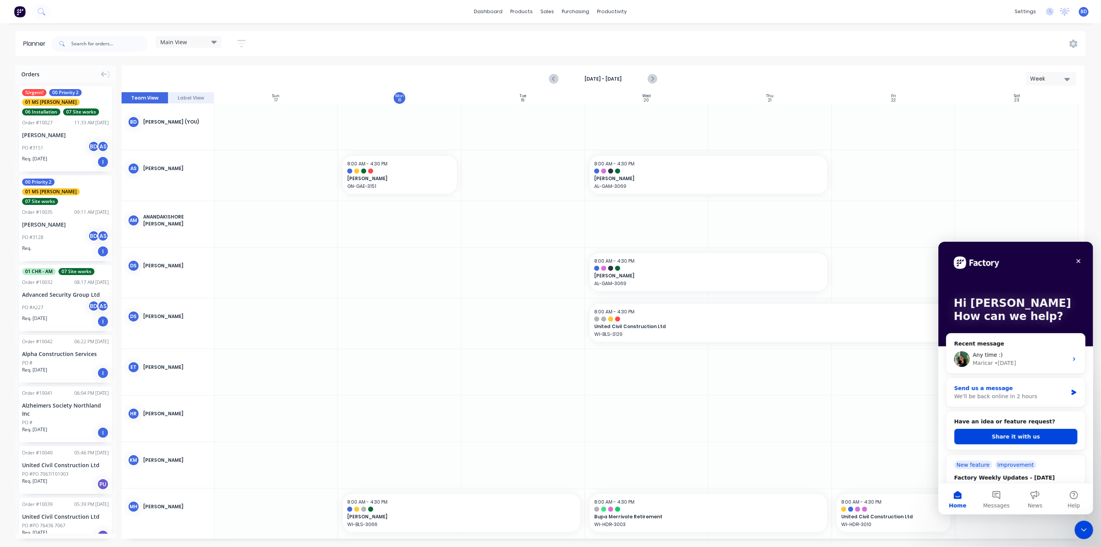
click at [826, 392] on div "We'll be back online in 2 hours" at bounding box center [1010, 396] width 113 height 8
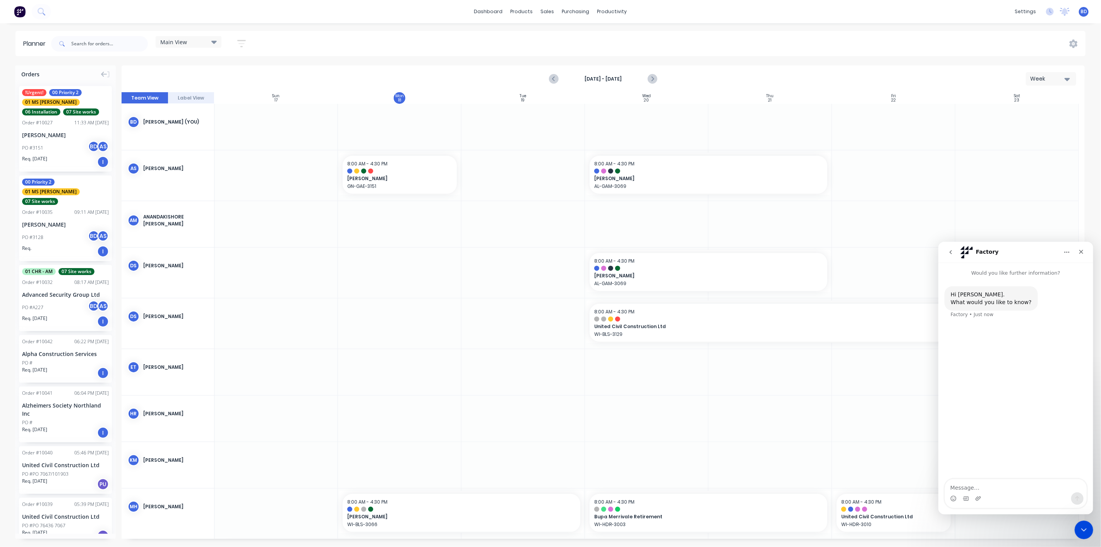
click at [826, 392] on textarea "Message…" at bounding box center [1016, 485] width 142 height 13
click at [826, 250] on icon "go back" at bounding box center [951, 252] width 6 height 6
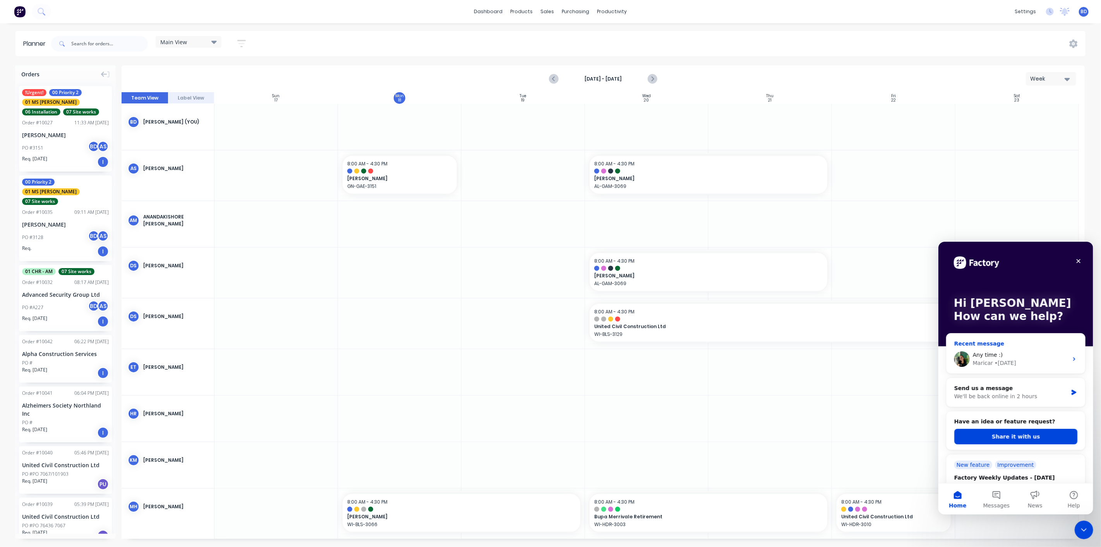
click at [826, 362] on div "Maricar" at bounding box center [983, 363] width 20 height 8
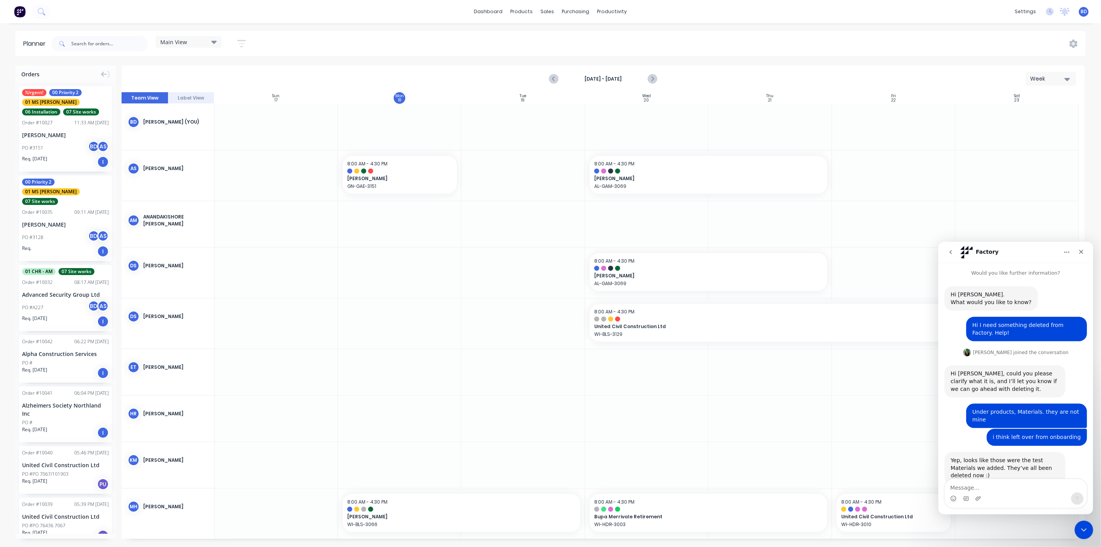
scroll to position [52, 0]
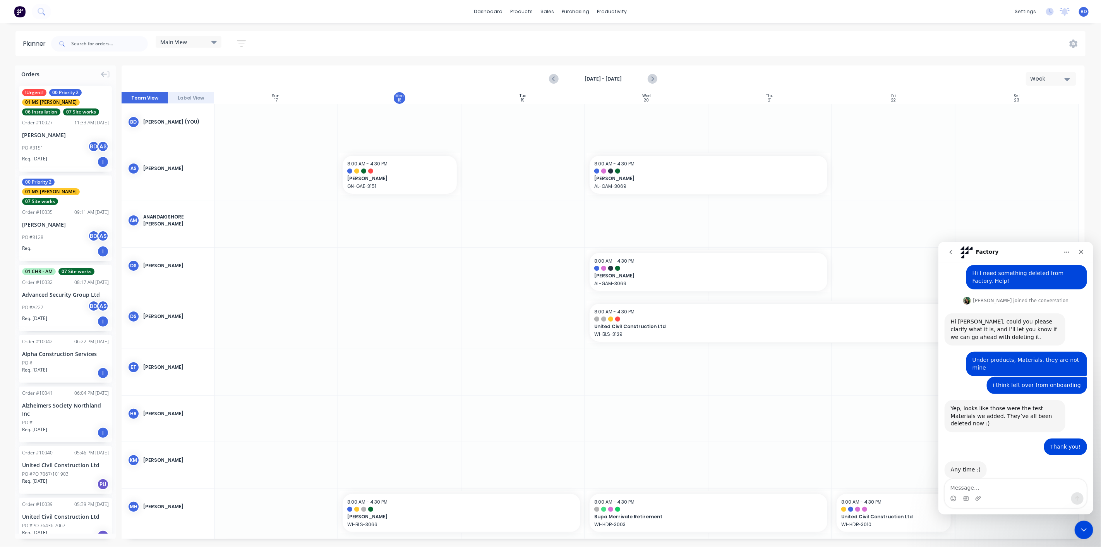
click at [826, 392] on textarea "Message…" at bounding box center [1016, 485] width 142 height 13
type textarea "I maricar"
drag, startPoint x: 976, startPoint y: 487, endPoint x: 918, endPoint y: 485, distance: 57.7
click html "Factory Would you like further information? Hi Brandon. What would you like to …"
click at [826, 252] on icon "go back" at bounding box center [951, 252] width 6 height 6
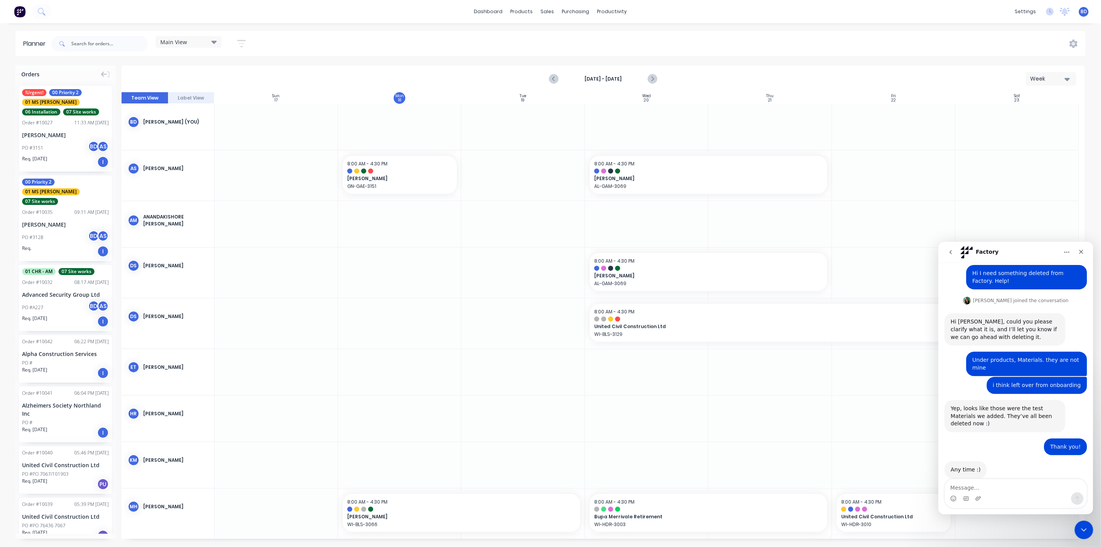
scroll to position [0, 0]
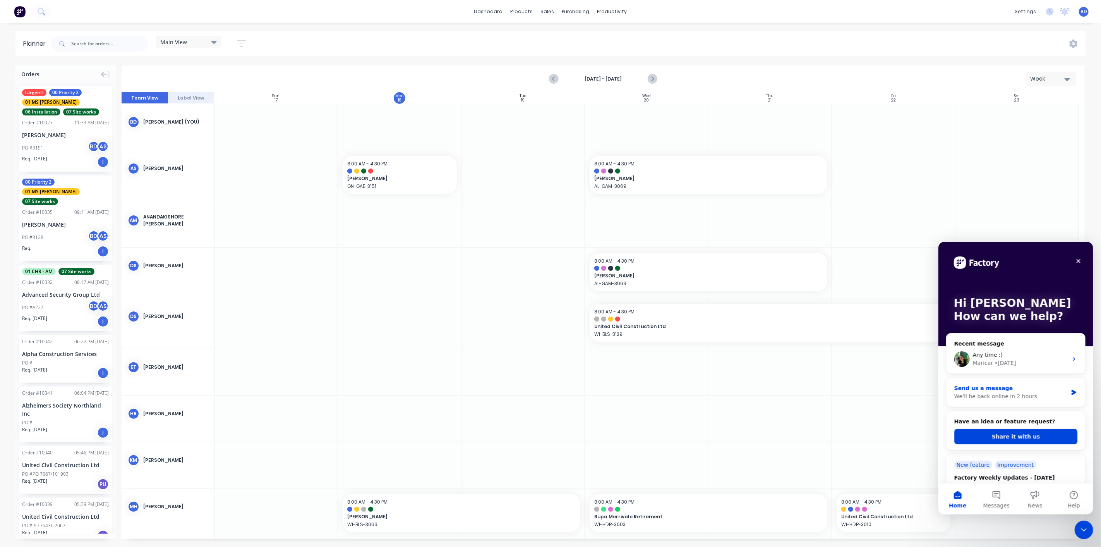
click at [826, 386] on div "Send us a message" at bounding box center [1010, 388] width 113 height 8
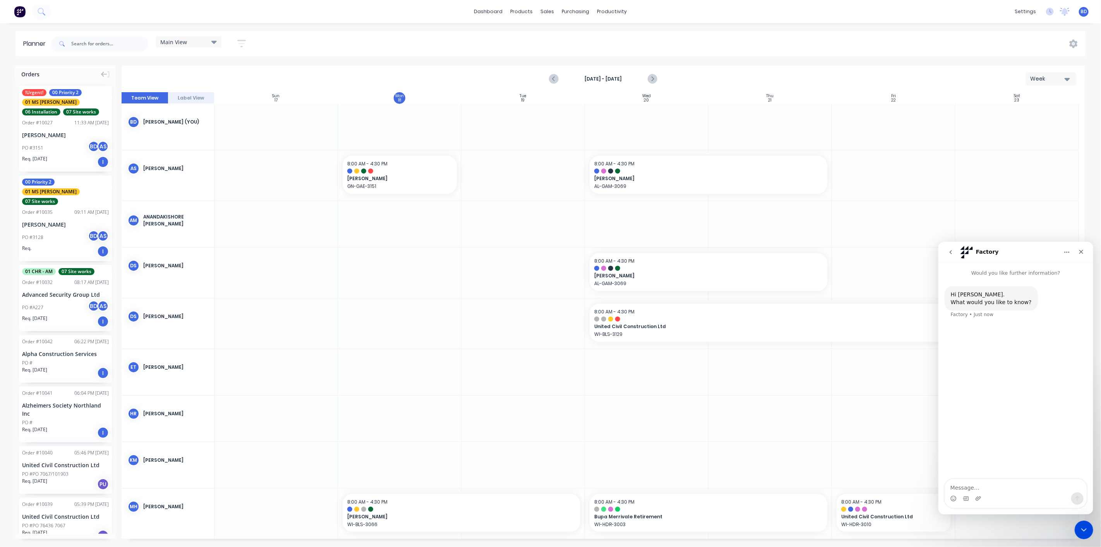
click at [826, 392] on textarea "Message…" at bounding box center [1016, 485] width 142 height 13
type textarea "Hello, I have more bugs to report. I know I may be the most painful customer, I…"
drag, startPoint x: 1065, startPoint y: 488, endPoint x: 931, endPoint y: 478, distance: 133.6
click html "Factory Would you like further information? Hi Brandon. What would you like to …"
